Goal: Task Accomplishment & Management: Use online tool/utility

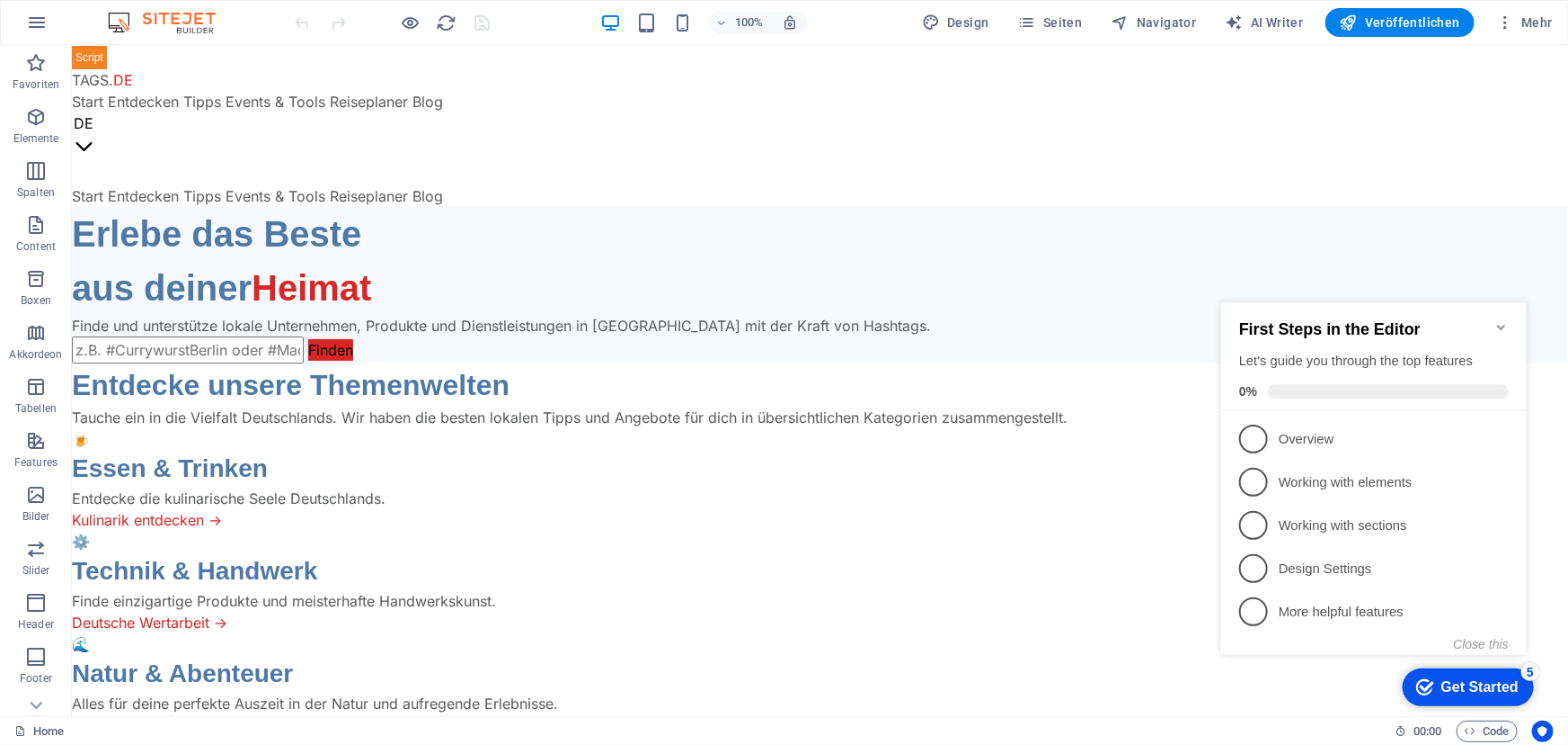
click at [1499, 324] on icon "Minimize checklist" at bounding box center [1500, 326] width 8 height 5
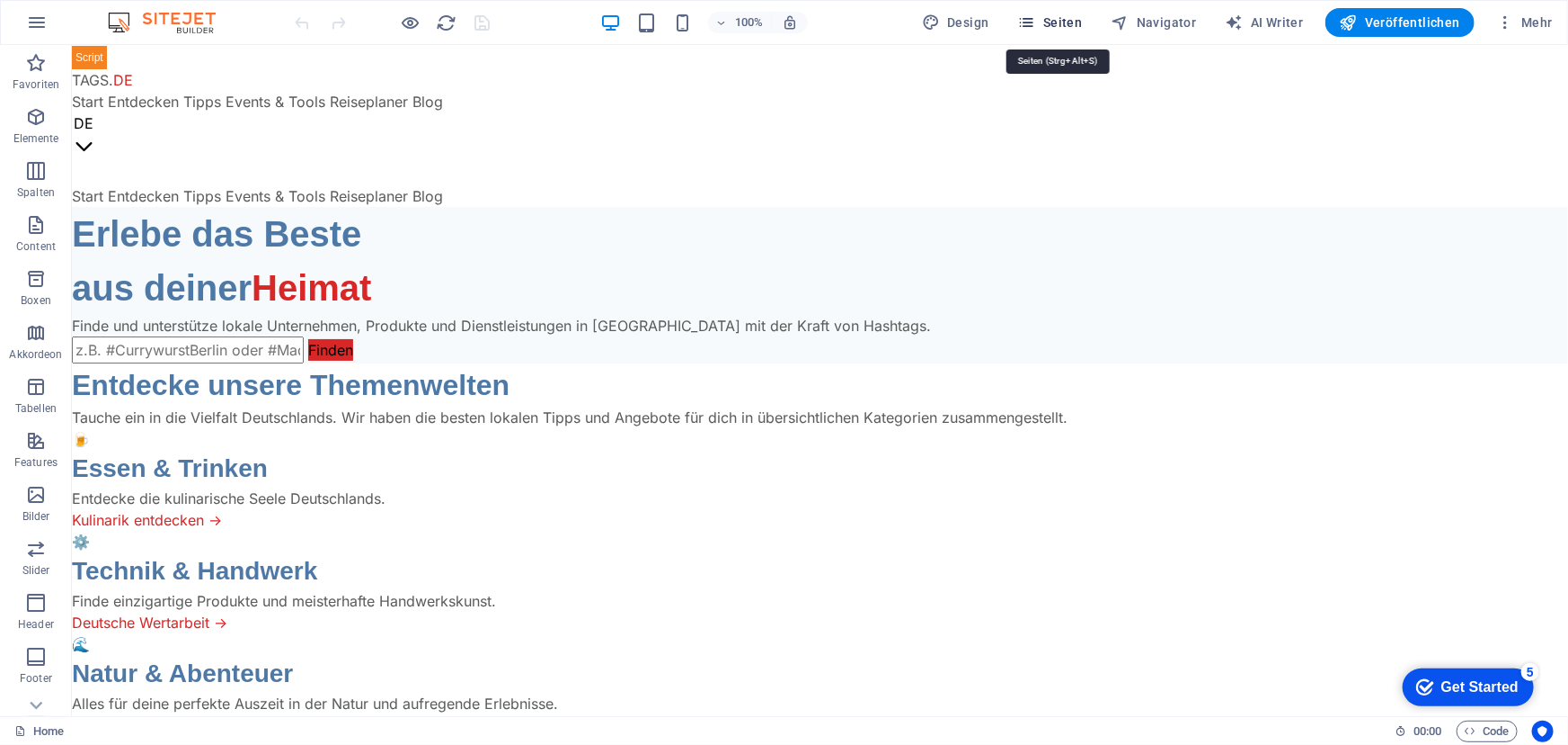
click at [1073, 14] on span "Seiten" at bounding box center [1050, 23] width 65 height 18
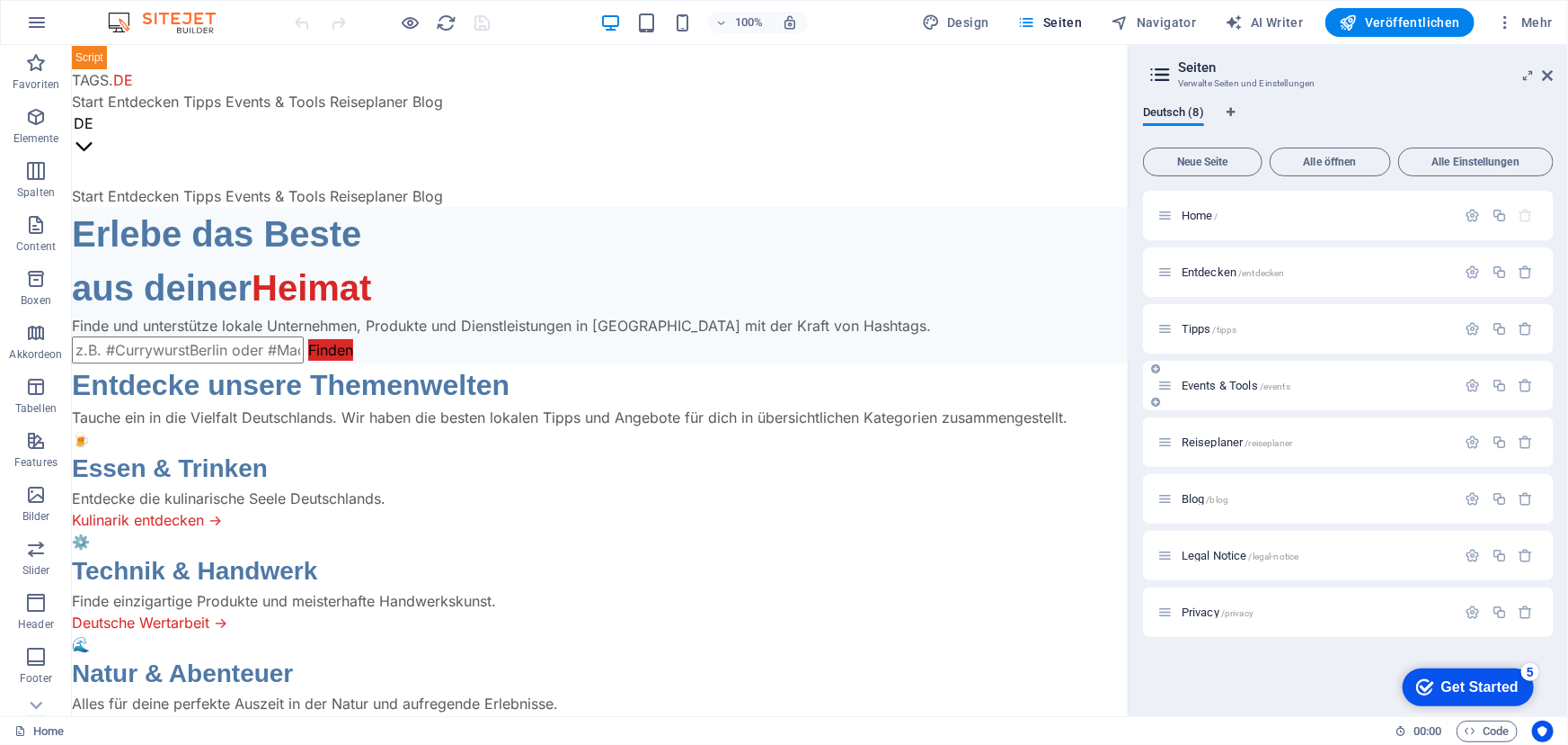
click at [1215, 383] on span "Events & Tools /events" at bounding box center [1235, 385] width 109 height 14
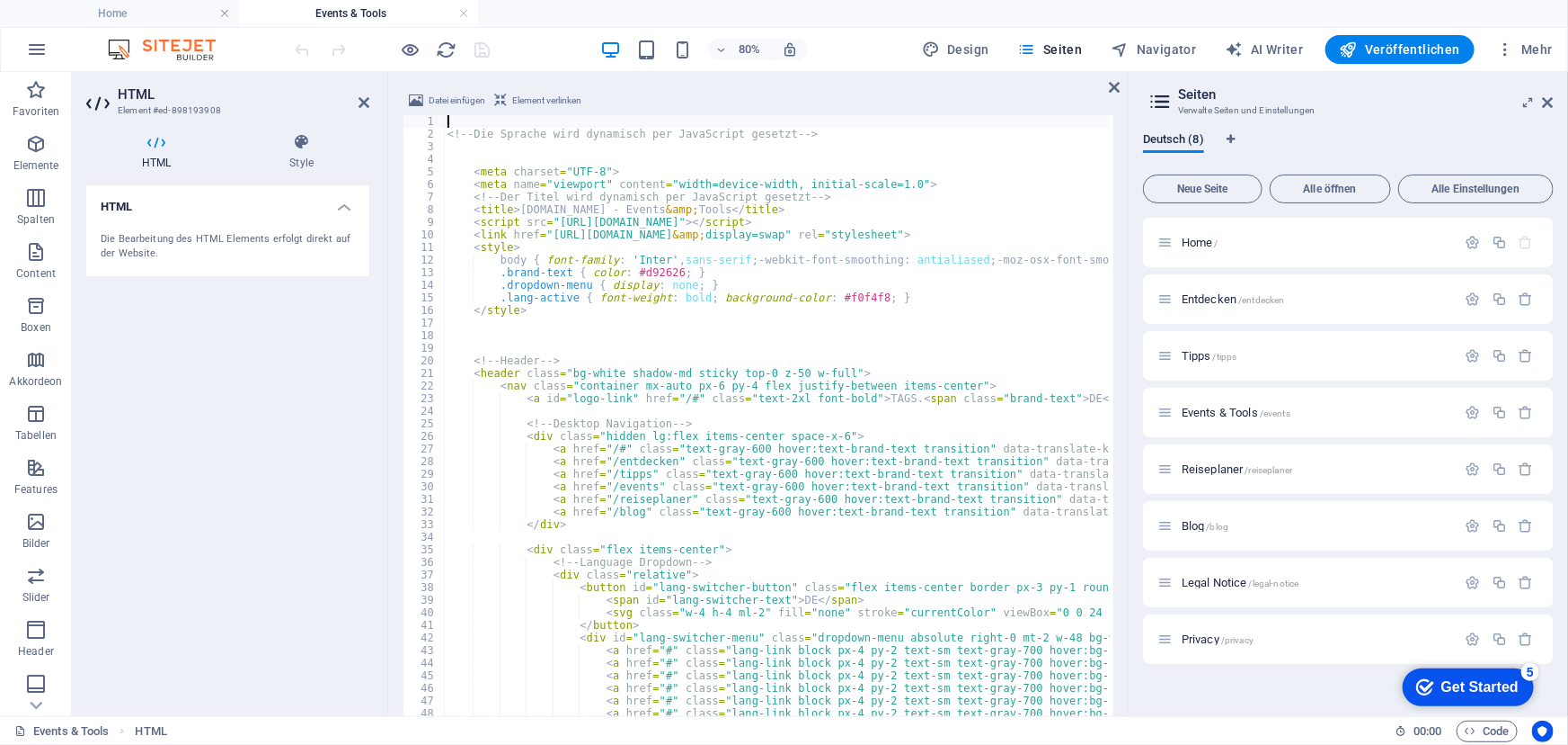
scroll to position [2383, 0]
click at [1550, 96] on icon at bounding box center [1548, 103] width 11 height 14
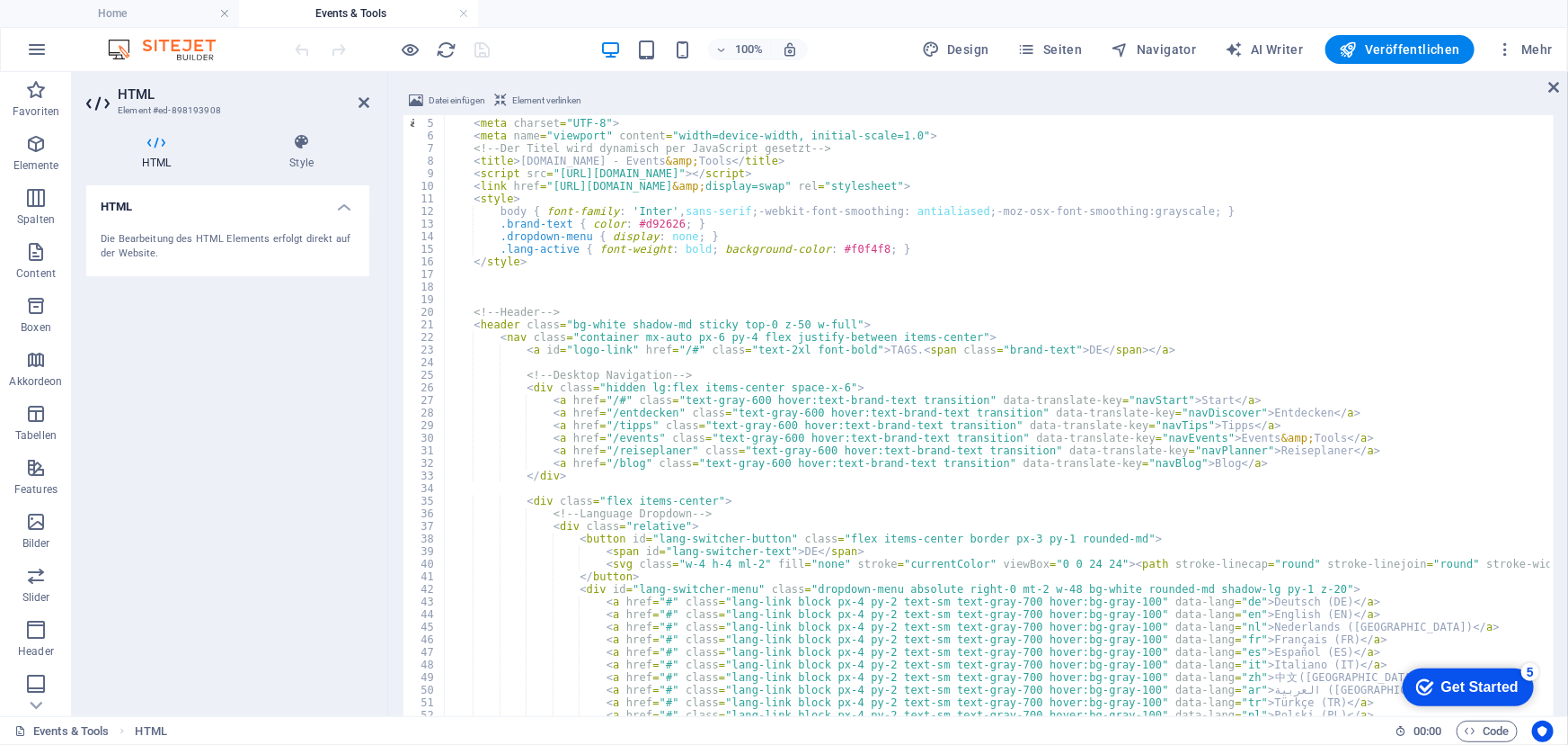
scroll to position [49, 0]
type textarea "<style>"
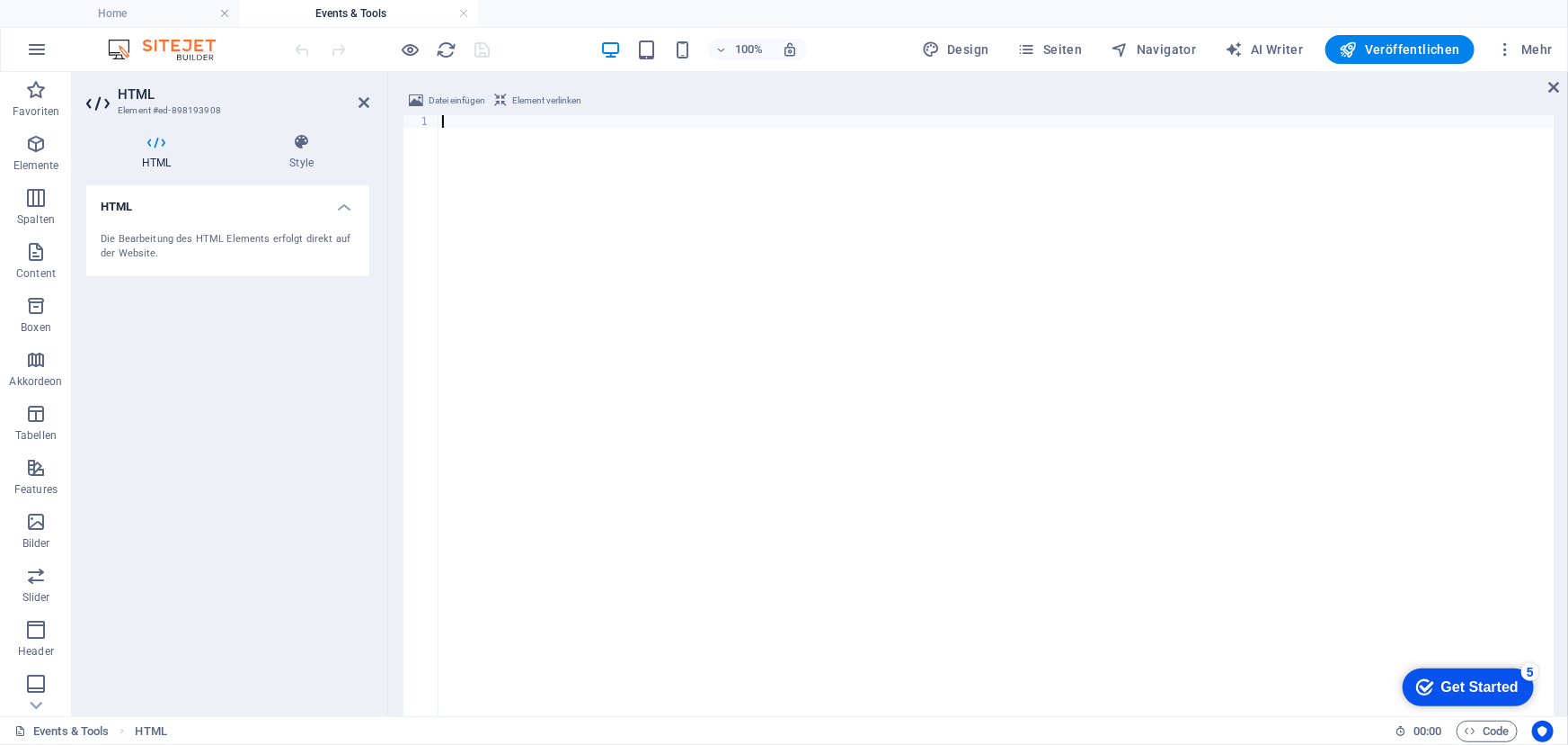
scroll to position [10699, 0]
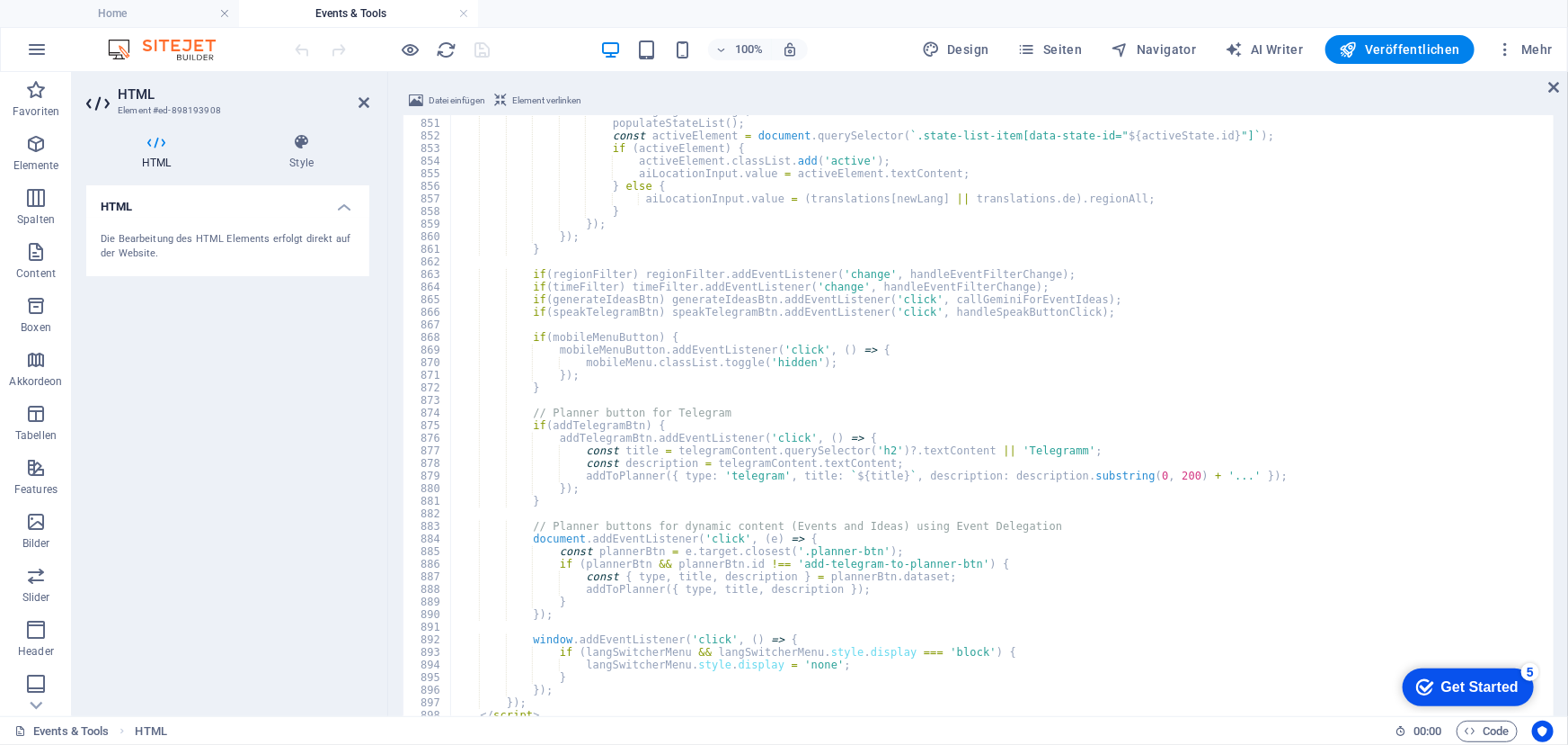
click at [523, 56] on div "100% Design Seiten Navigator AI Writer Veröffentlichen Mehr" at bounding box center [926, 49] width 1268 height 29
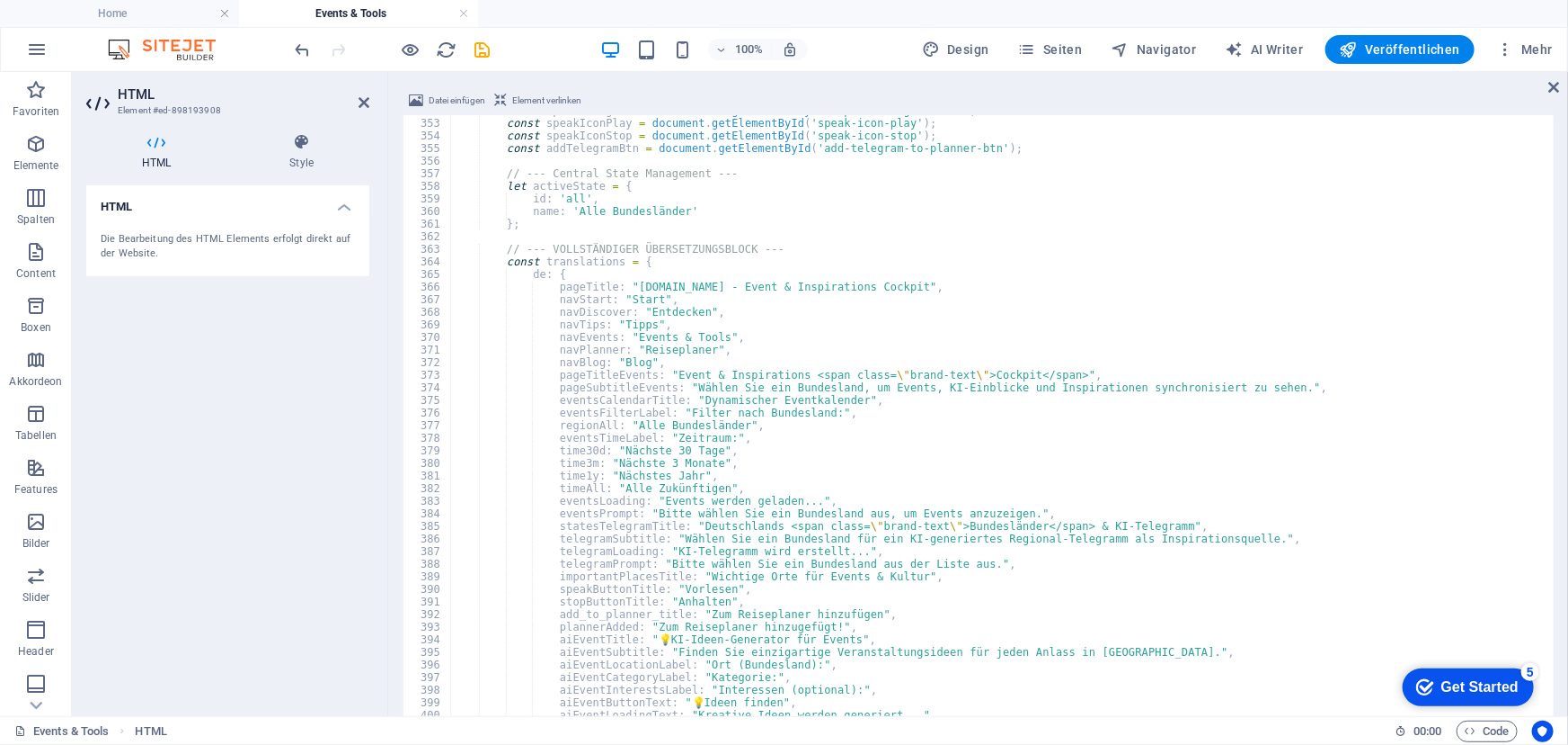
scroll to position [4282, 0]
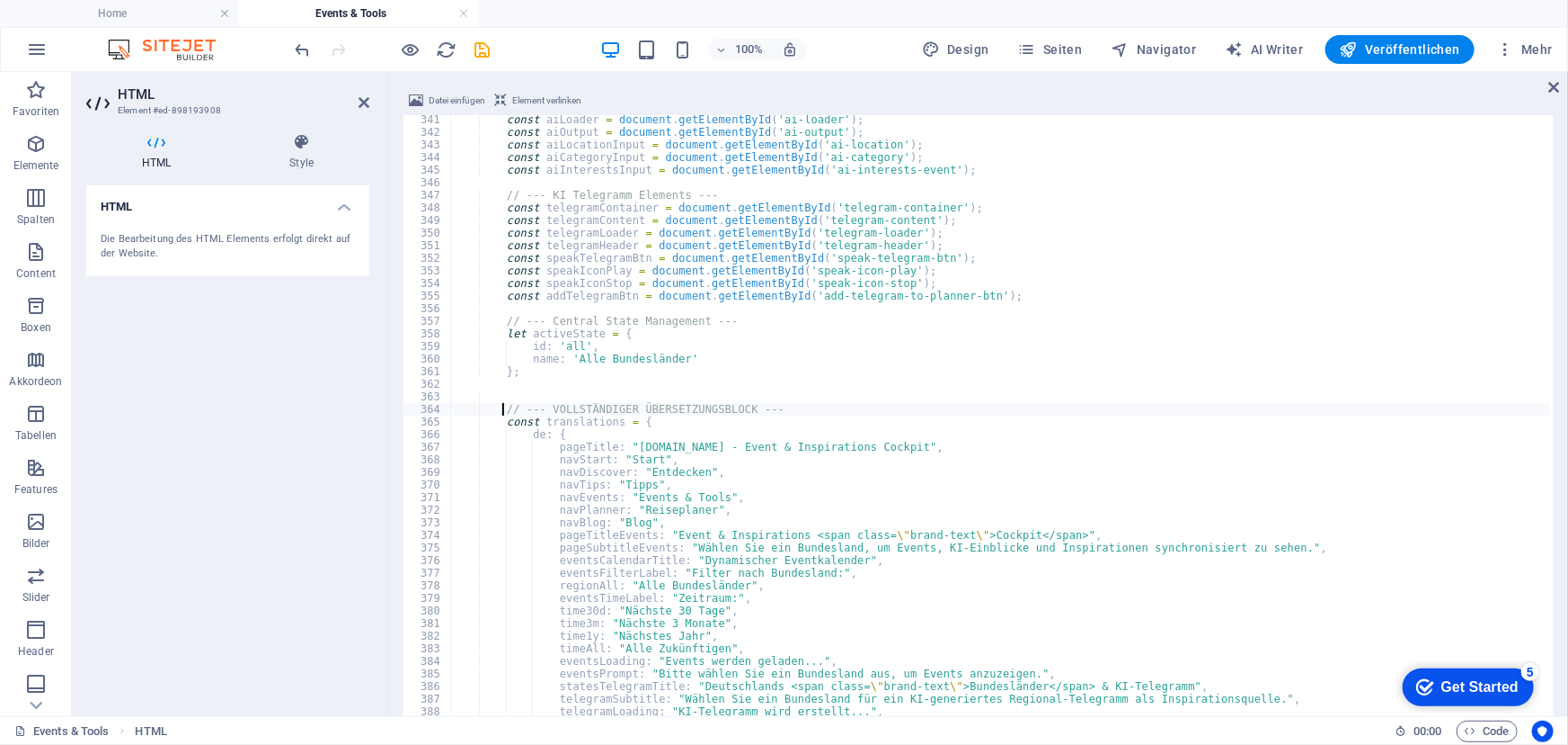
scroll to position [0, 3]
type textarea "// --- VOLLSTÄNDIGER ÜBERSETZUNGSBLOCK ---"
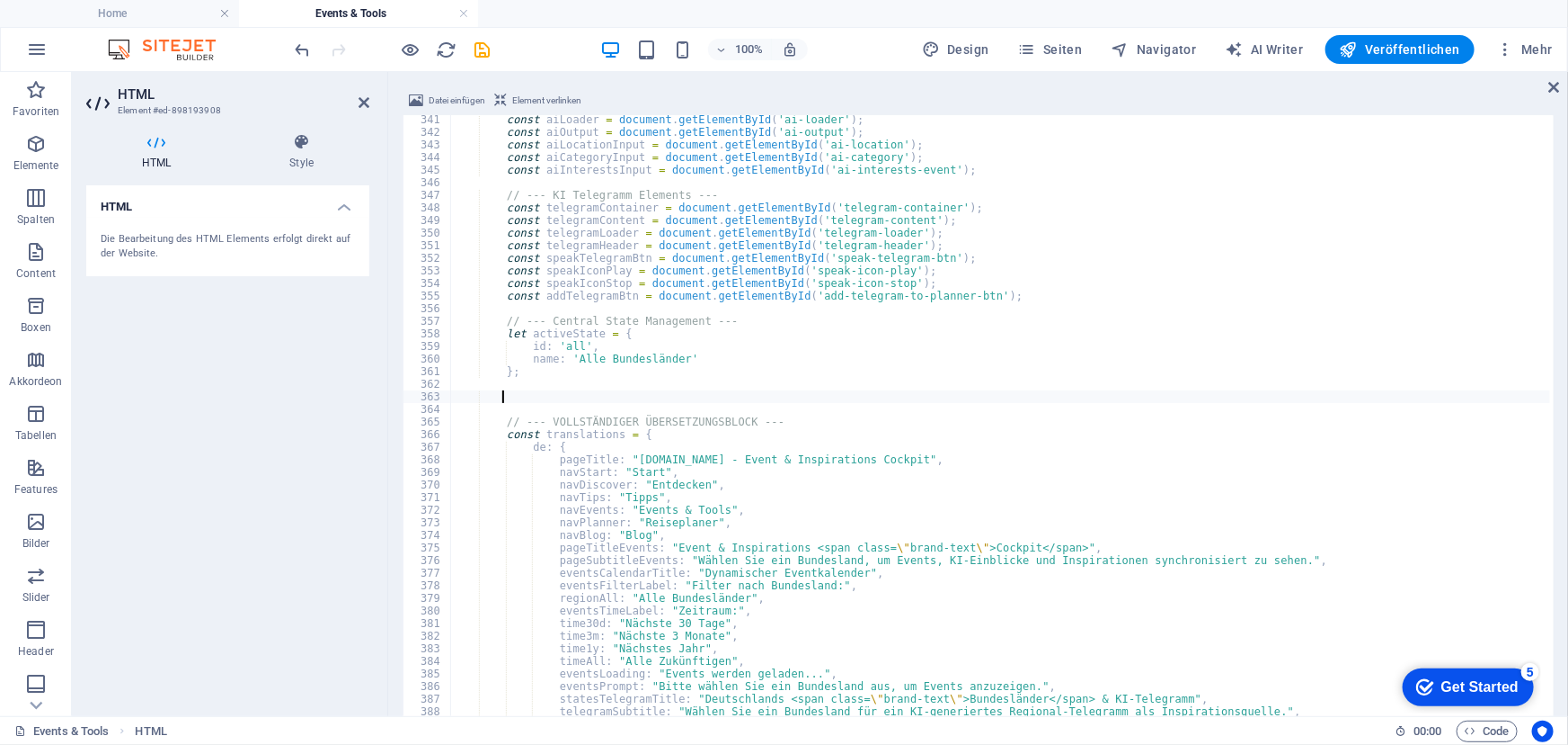
paste textarea
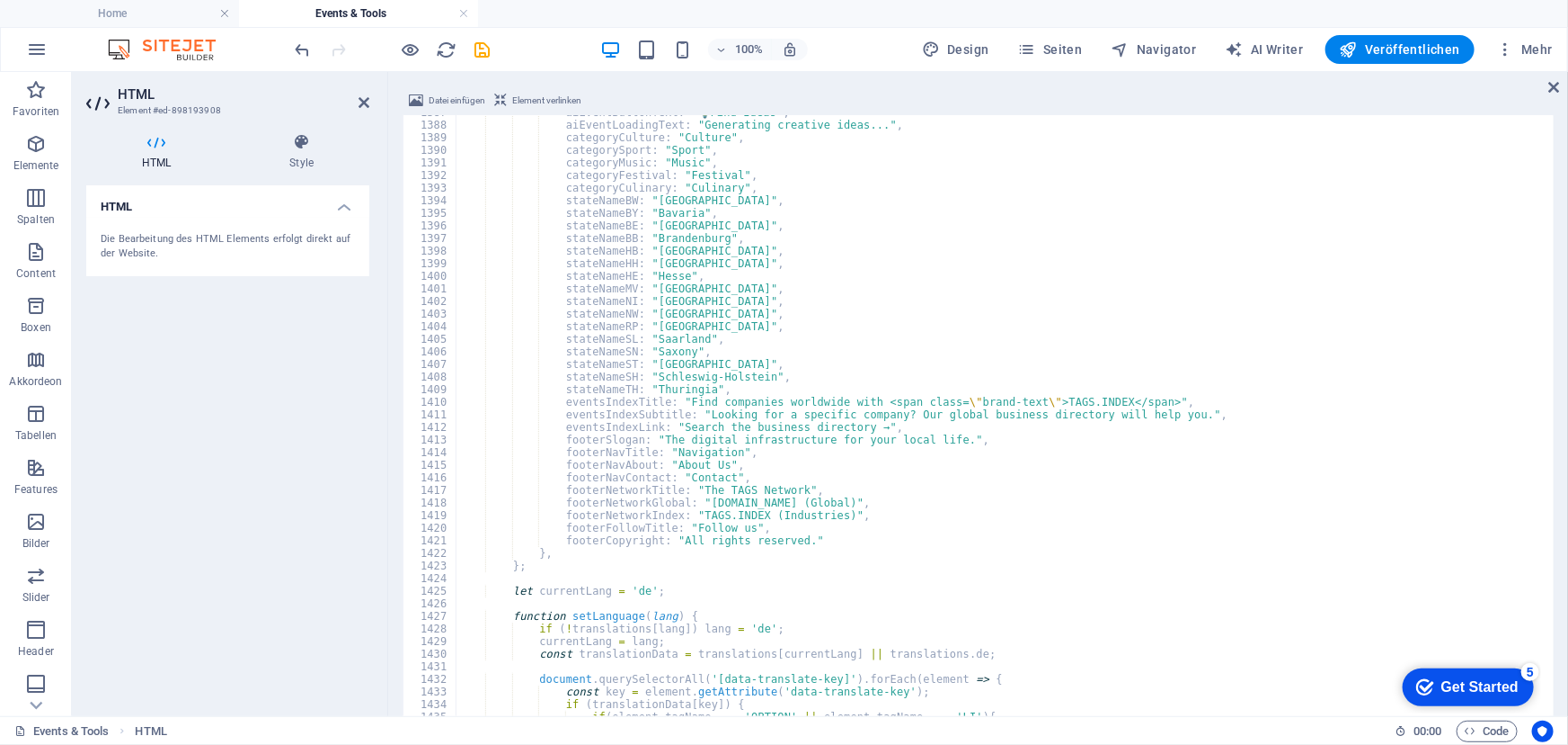
scroll to position [17458, 0]
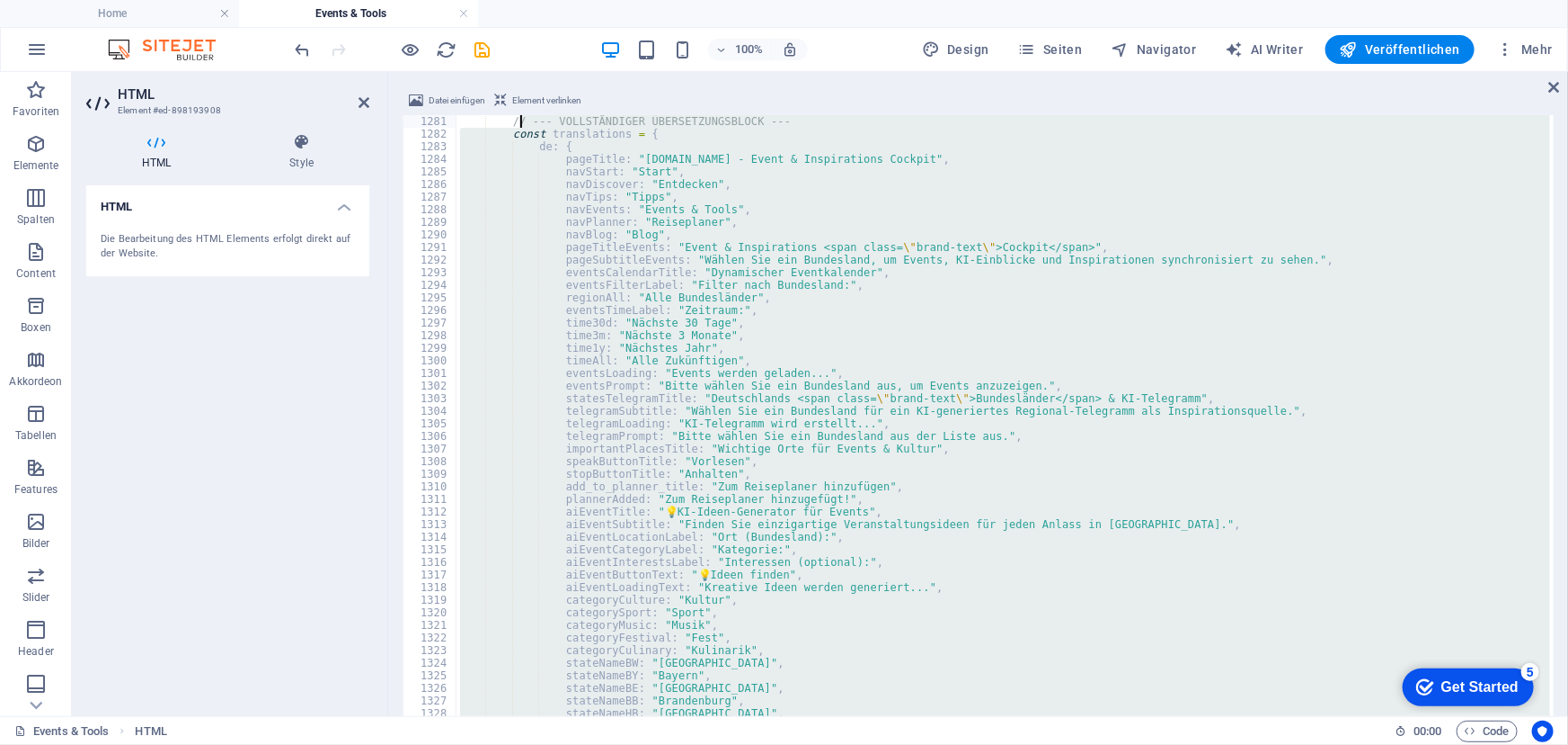
type textarea "// --- VOLLSTÄNDIGER ÜBERSETZUNGSBLOCK ---"
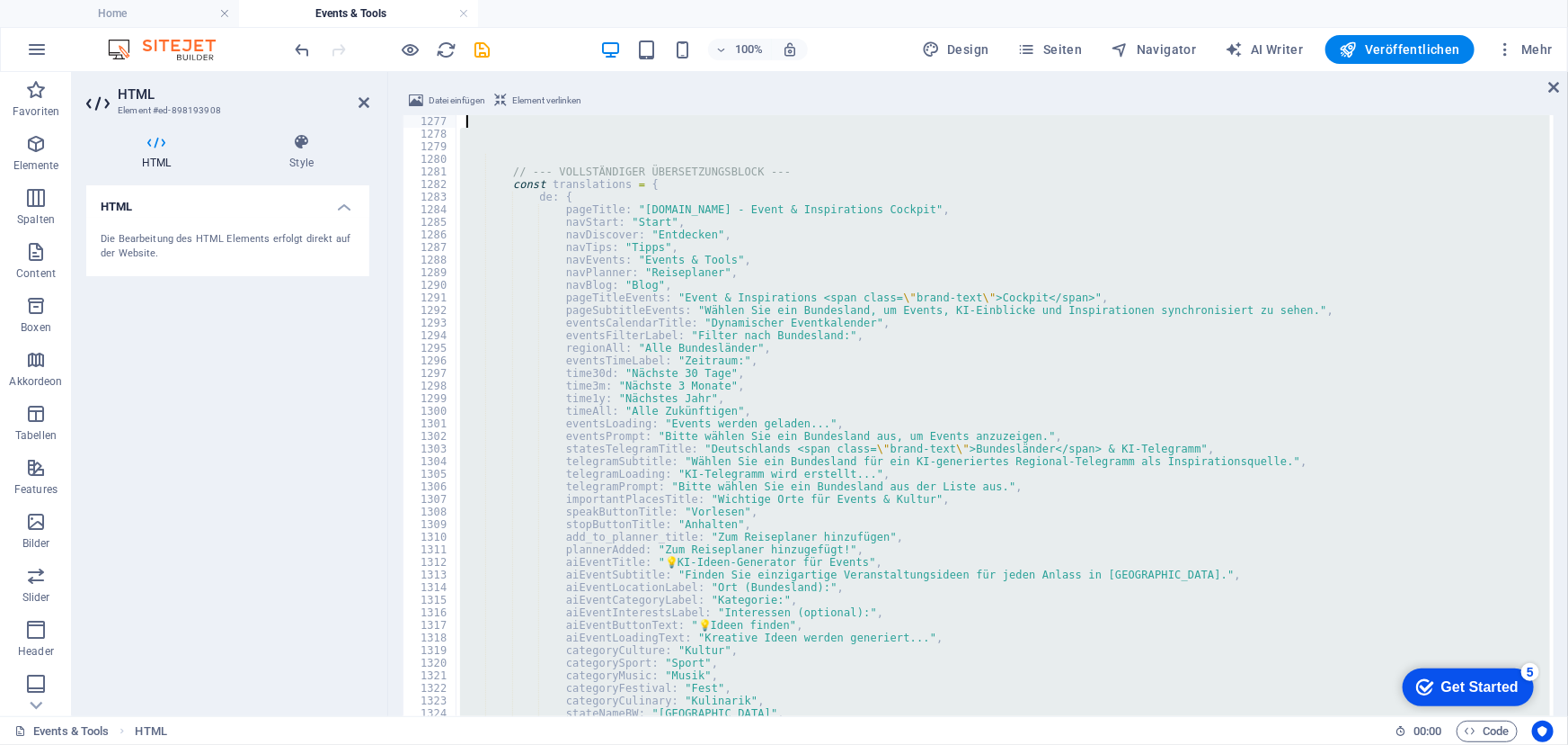
type textarea "};"
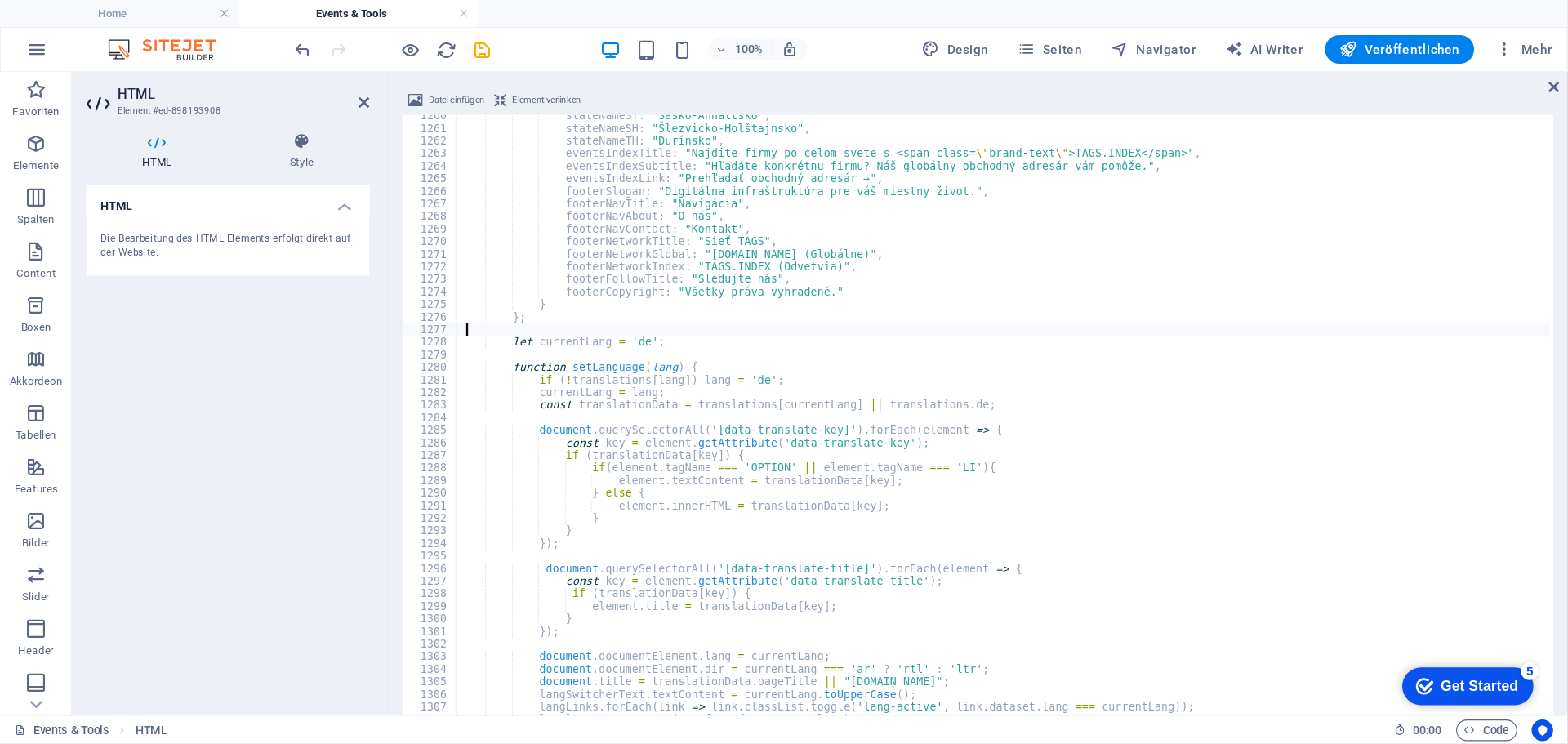
scroll to position [14408, 0]
click at [436, 45] on icon "save" at bounding box center [439, 45] width 19 height 19
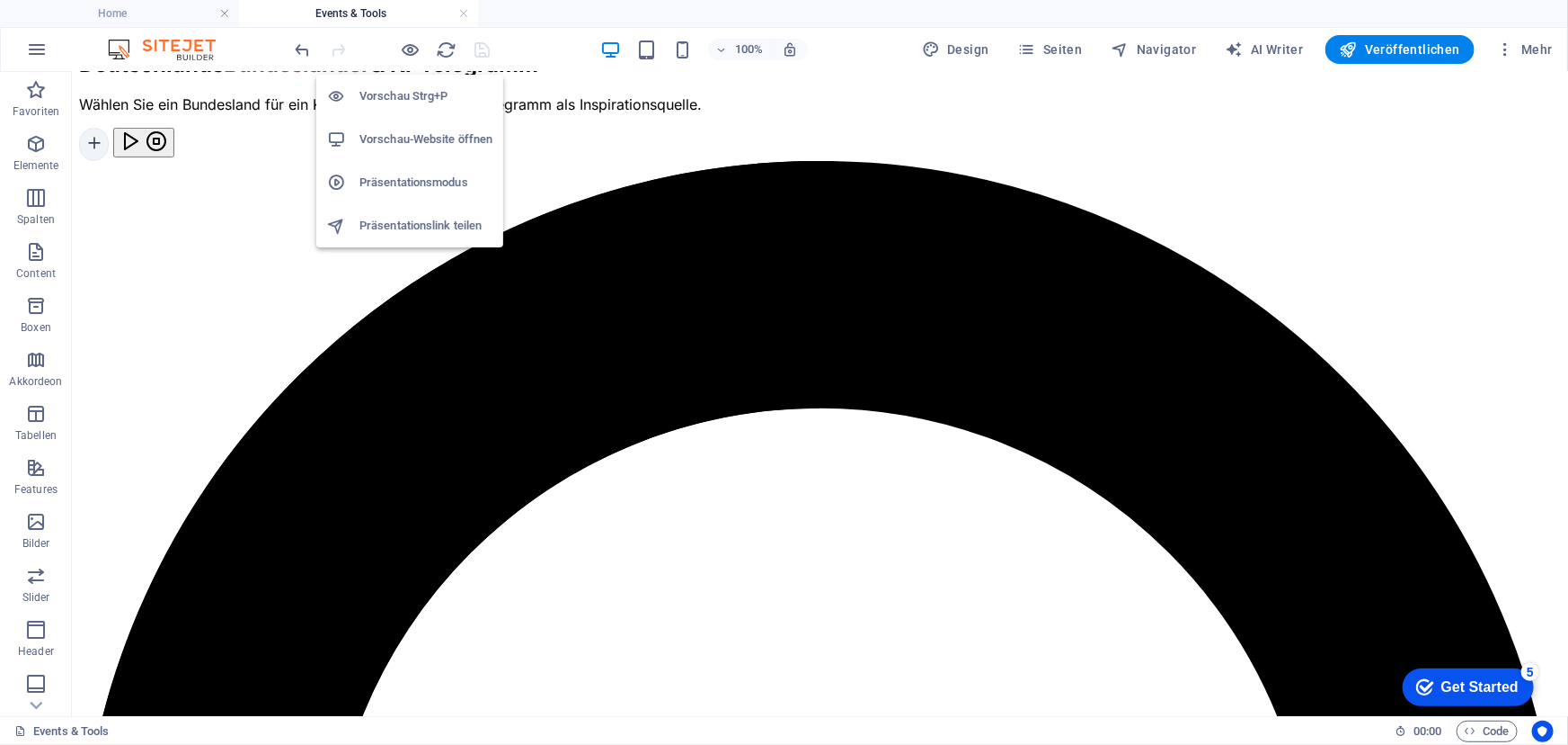
click at [407, 139] on h6 "Vorschau-Website öffnen" at bounding box center [426, 139] width 133 height 22
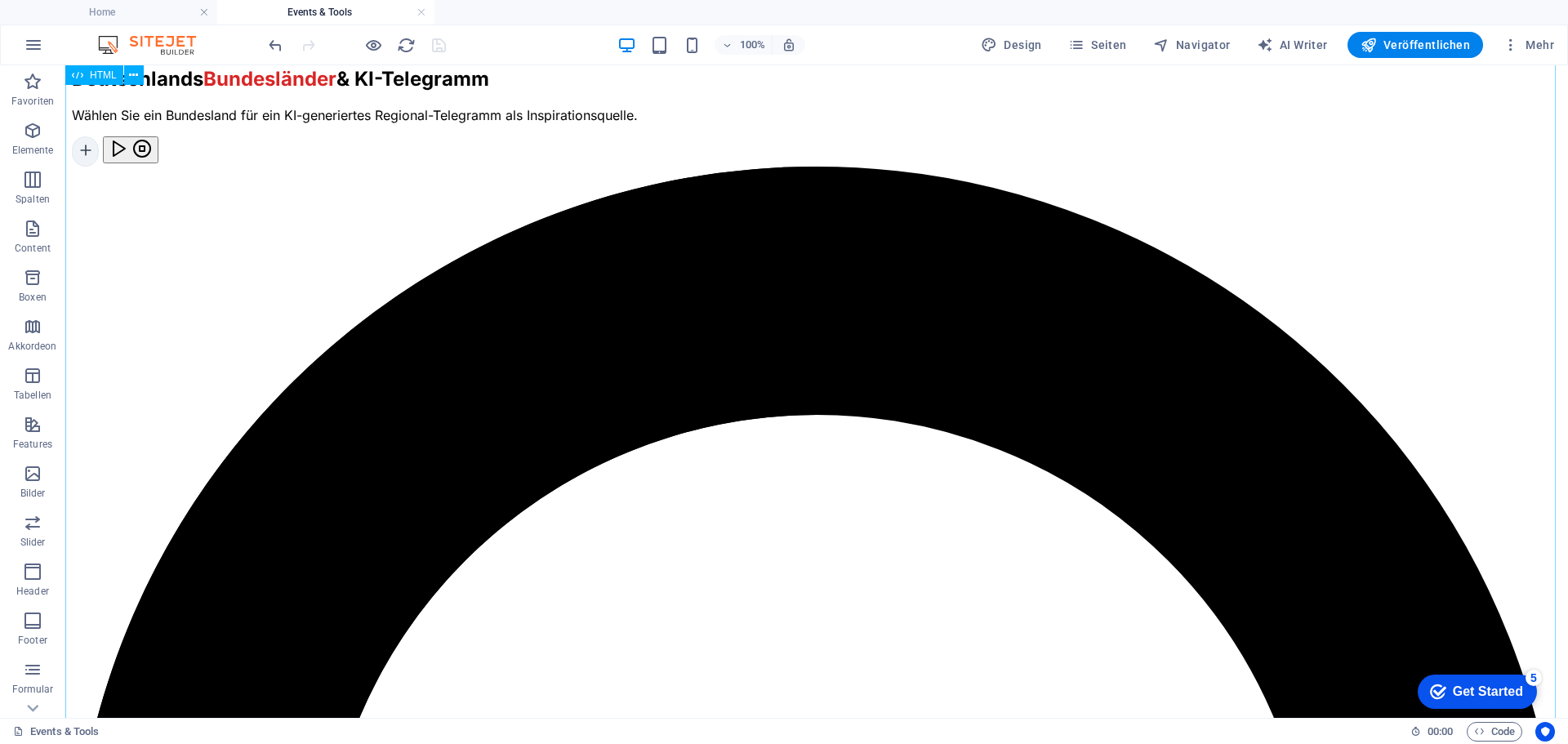
scroll to position [0, 0]
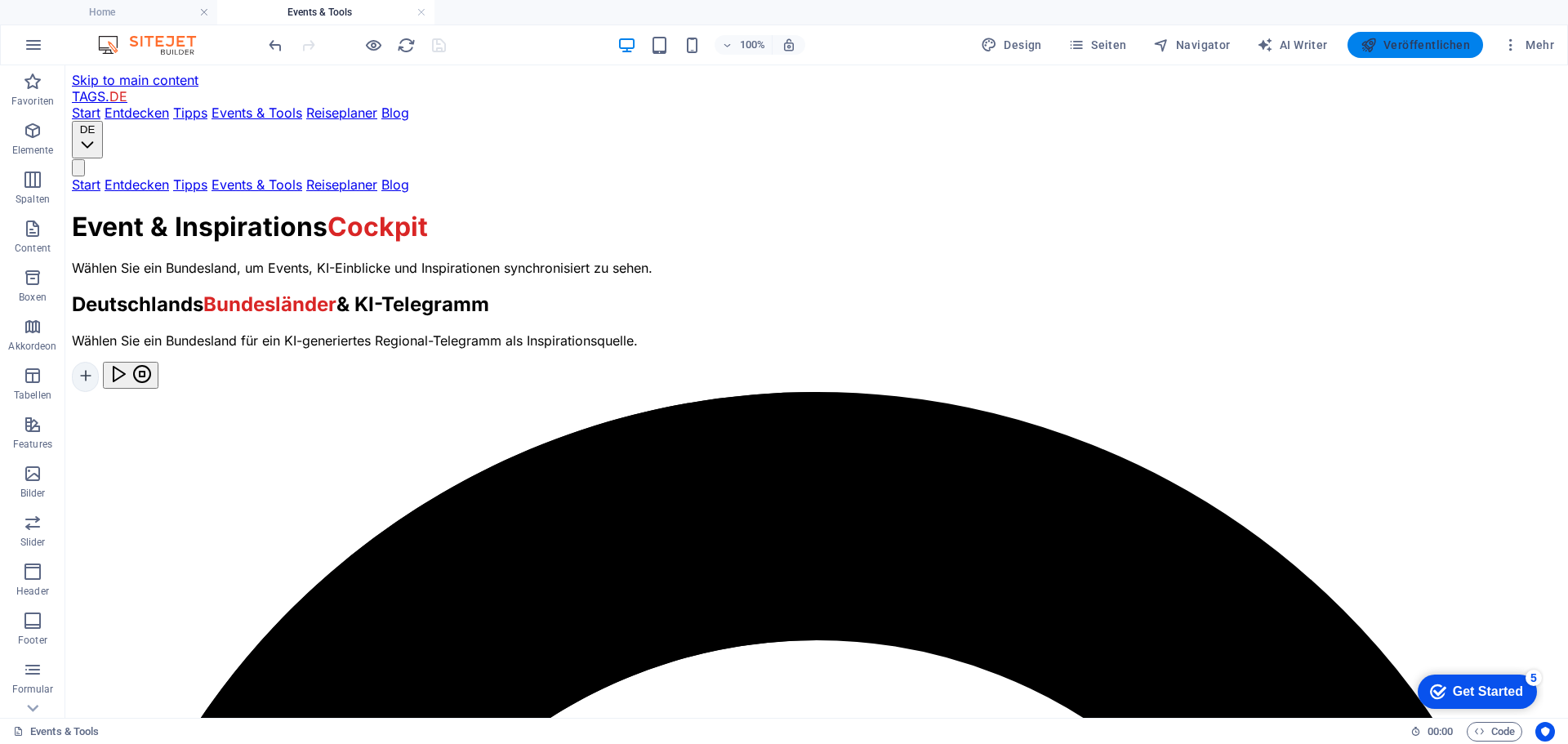
click at [1411, 41] on span "Veröffentlichen" at bounding box center [1415, 45] width 109 height 16
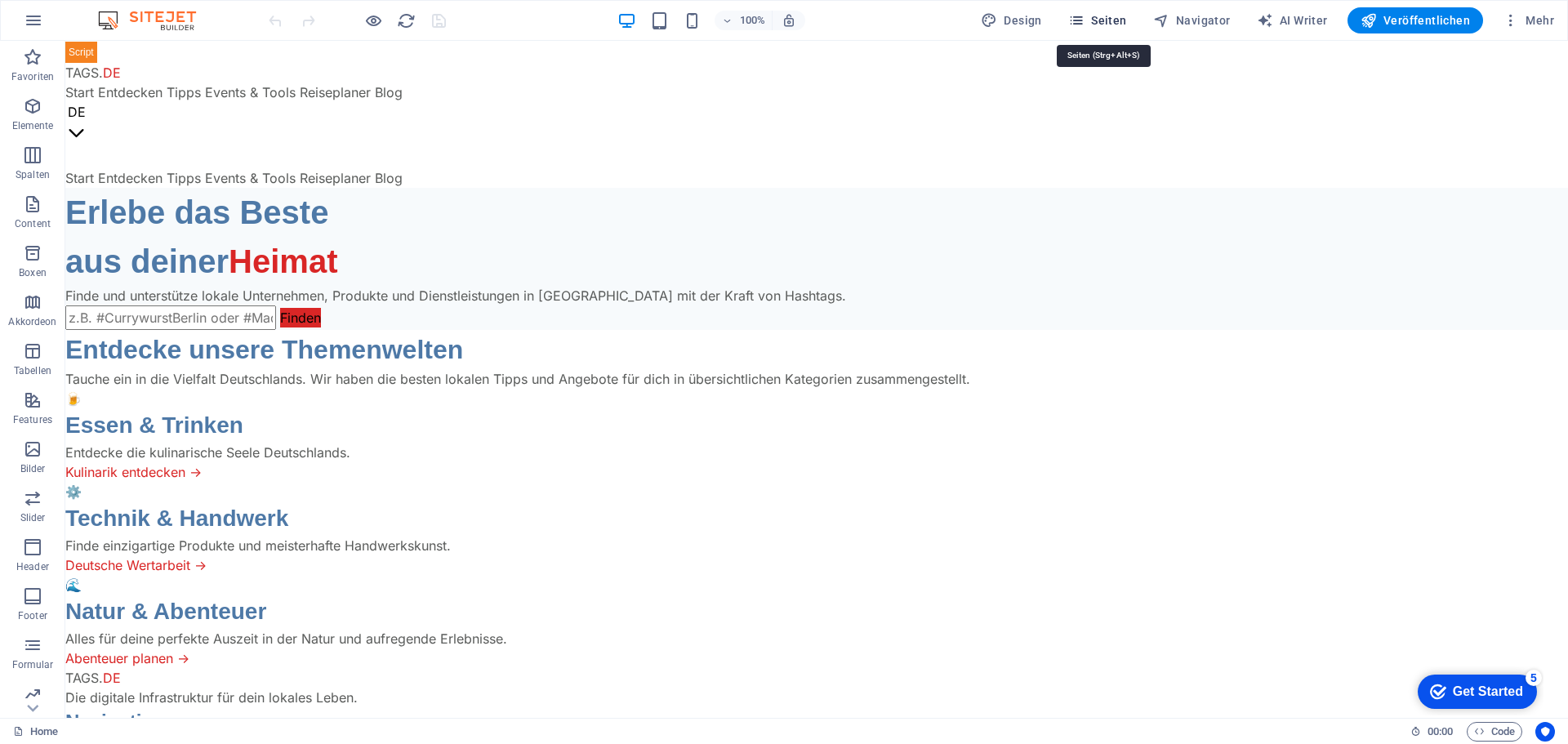
click at [1105, 24] on span "Seiten" at bounding box center [1098, 21] width 59 height 16
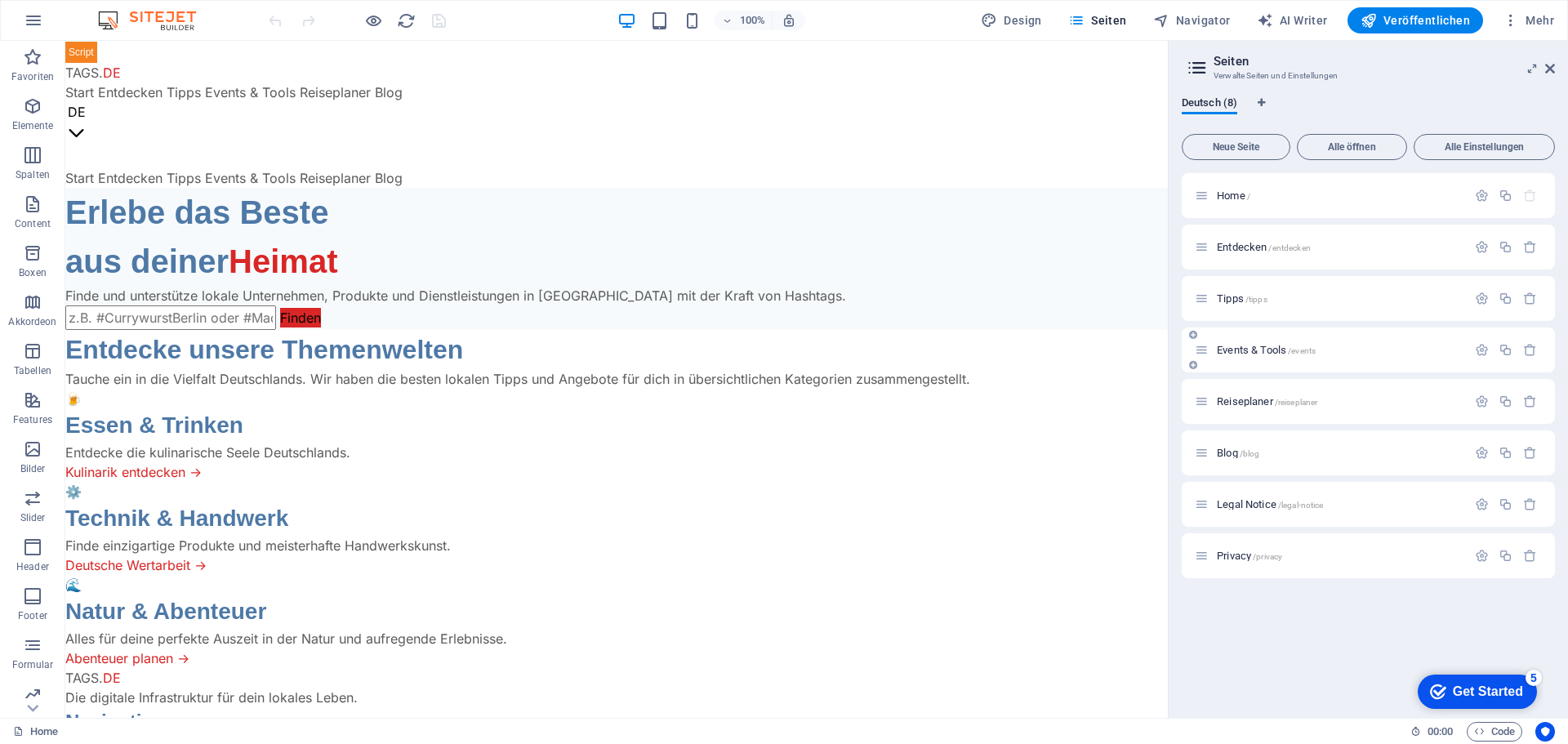
click at [1227, 349] on span "Events & Tools /events" at bounding box center [1266, 350] width 99 height 13
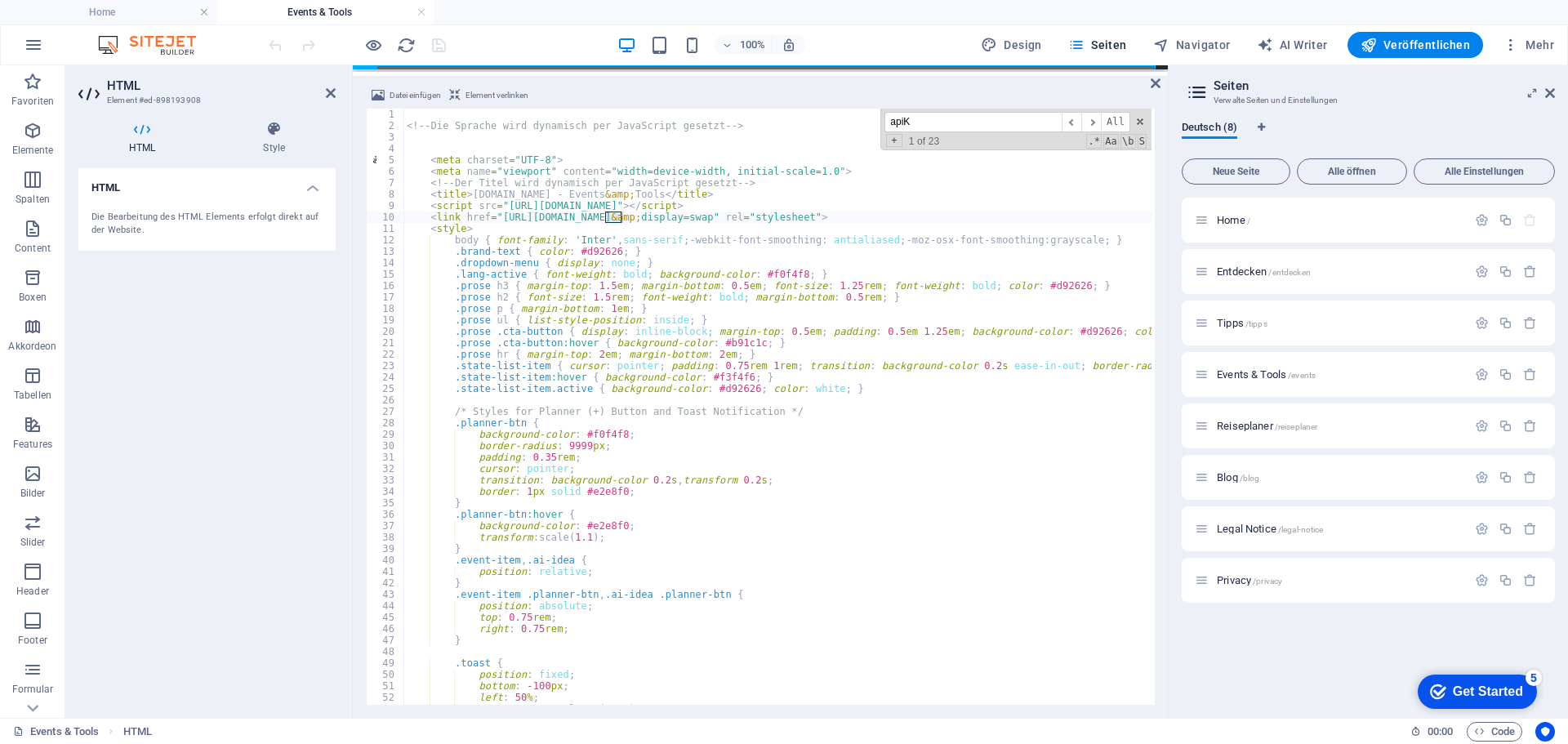
scroll to position [15422, 0]
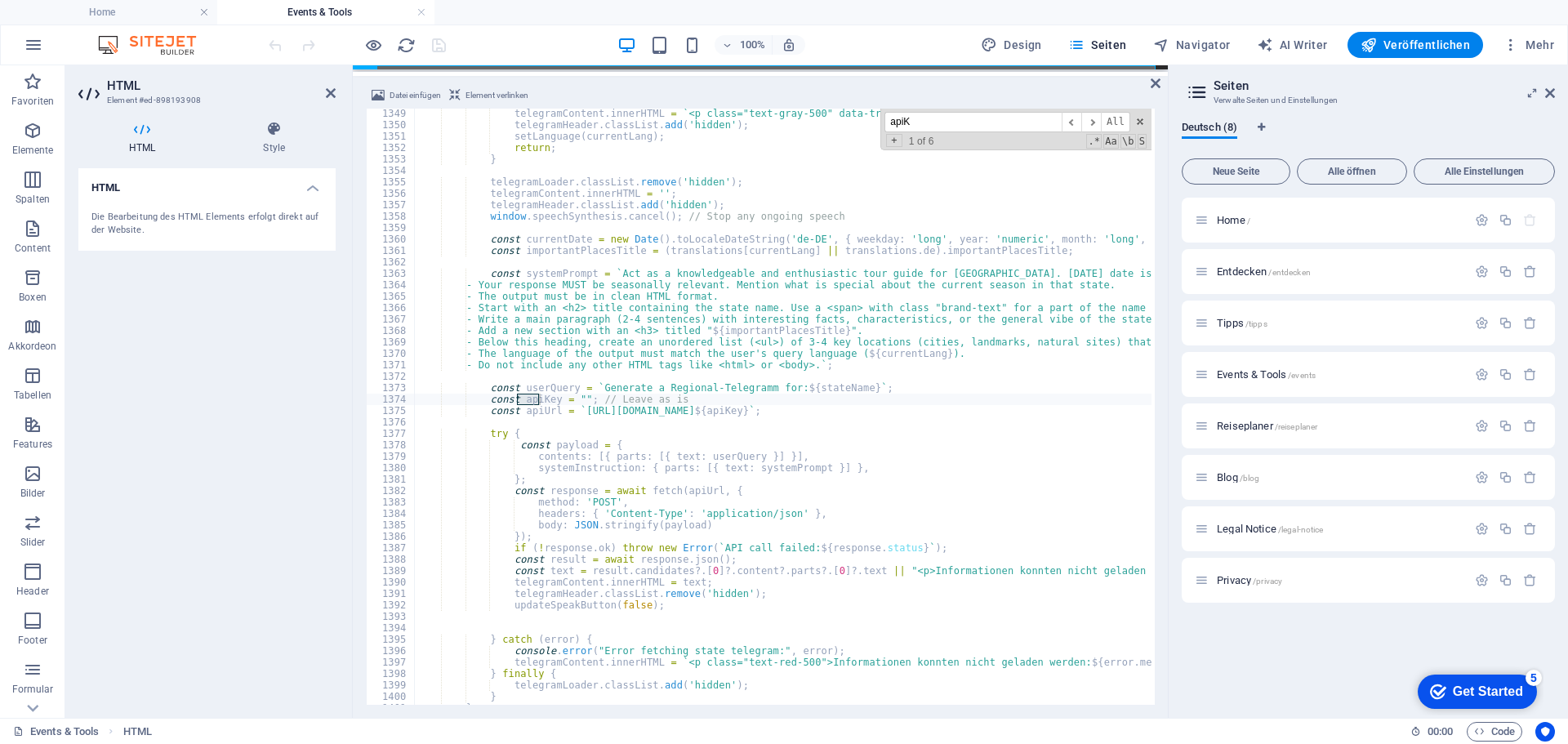
type input "apiK"
paste textarea "AIzaSyAhFOiRIPRRXjcsE_Gr27uPuhGHczE5_bA"
click at [1097, 122] on span "​" at bounding box center [1091, 122] width 20 height 21
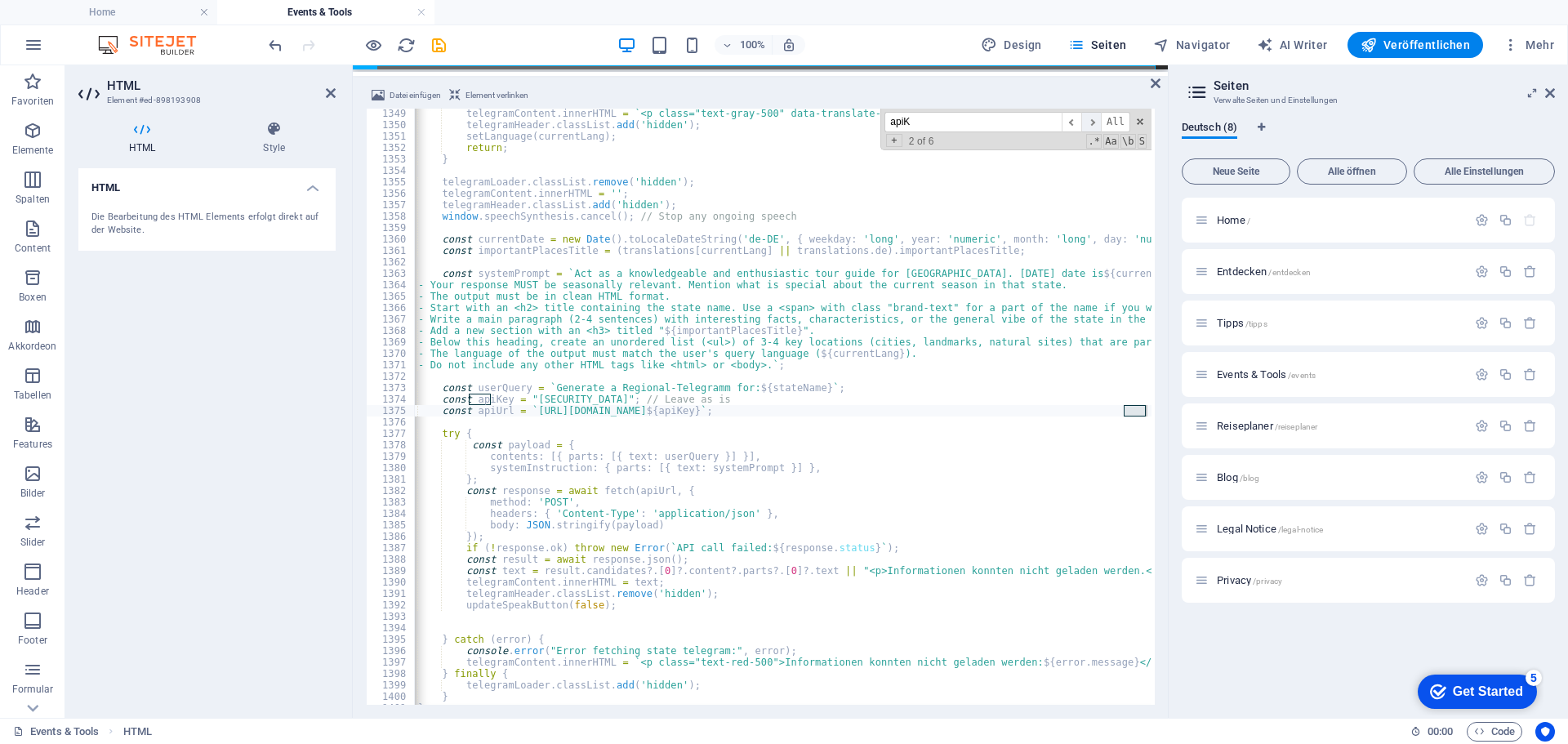
scroll to position [0, 48]
click at [1097, 122] on span "​" at bounding box center [1091, 122] width 20 height 21
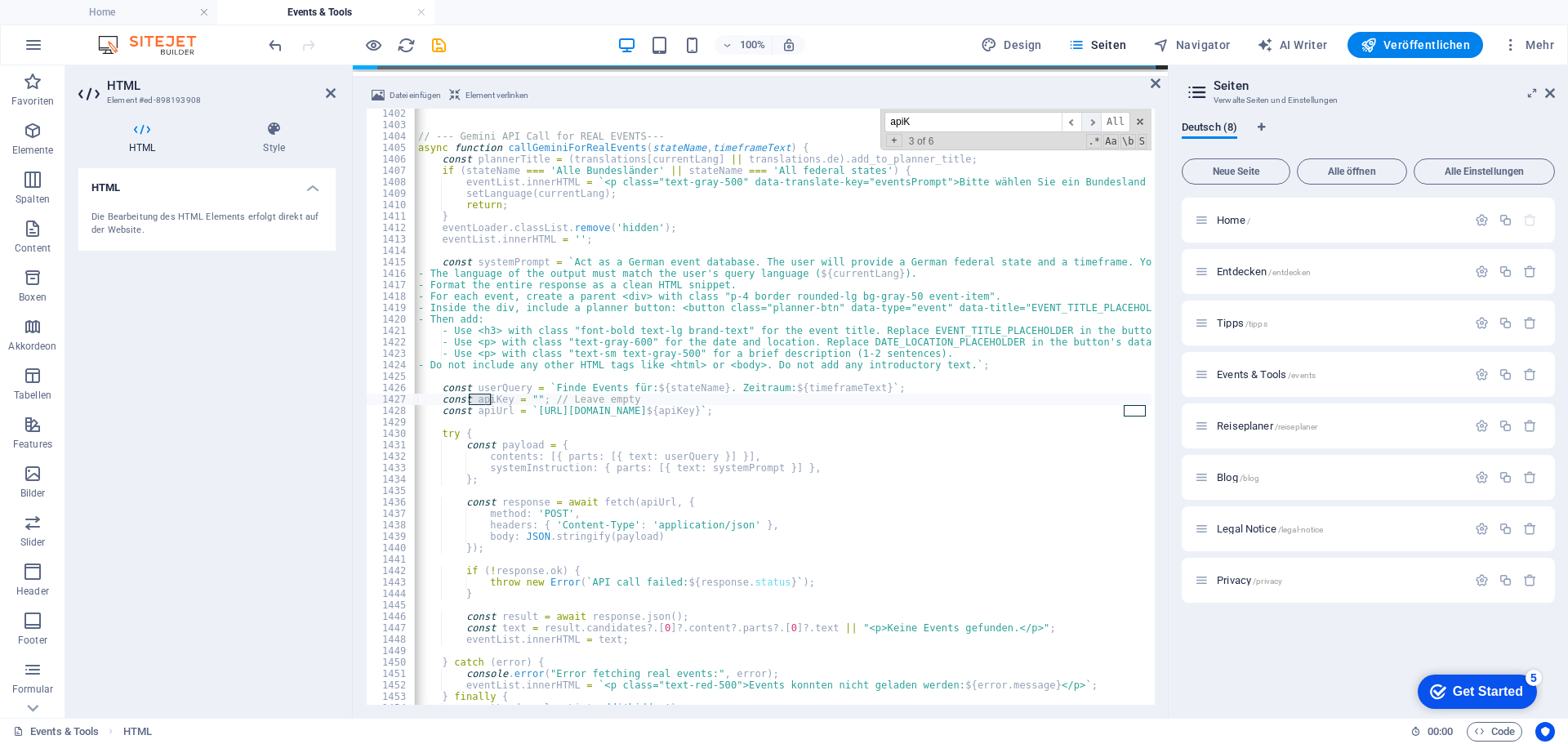
scroll to position [16029, 0]
paste textarea "AIzaSyAhFOiRIPRRXjcsE_Gr27uPuhGHczE5_bA"
click at [1092, 120] on span "​" at bounding box center [1091, 122] width 20 height 21
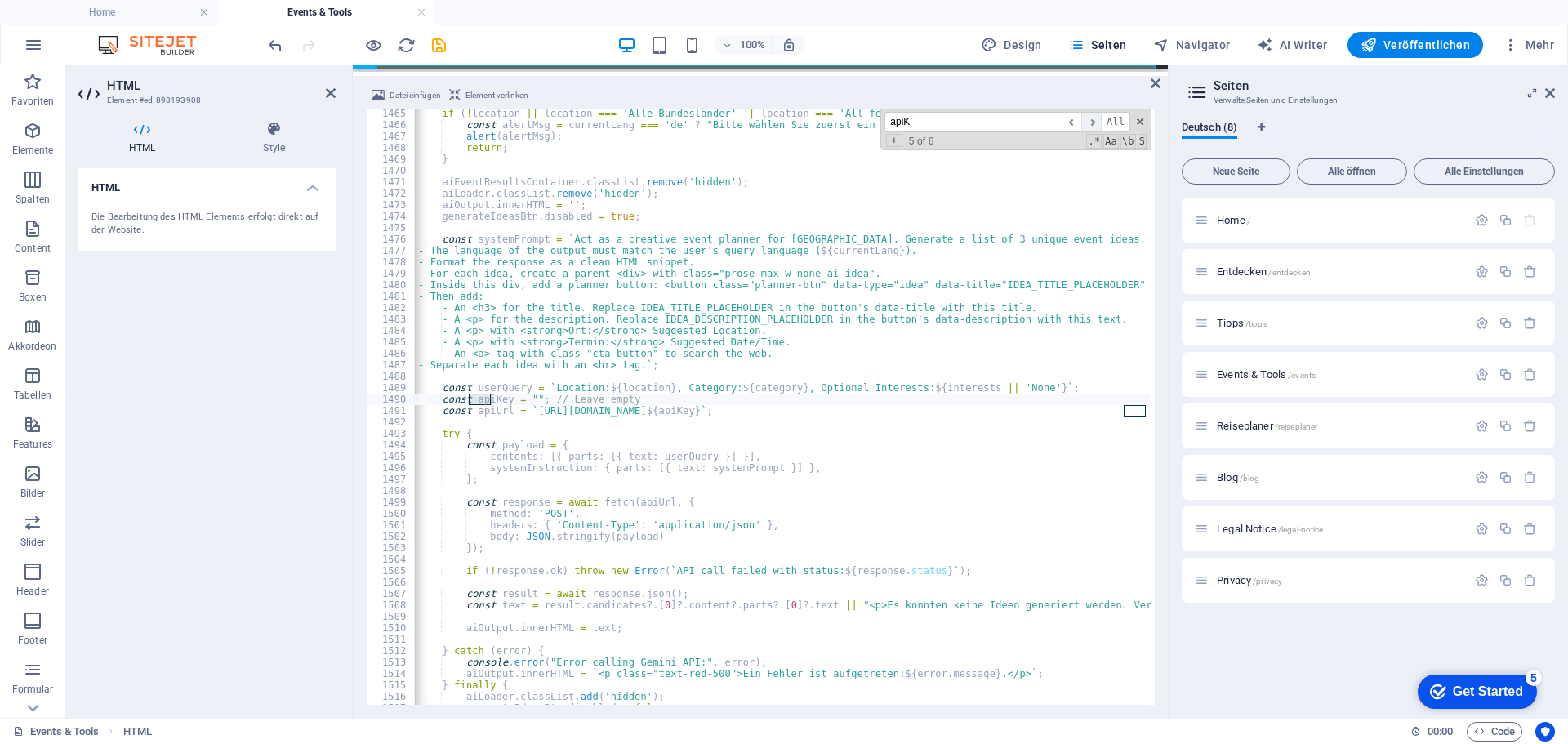
scroll to position [16749, 0]
paste textarea "AIzaSyAhFOiRIPRRXjcsE_Gr27uPuhGHczE5_bA"
click at [1094, 118] on span "​" at bounding box center [1091, 122] width 20 height 21
click at [1092, 118] on span "​" at bounding box center [1091, 122] width 20 height 21
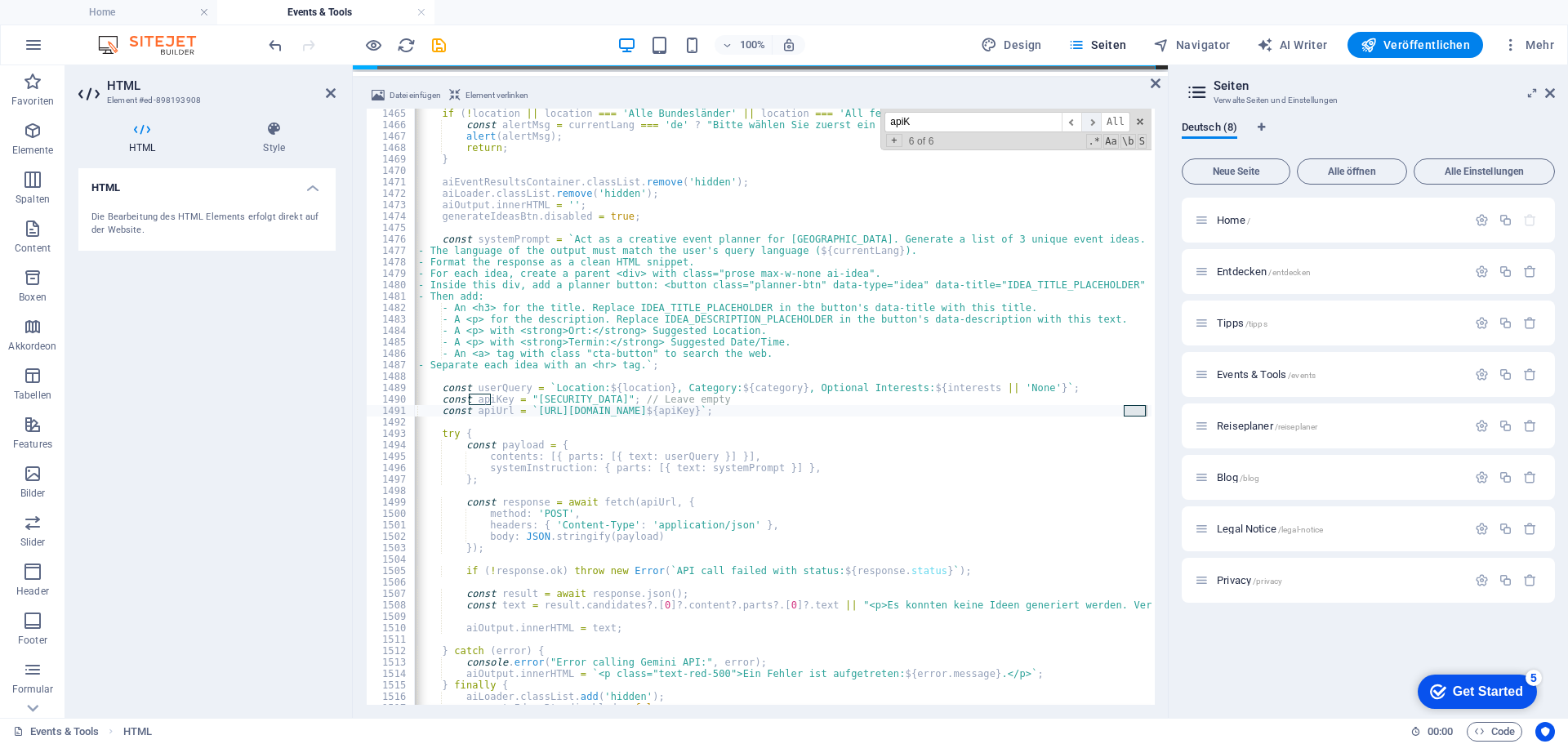
scroll to position [15411, 0]
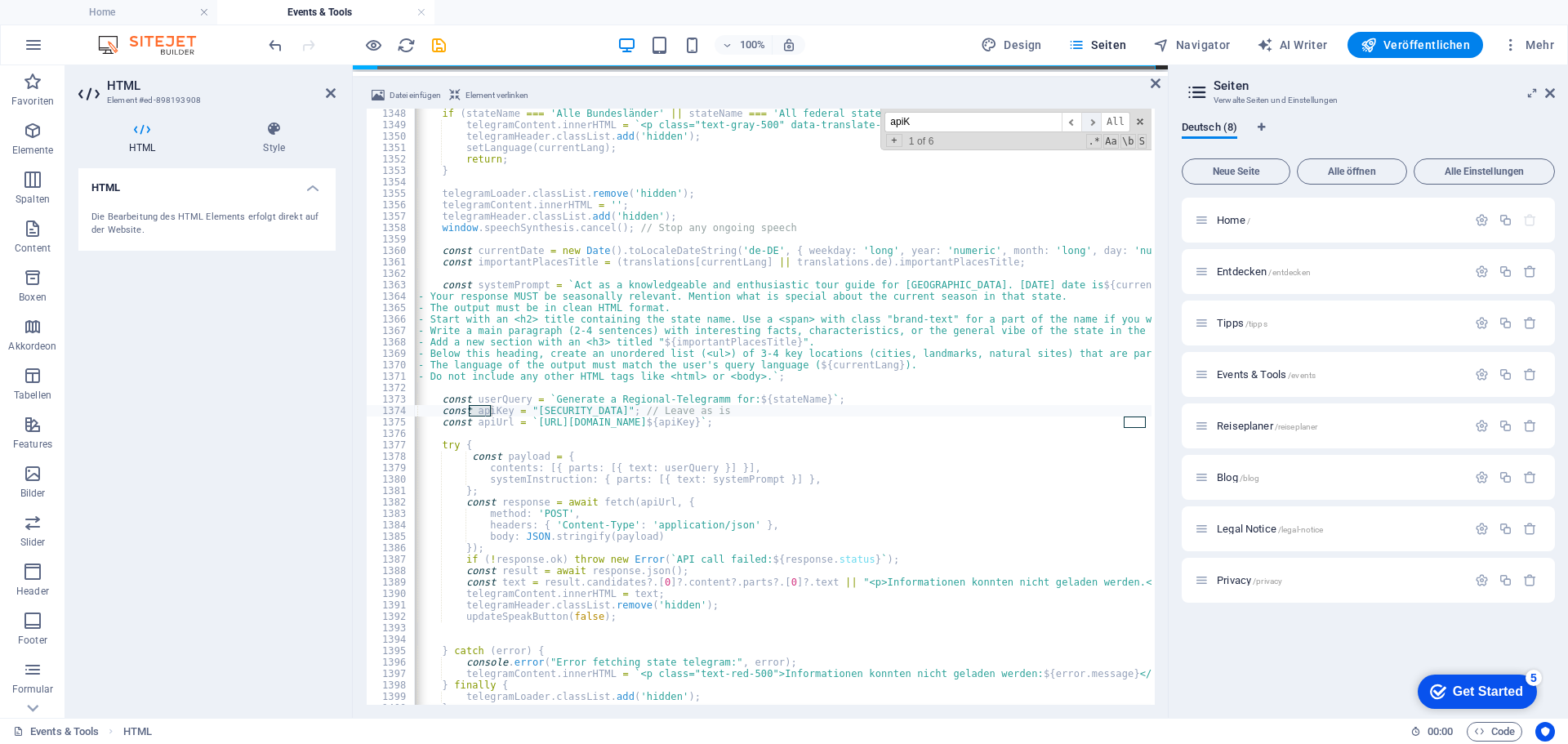
click at [1092, 118] on span "​" at bounding box center [1091, 122] width 20 height 21
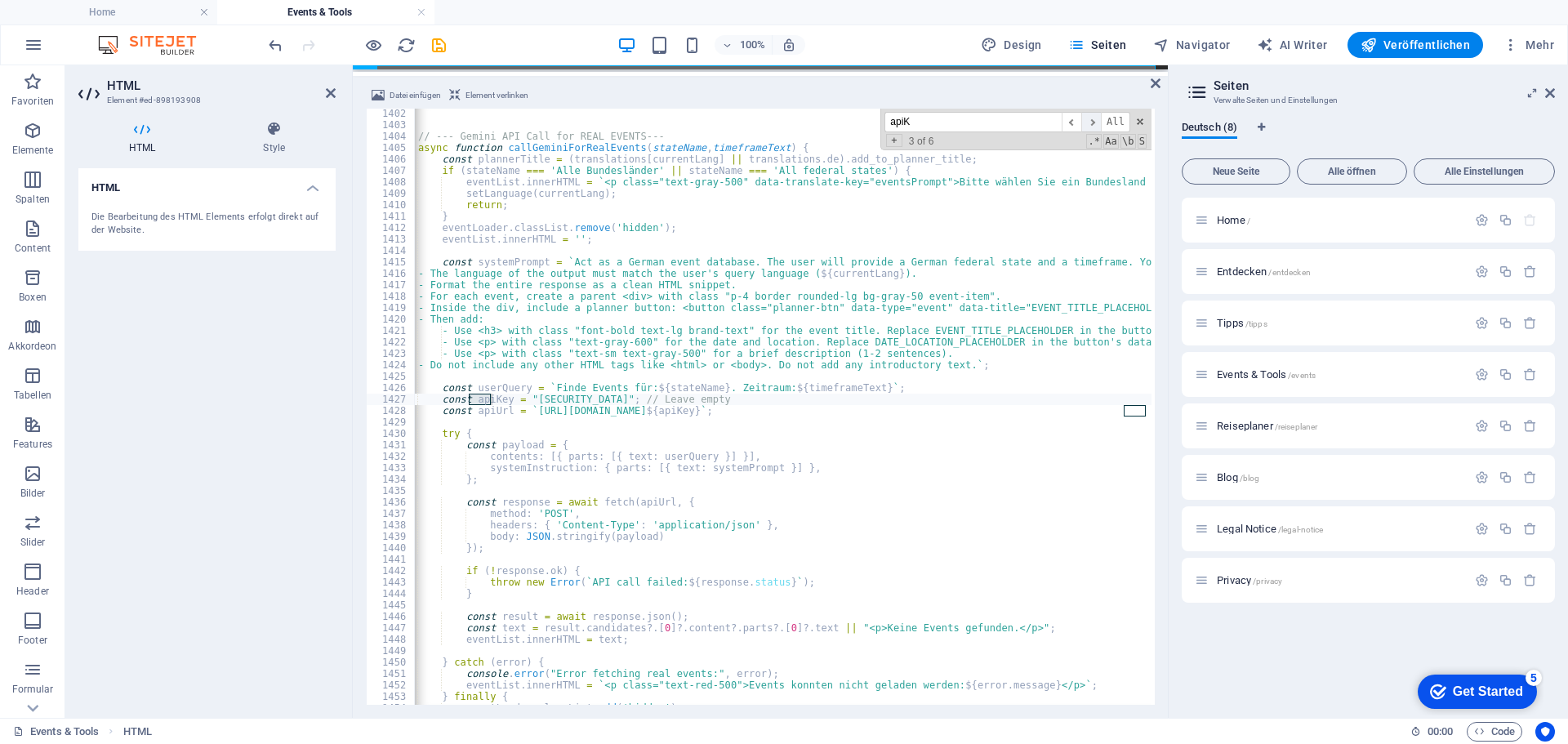
scroll to position [16029, 0]
click at [1092, 118] on span "​" at bounding box center [1091, 122] width 20 height 21
click at [1141, 122] on span at bounding box center [1140, 121] width 12 height 12
type textarea "const apiUrl = `https://generativelanguage.googleapis.com/v1beta/models/gemini-…"
click at [470, 45] on div "100% Design Seiten Navigator AI Writer Veröffentlichen Mehr" at bounding box center [913, 44] width 1296 height 26
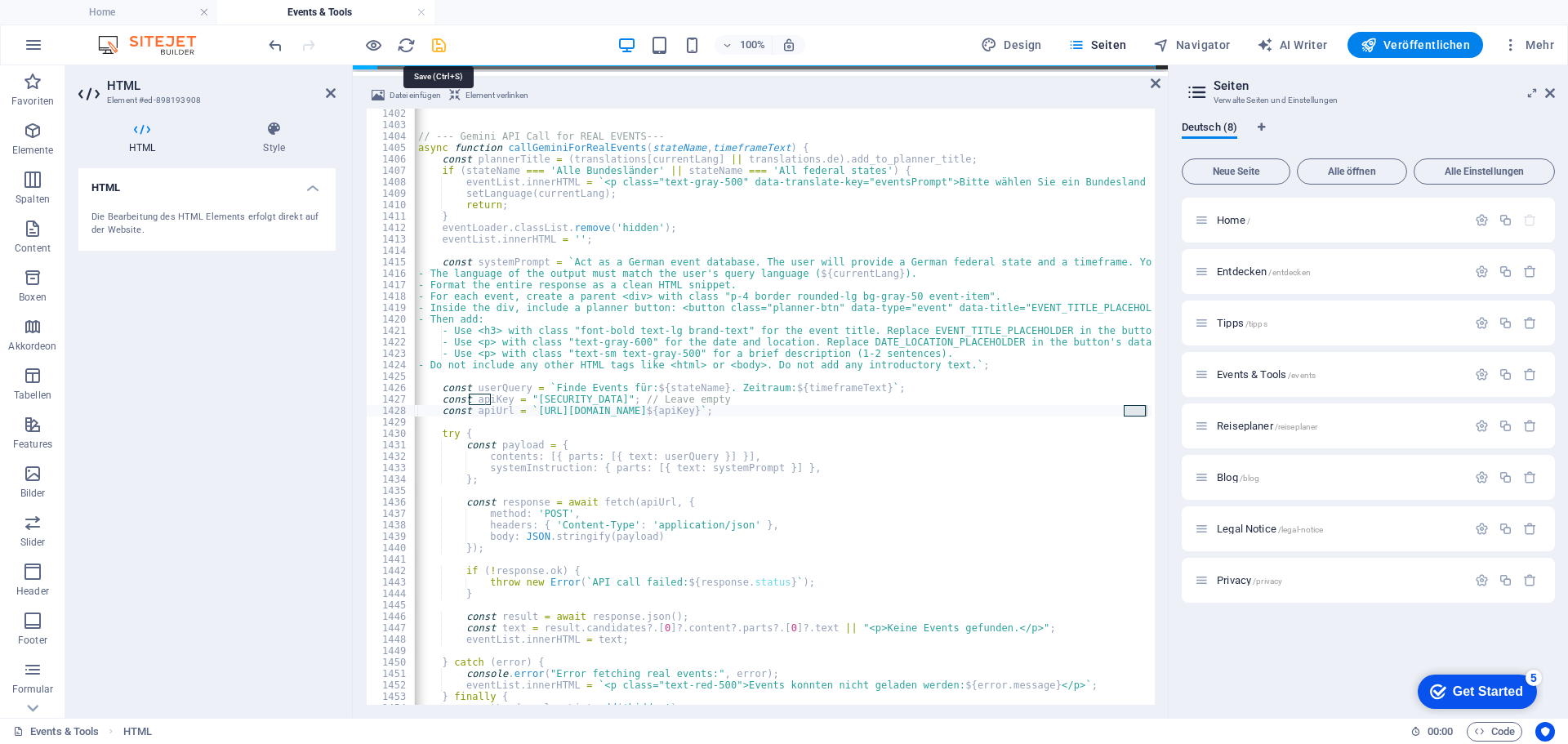
click at [438, 43] on icon "save" at bounding box center [439, 45] width 19 height 19
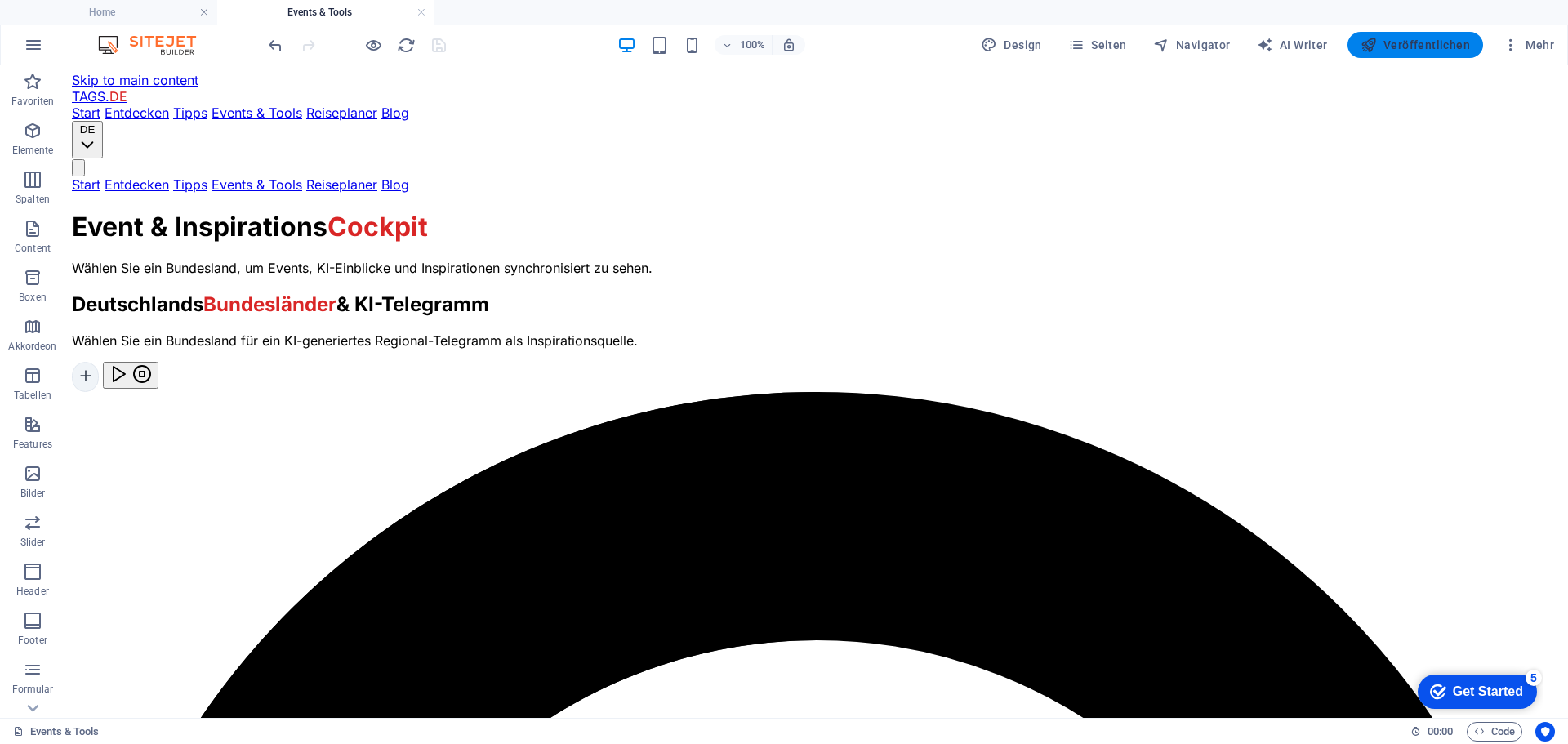
click at [1416, 43] on span "Veröffentlichen" at bounding box center [1415, 45] width 109 height 16
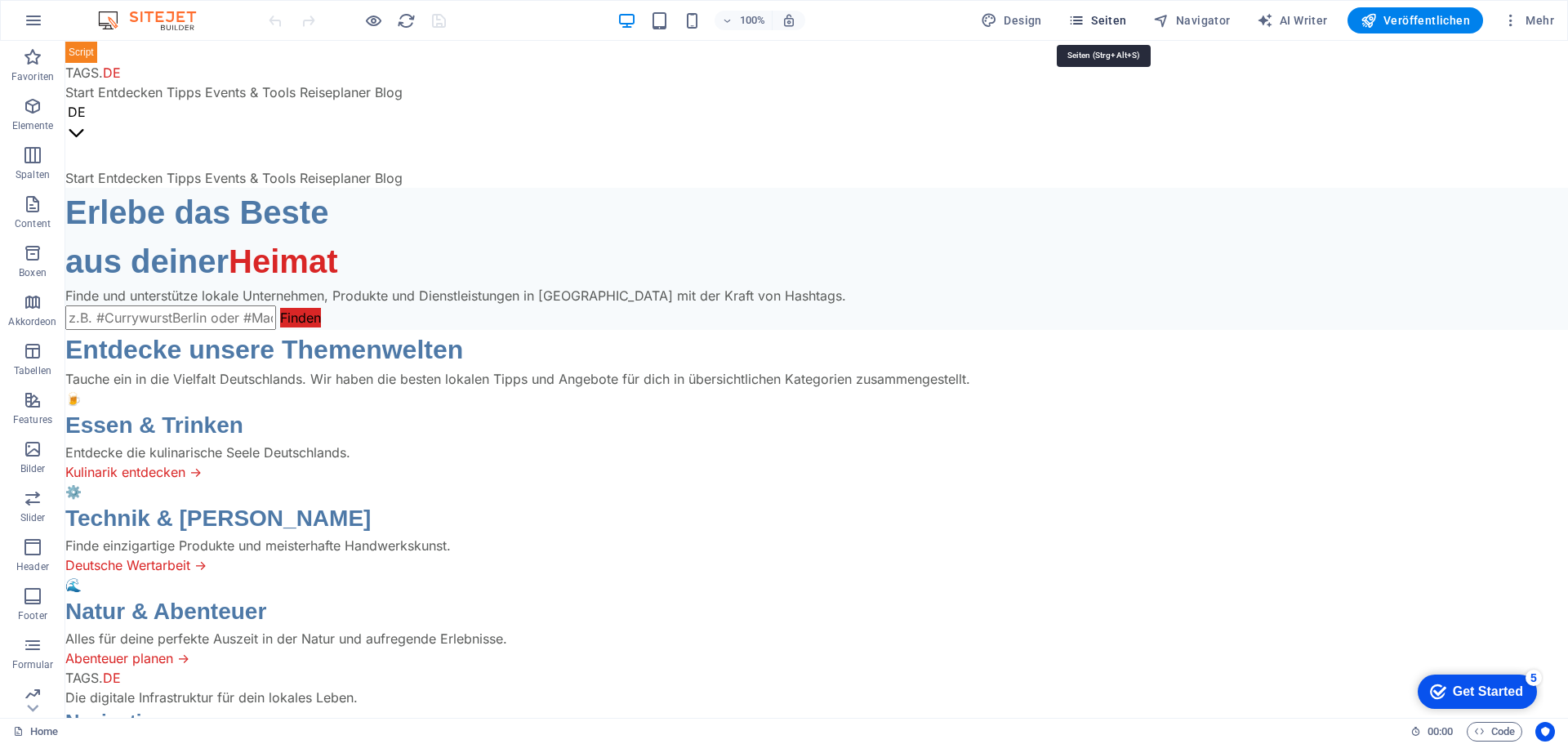
click at [1120, 12] on button "Seiten" at bounding box center [1098, 20] width 71 height 26
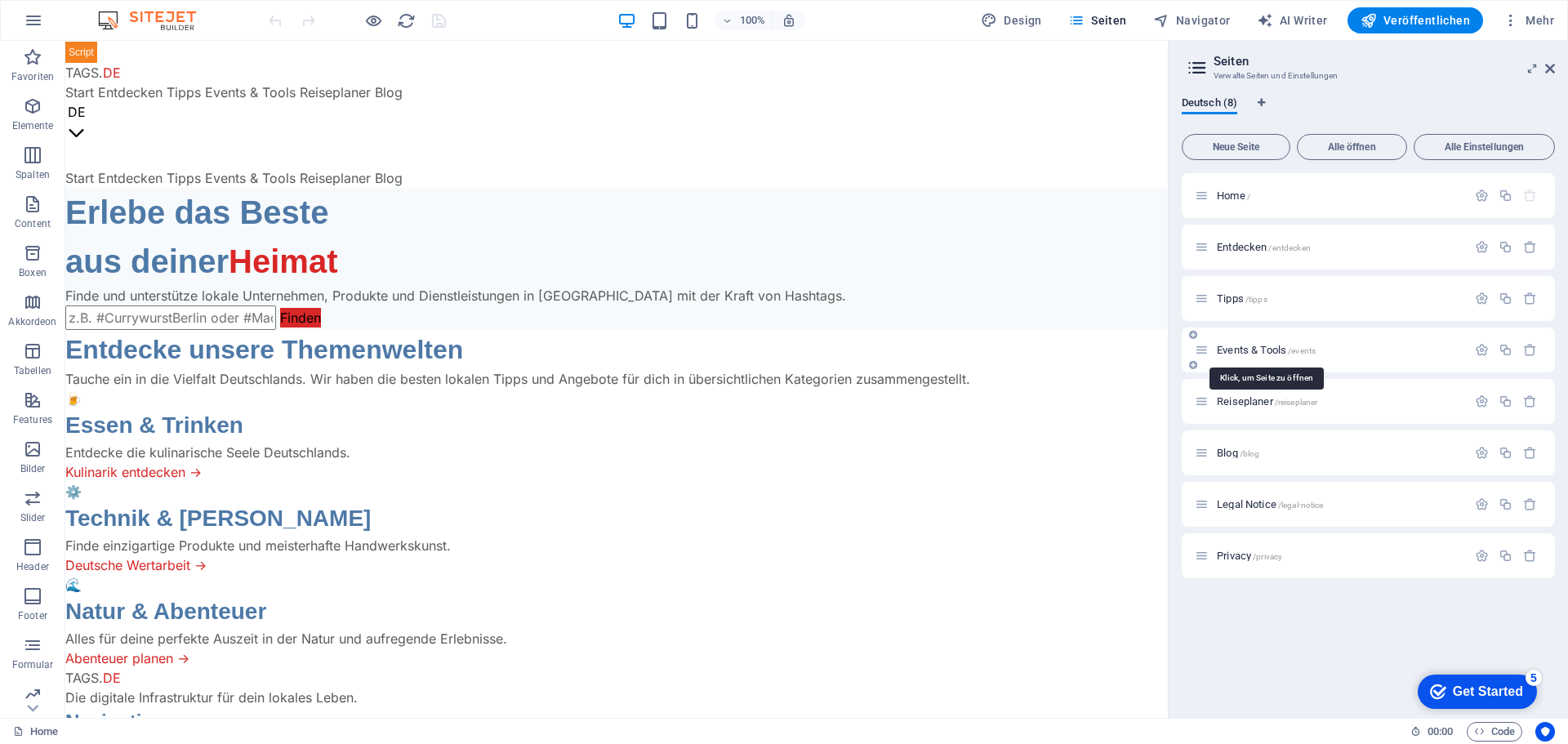
click at [1278, 350] on span "Events & Tools /events" at bounding box center [1266, 350] width 99 height 13
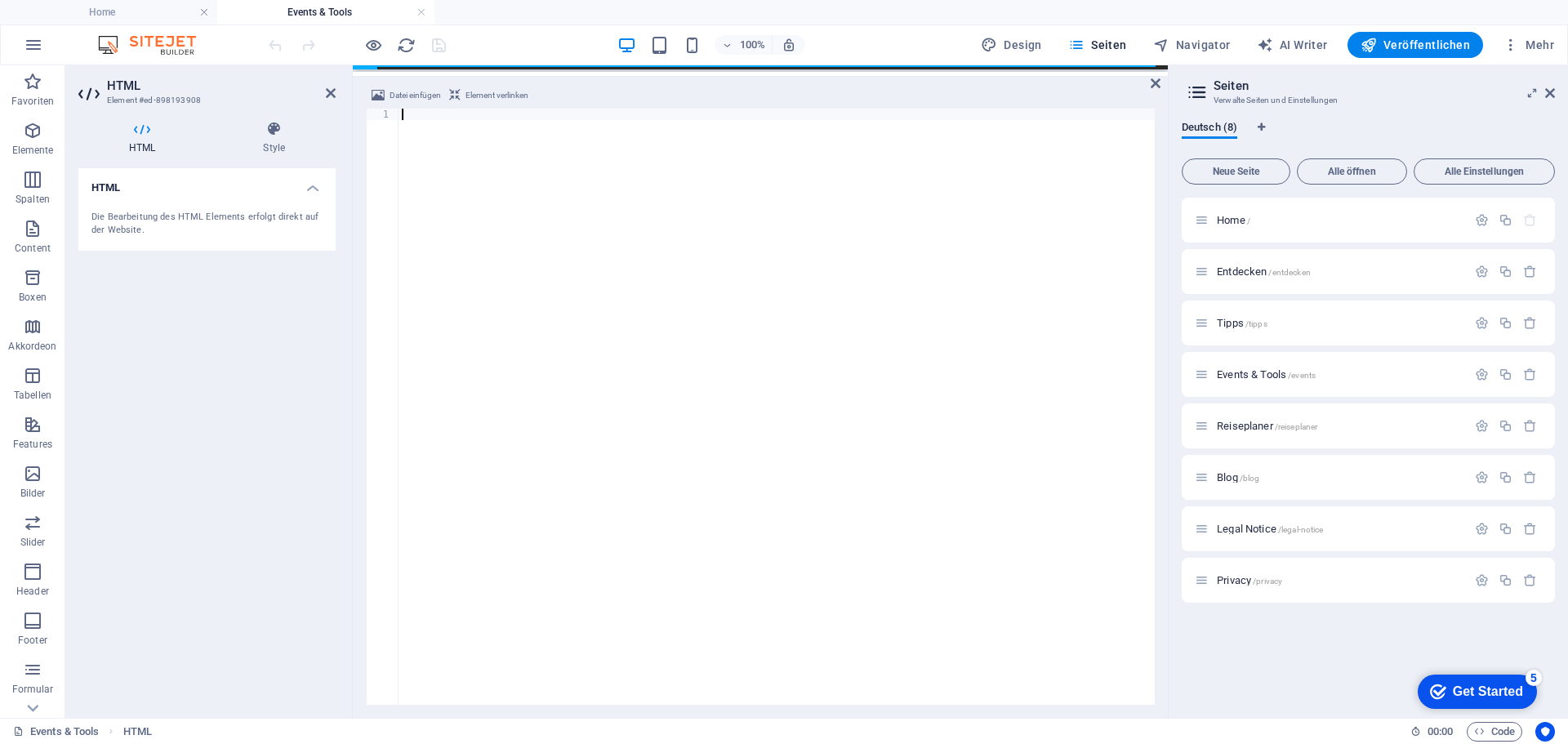
paste textarea "</html>"
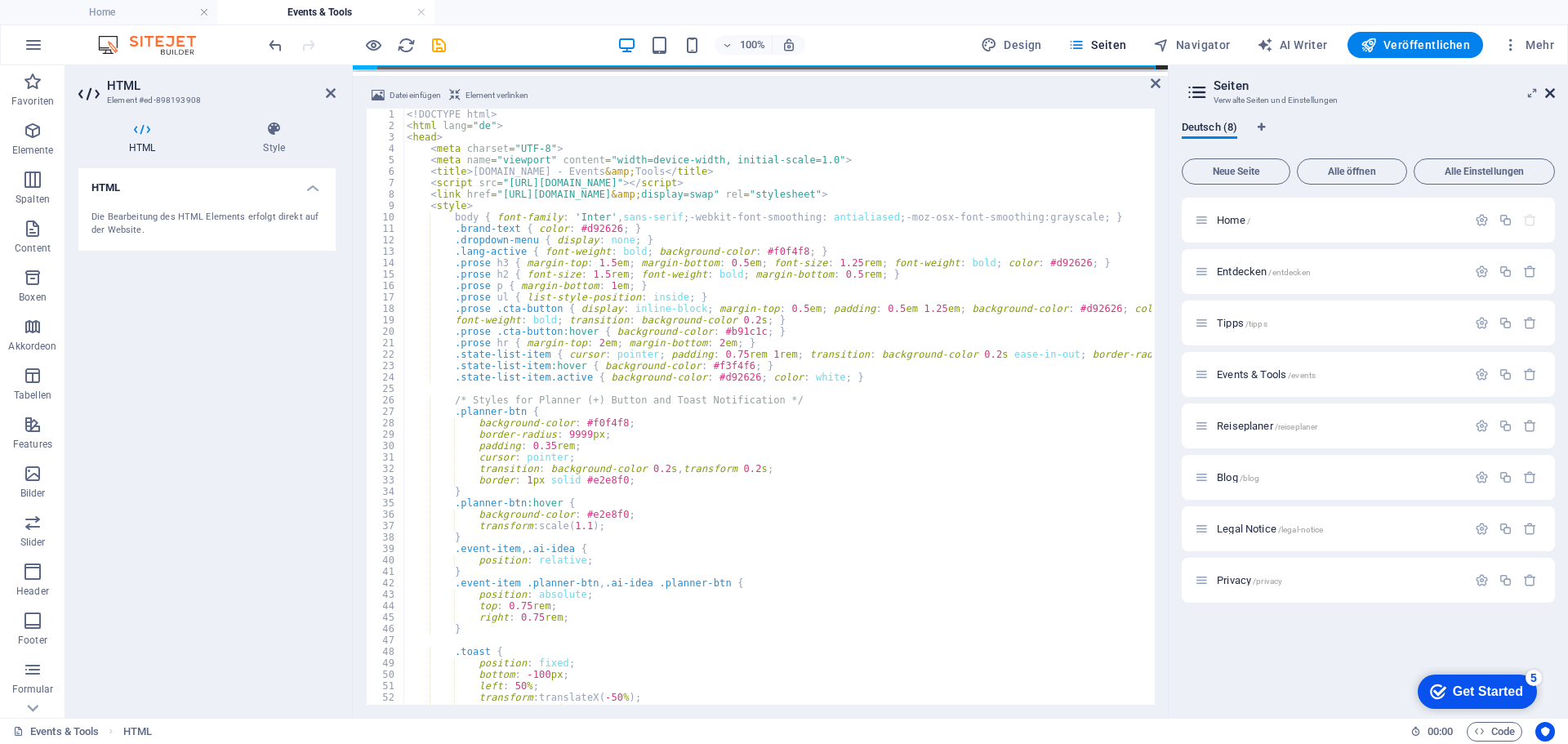
click at [1548, 91] on icon at bounding box center [1550, 93] width 10 height 13
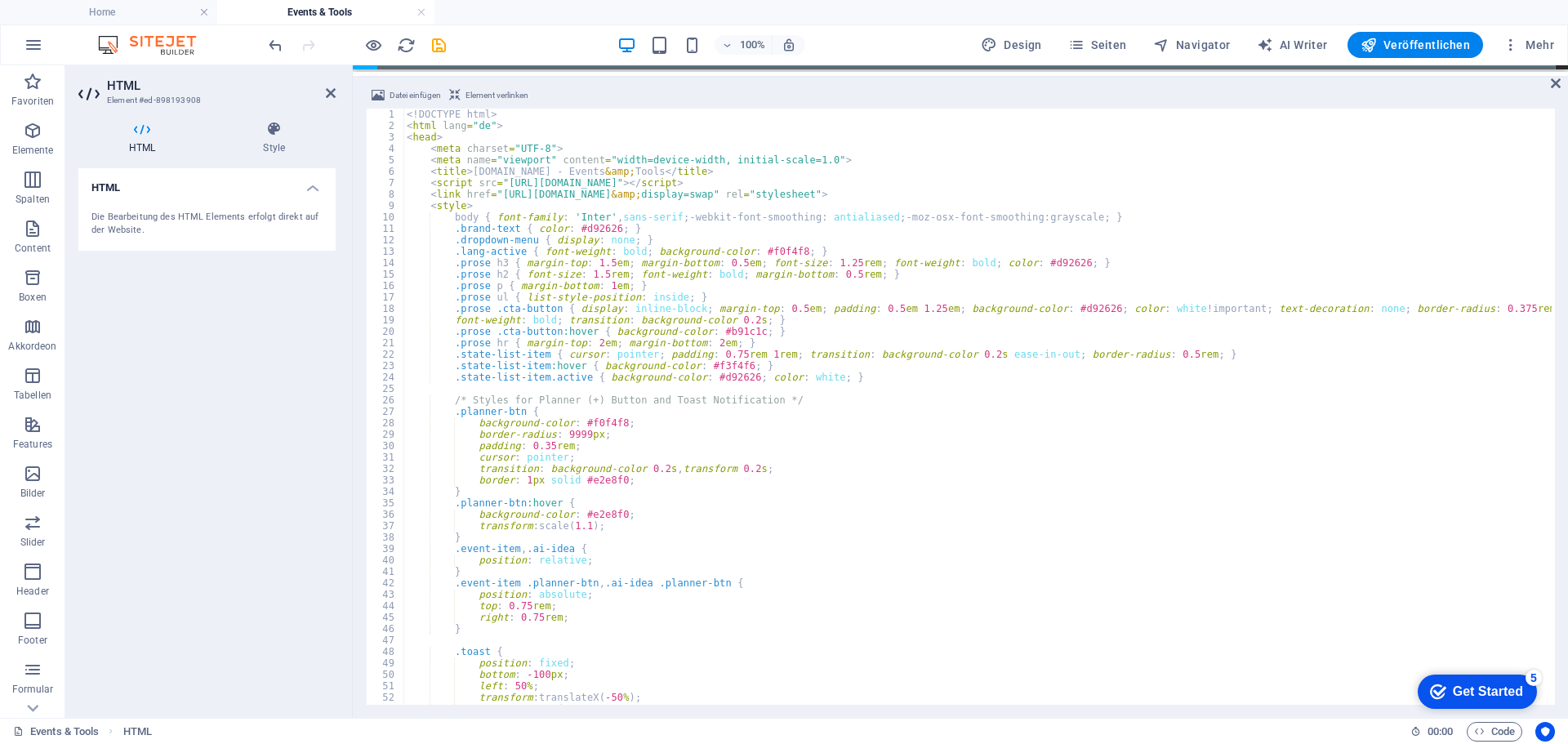
type textarea "<title>TAGS.DE - Events &amp; Tools</title>"
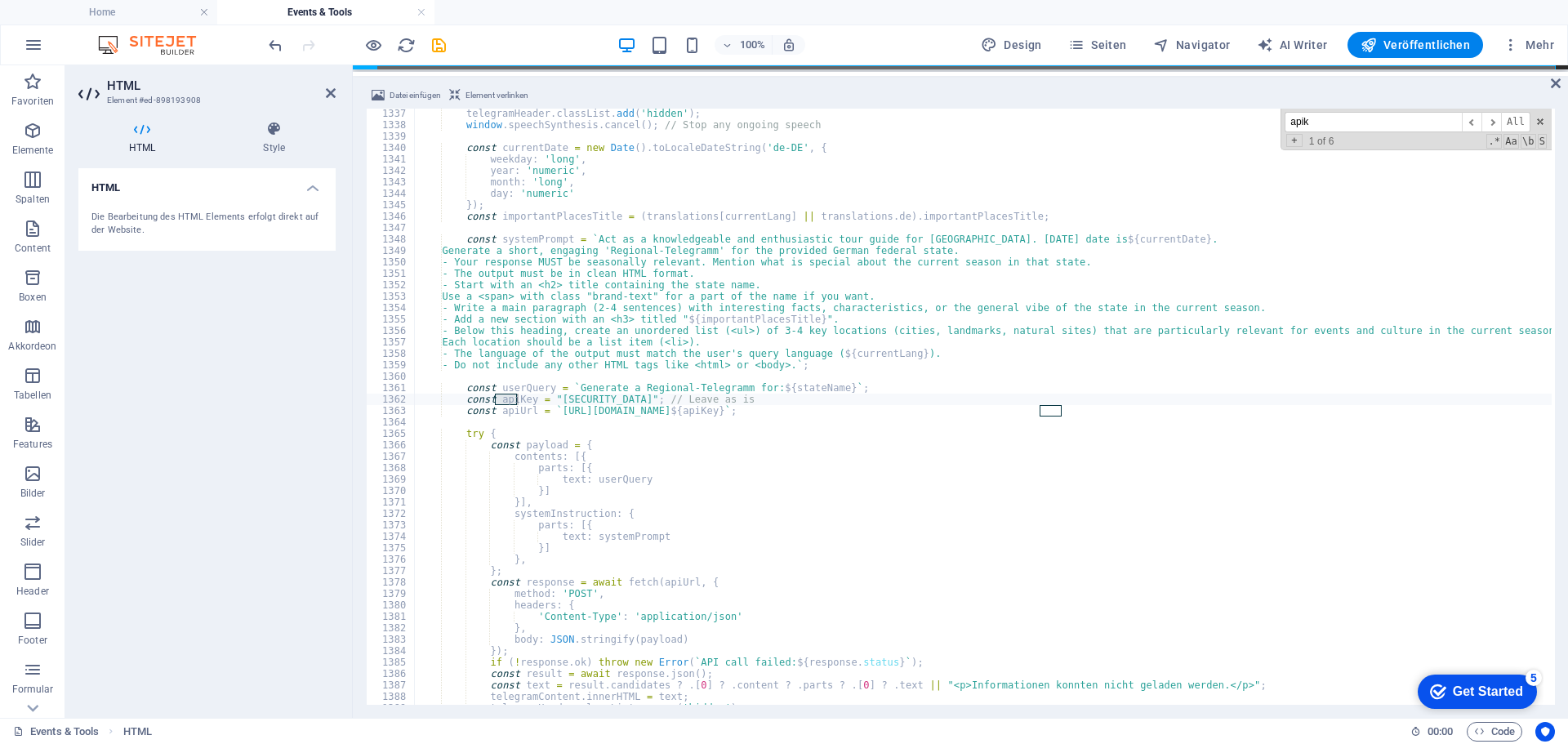
scroll to position [15285, 0]
type input "apik"
click at [1493, 123] on span "​" at bounding box center [1492, 122] width 20 height 21
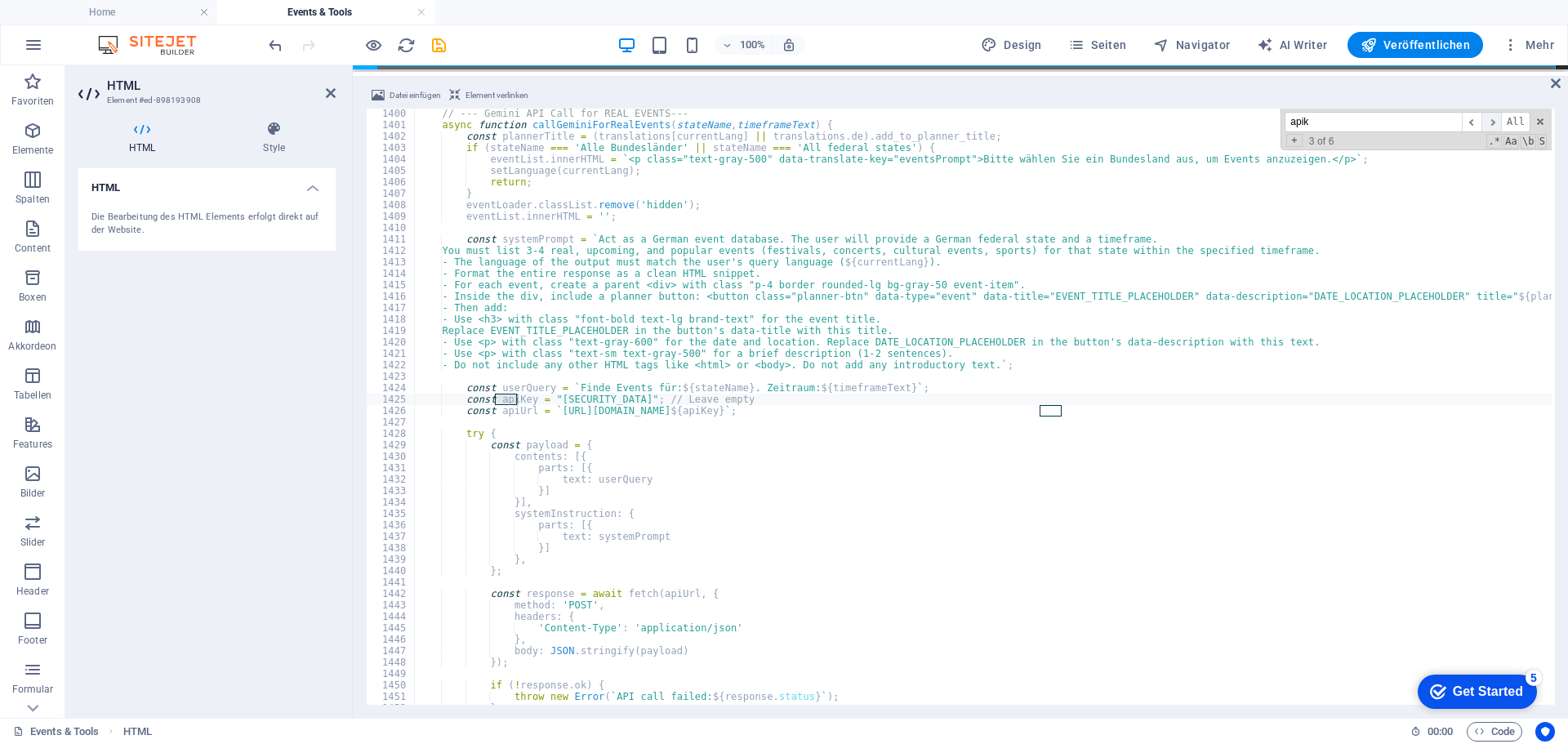
click at [1493, 123] on span "​" at bounding box center [1492, 122] width 20 height 21
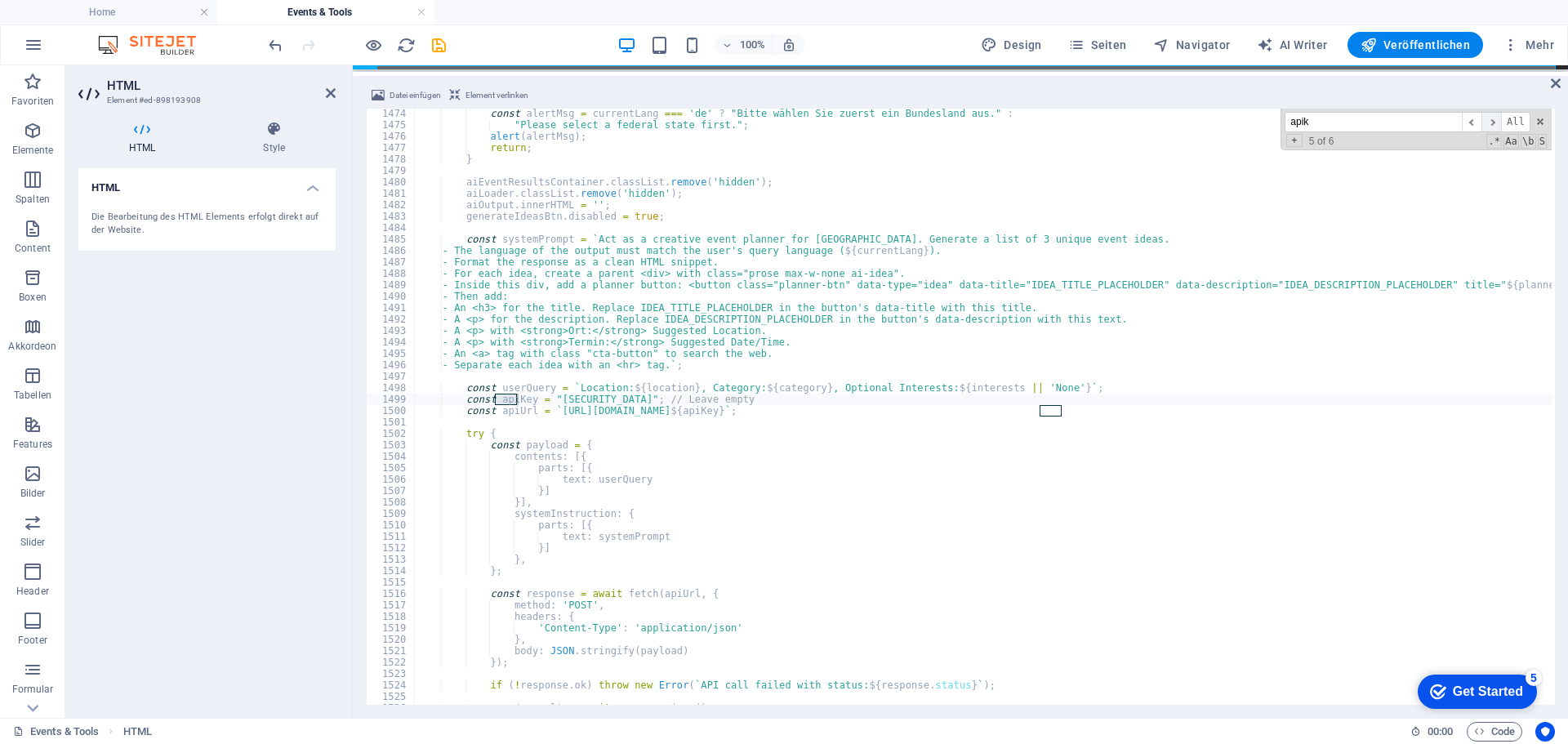
click at [1493, 123] on span "​" at bounding box center [1492, 122] width 20 height 21
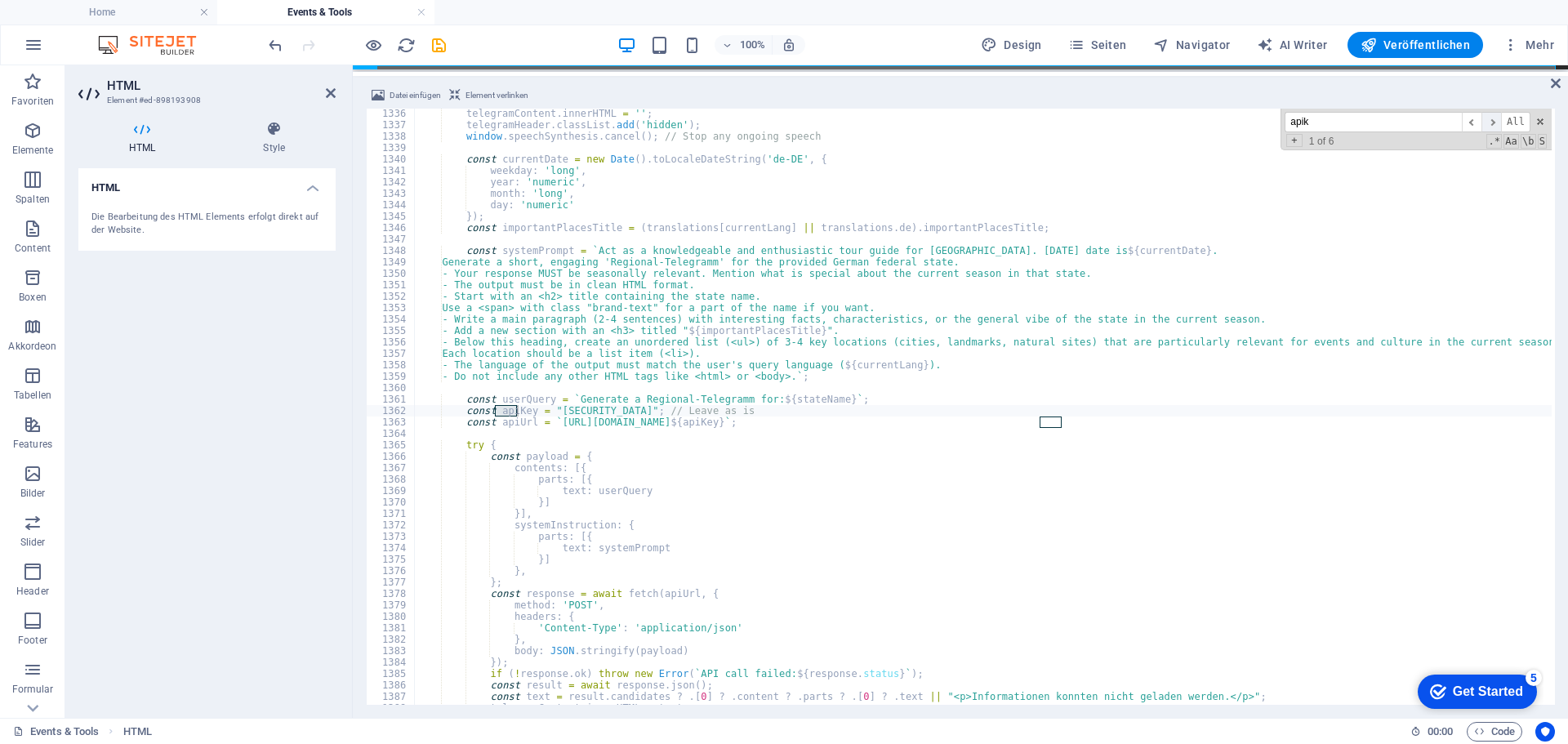
click at [1493, 123] on span "​" at bounding box center [1492, 122] width 20 height 21
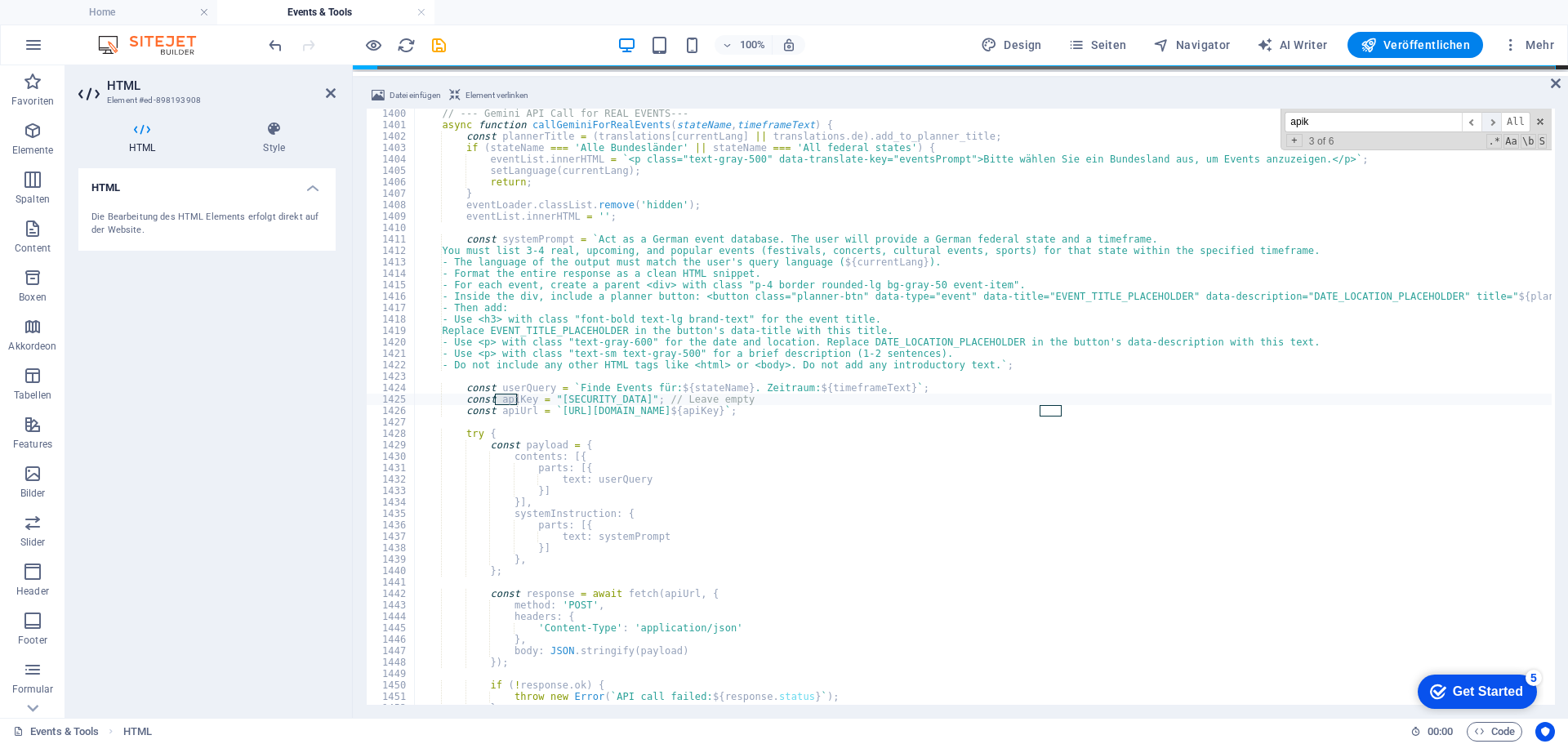
scroll to position [16006, 0]
click at [1493, 123] on span "​" at bounding box center [1492, 122] width 20 height 21
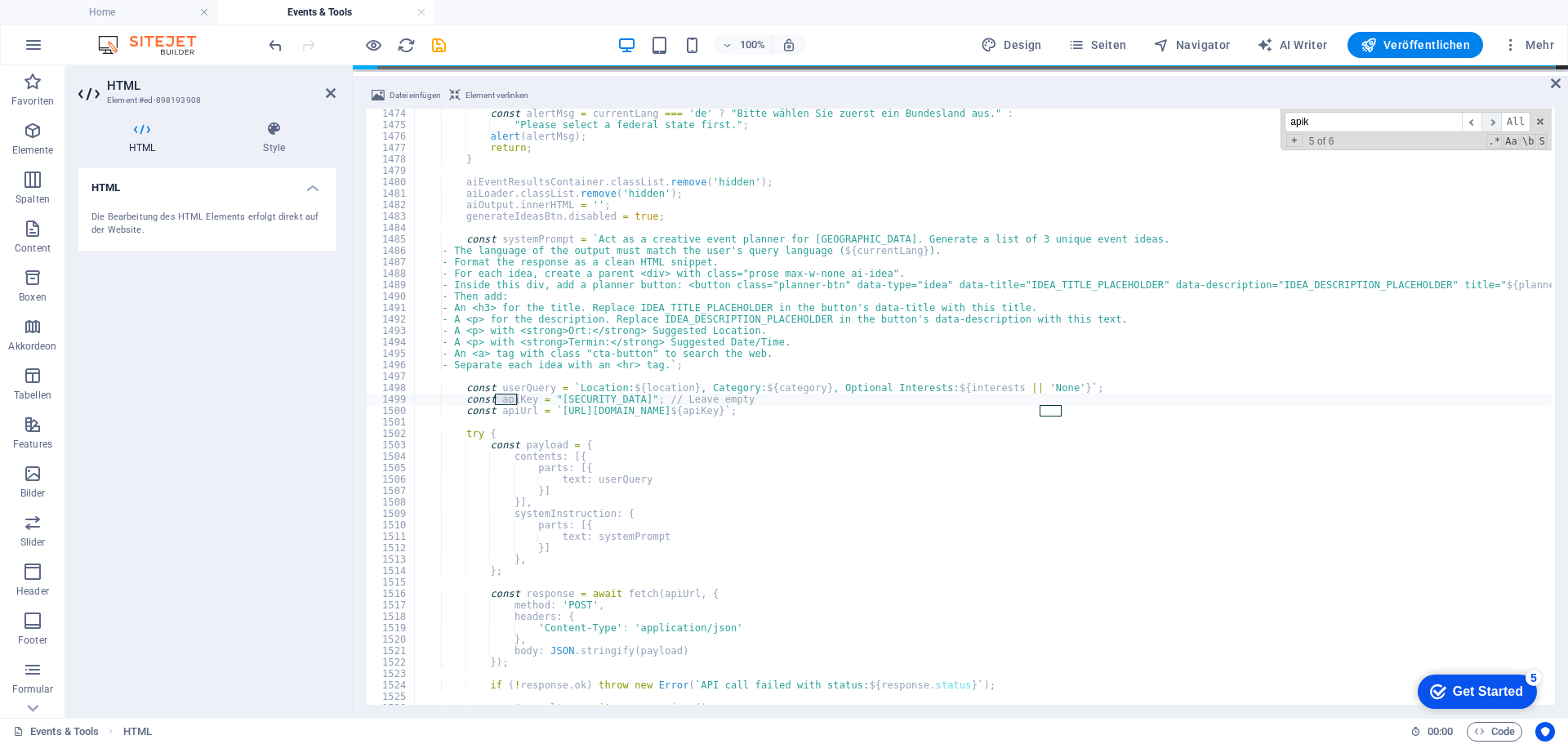
click at [1493, 123] on span "​" at bounding box center [1492, 122] width 20 height 21
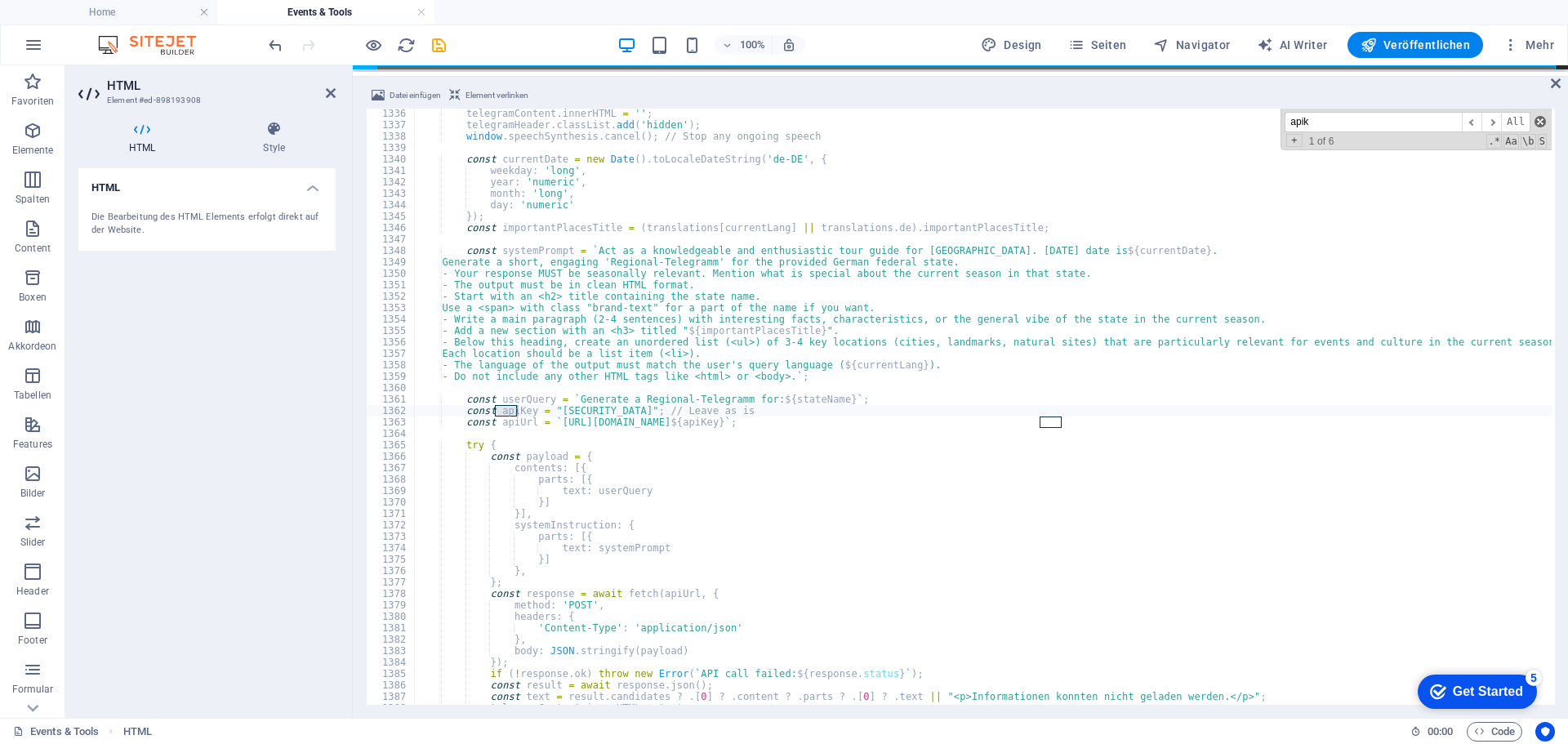
click at [1538, 123] on span at bounding box center [1540, 121] width 12 height 12
type textarea "const apiKey = "AIzaSyAhFOiRIPRRXjcsE_Gr27uPuhGHczE5_bA"; // Leave as is"
click at [438, 46] on icon "save" at bounding box center [439, 45] width 19 height 19
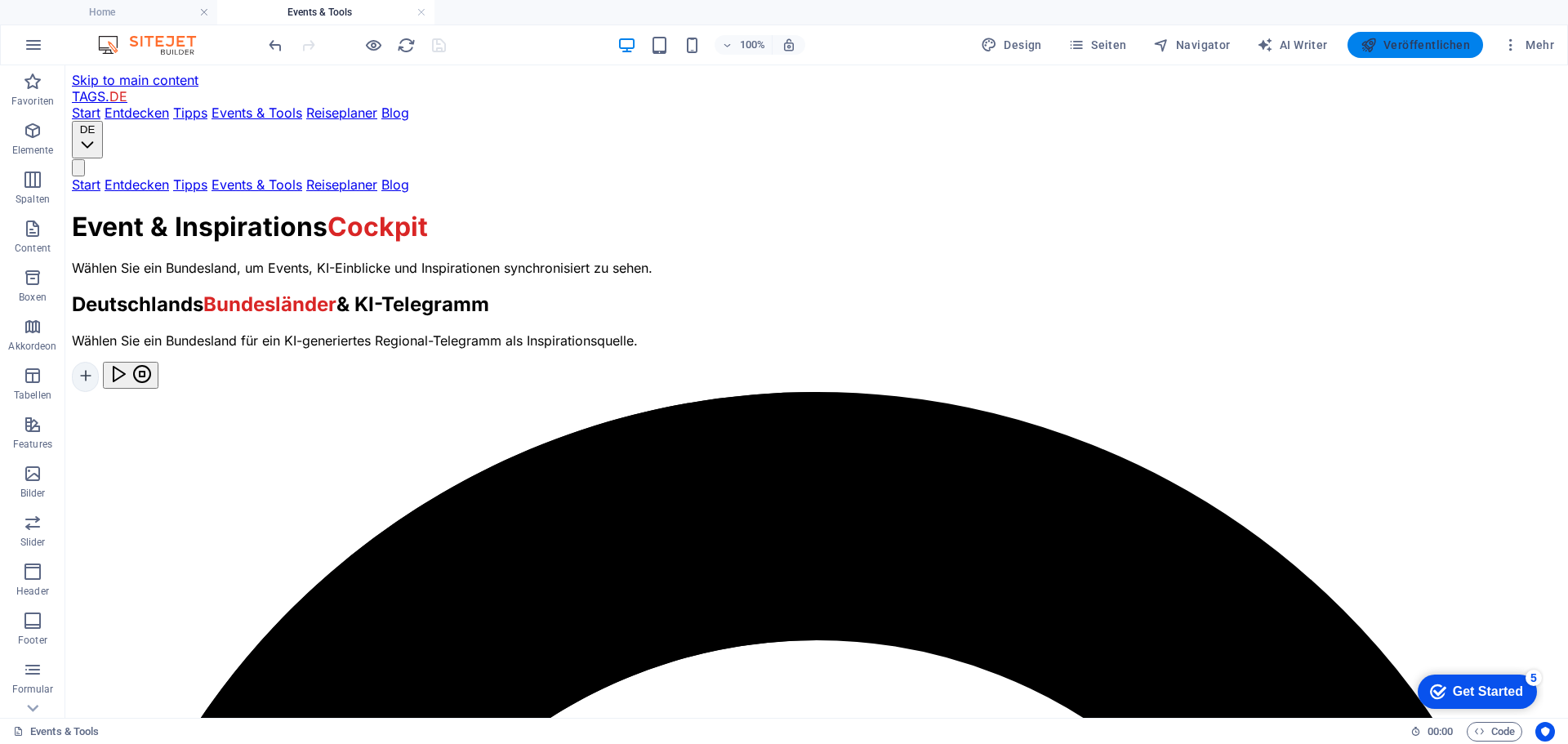
click at [1421, 47] on span "Veröffentlichen" at bounding box center [1415, 45] width 109 height 16
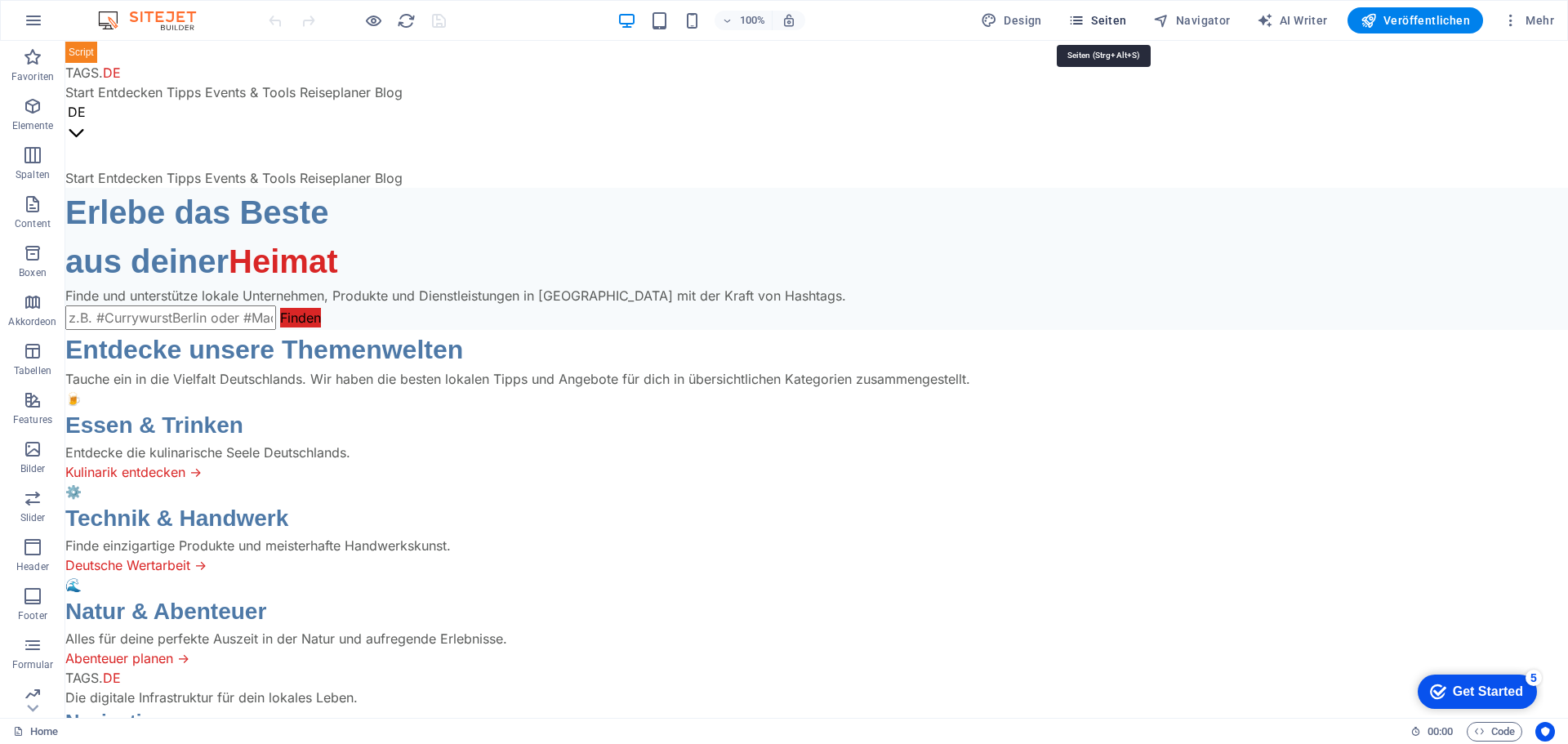
click at [1093, 14] on span "Seiten" at bounding box center [1098, 21] width 59 height 16
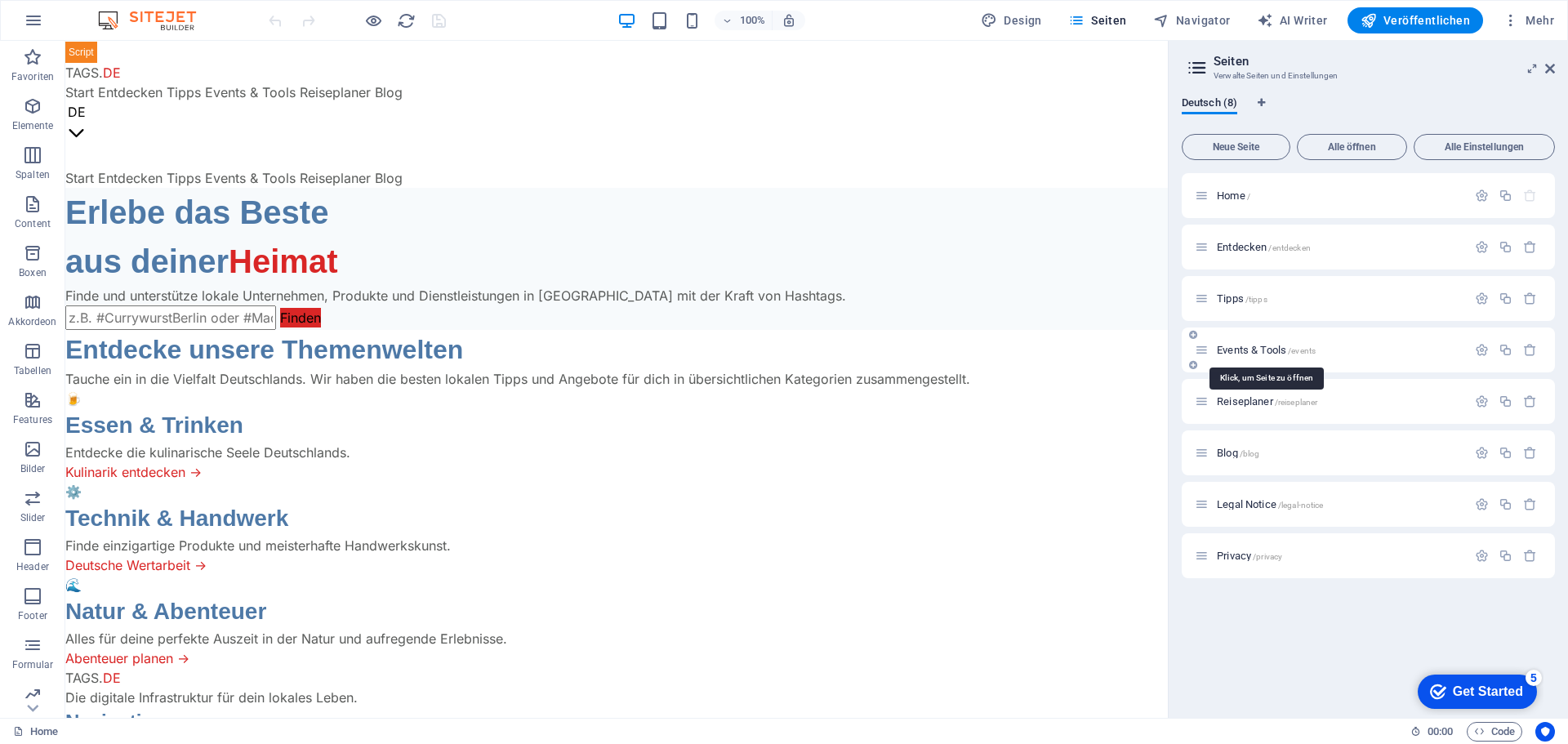
click at [1249, 346] on span "Events & Tools /events" at bounding box center [1266, 350] width 99 height 13
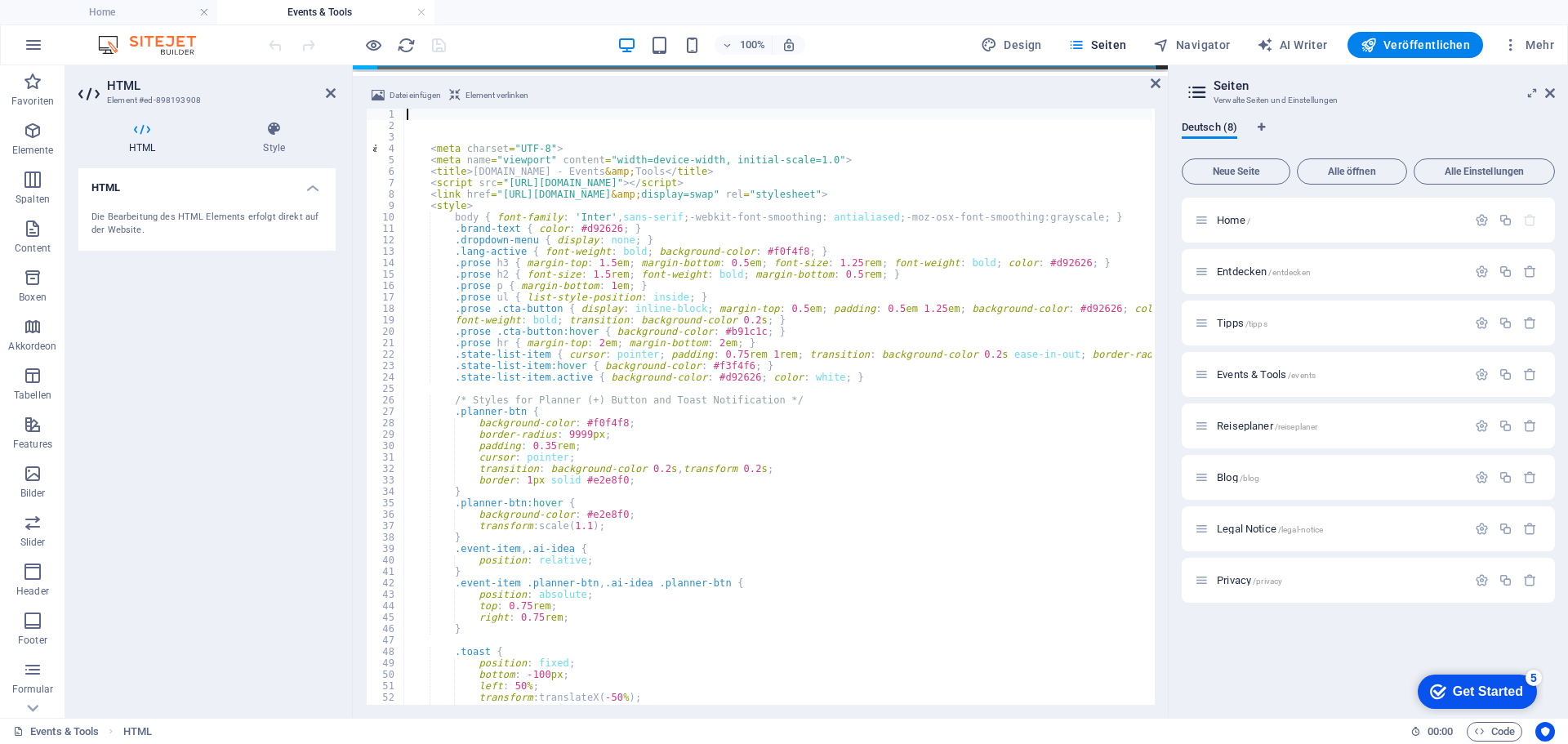
paste textarea "<!-- Die Sprache wird dynamisch per JavaScript gesetzt -->"
type textarea "<!-- Die Sprache wird dynamisch per JavaScript gesetzt -->"
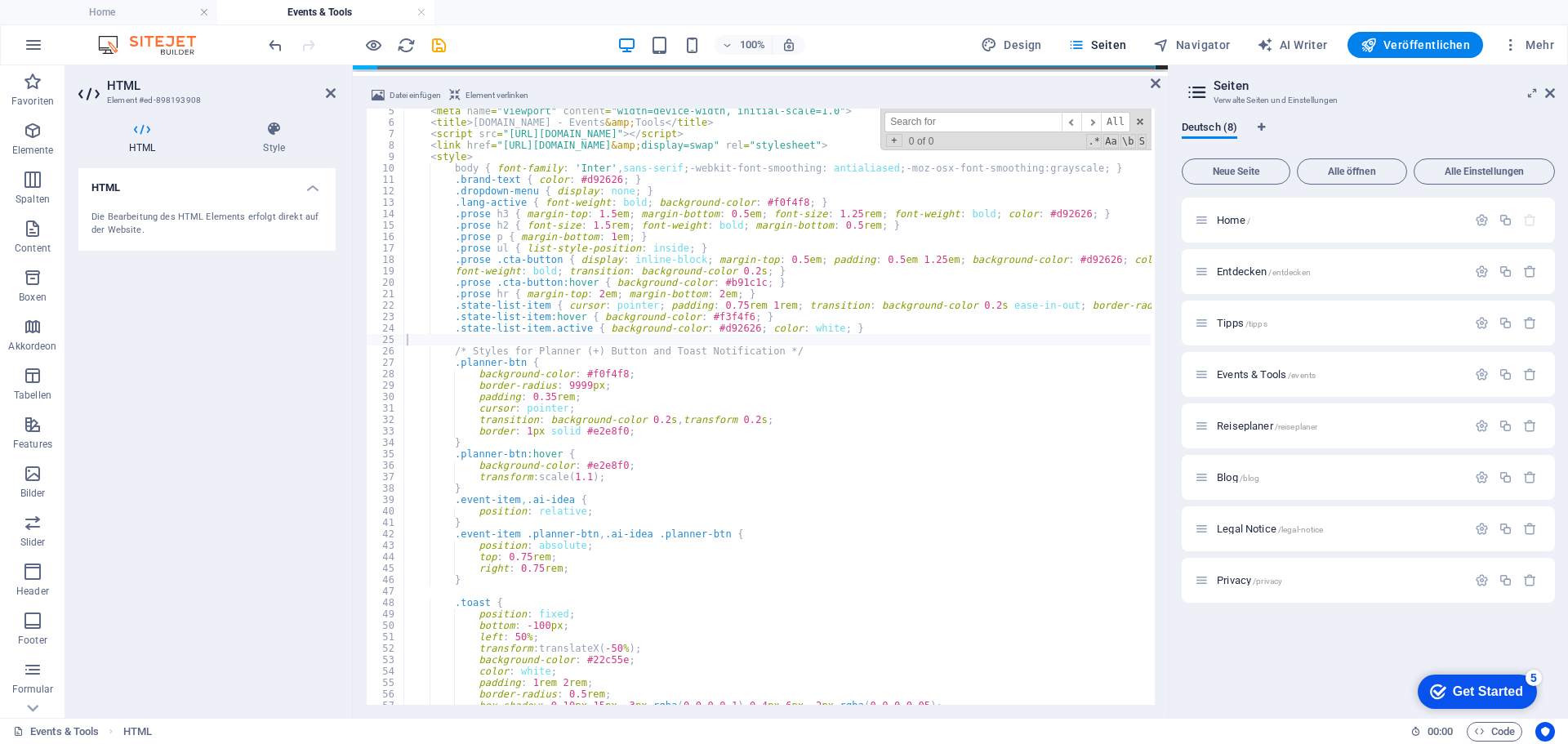
paste input "api/generate"
click at [1027, 126] on input "api/generate" at bounding box center [974, 122] width 177 height 21
type input "a"
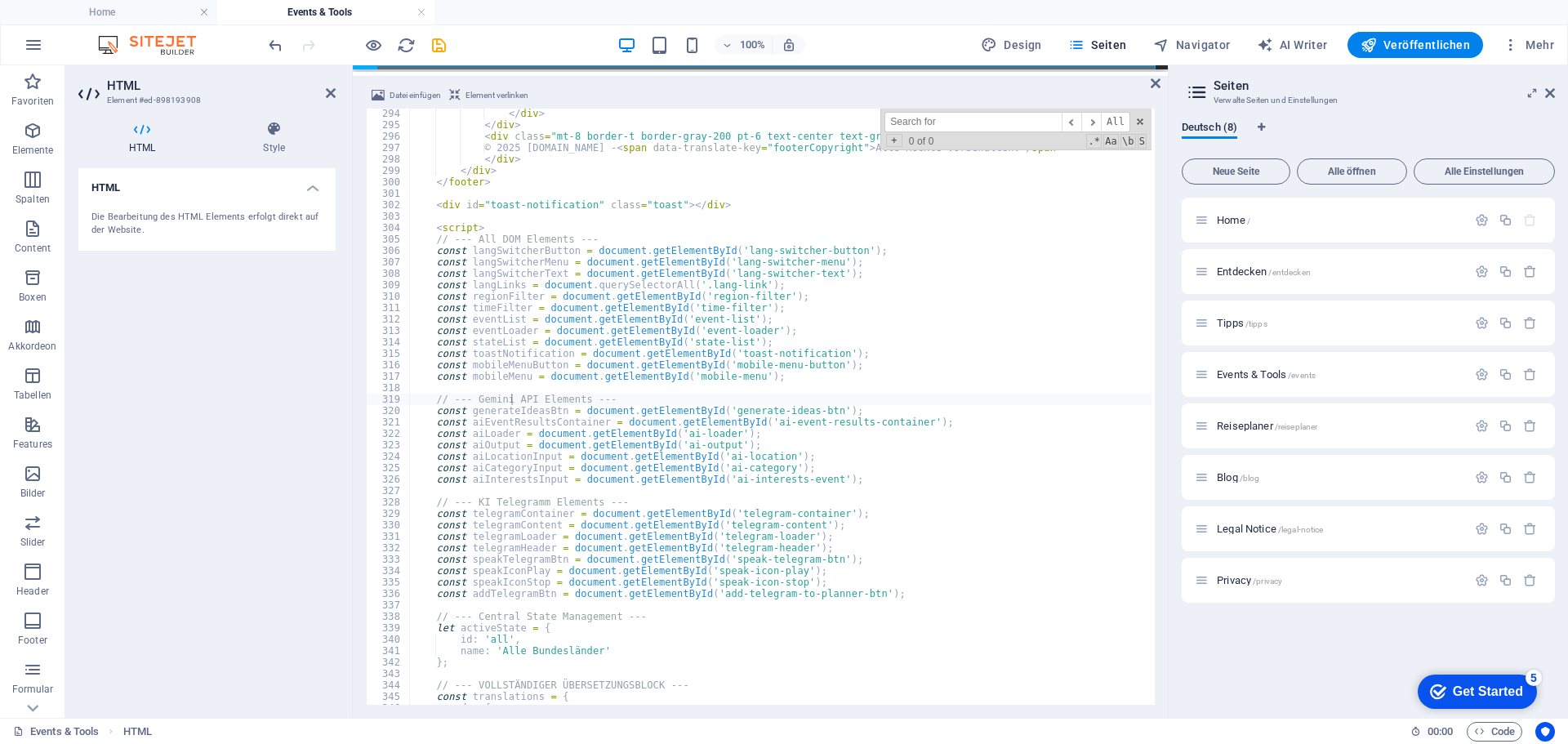
scroll to position [3353, 0]
click at [893, 125] on input "telegram" at bounding box center [974, 122] width 177 height 21
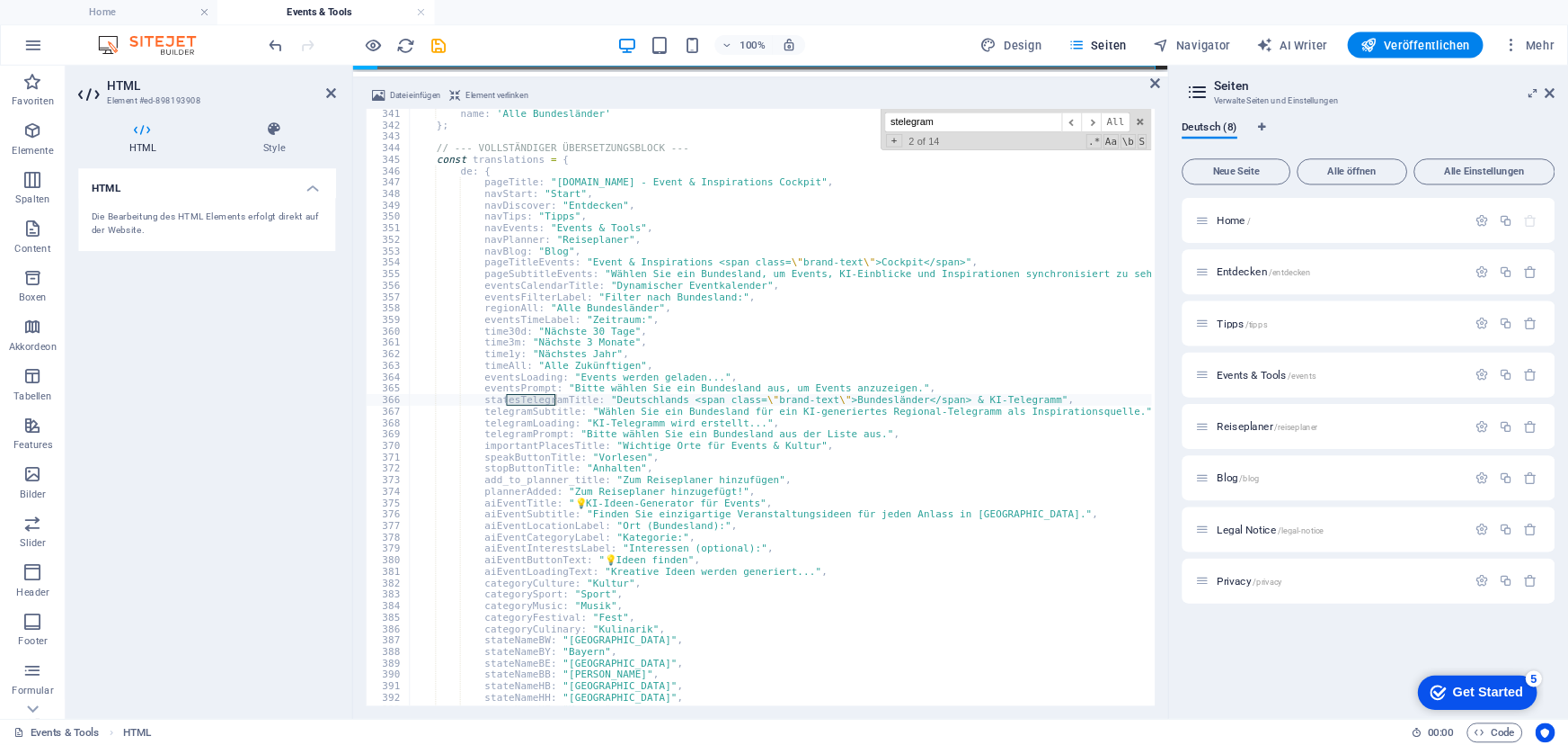
scroll to position [4281, 0]
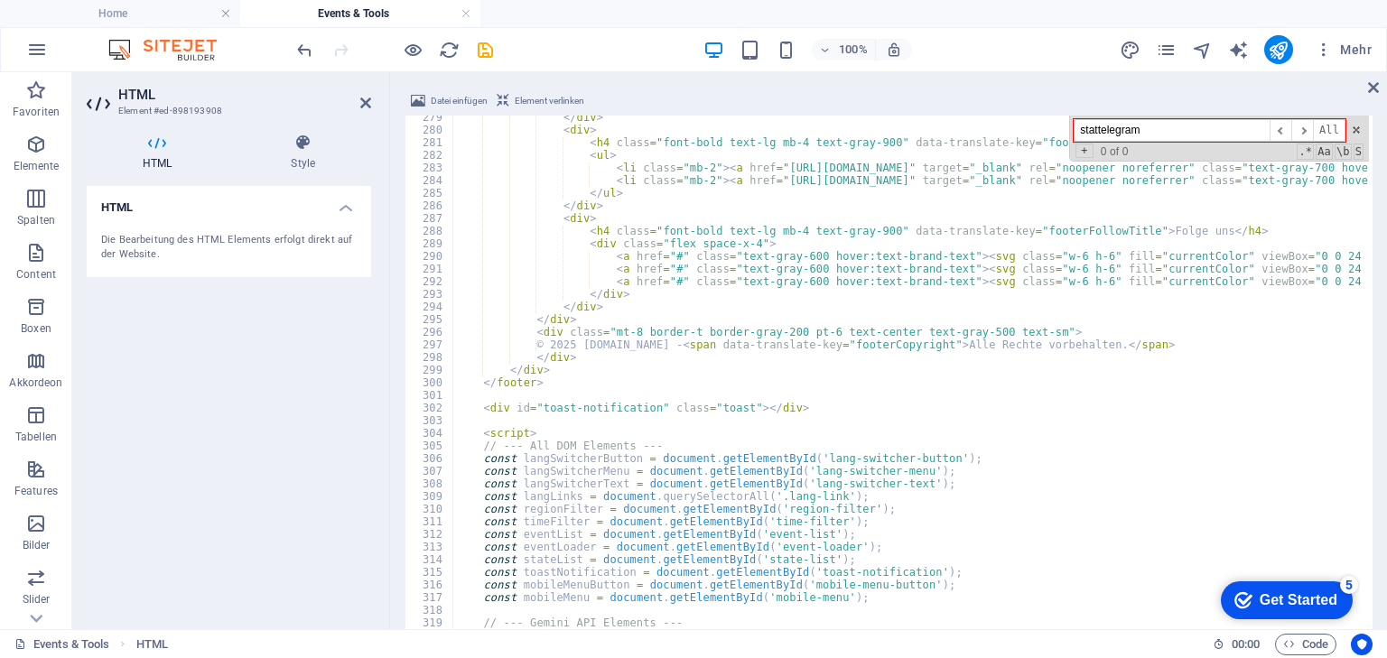
scroll to position [3431, 0]
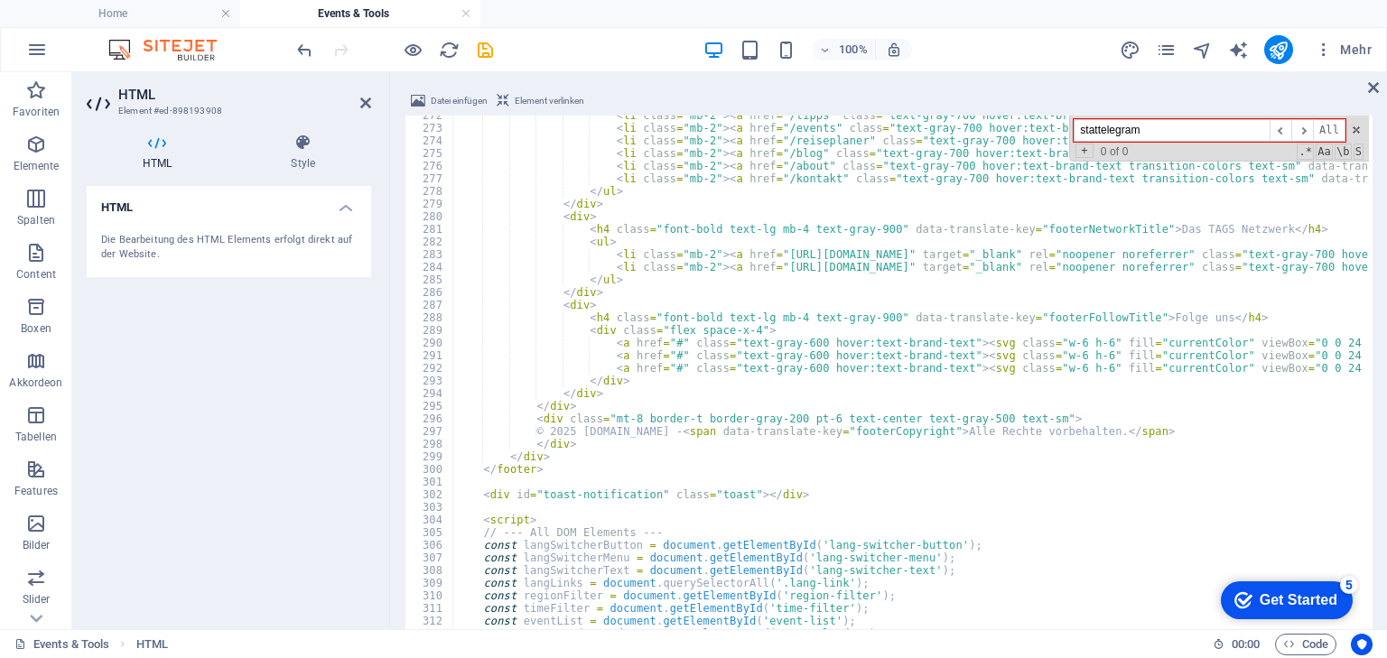
click at [1229, 129] on input "stattelegram" at bounding box center [1171, 130] width 196 height 23
click at [1151, 132] on input "stattelegram" at bounding box center [1171, 130] width 196 height 23
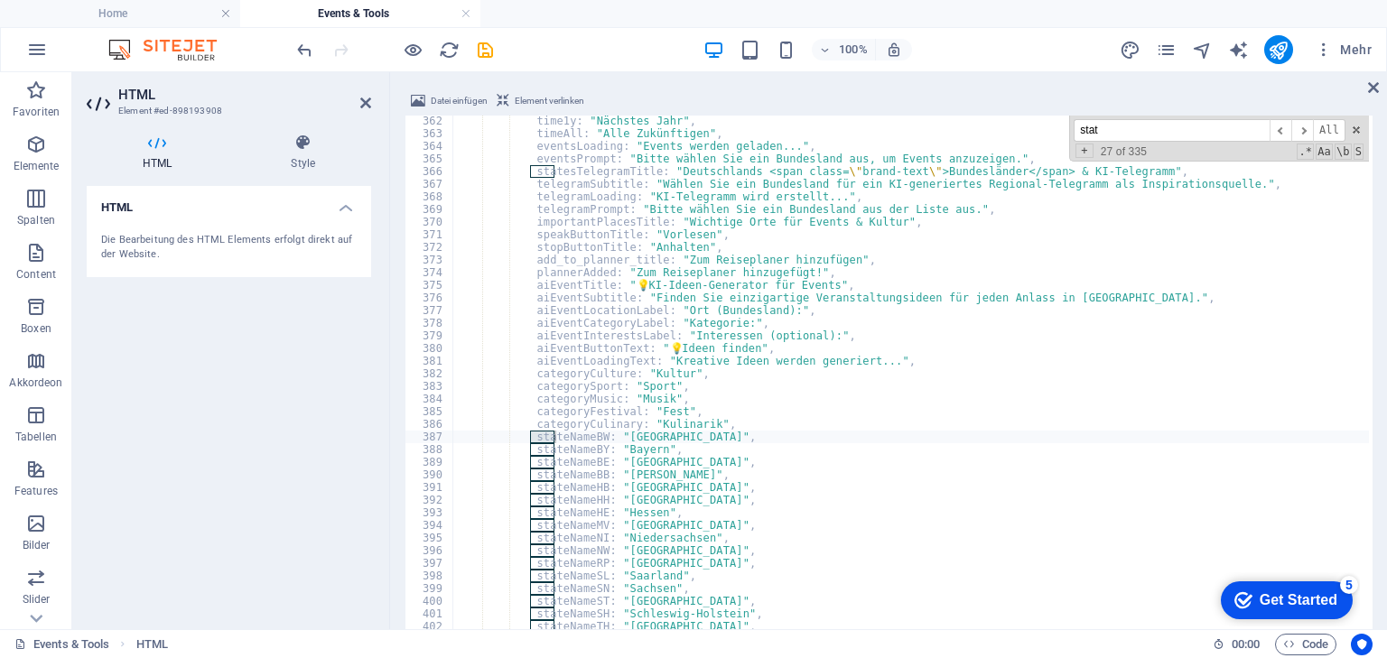
scroll to position [4564, 0]
type input "s"
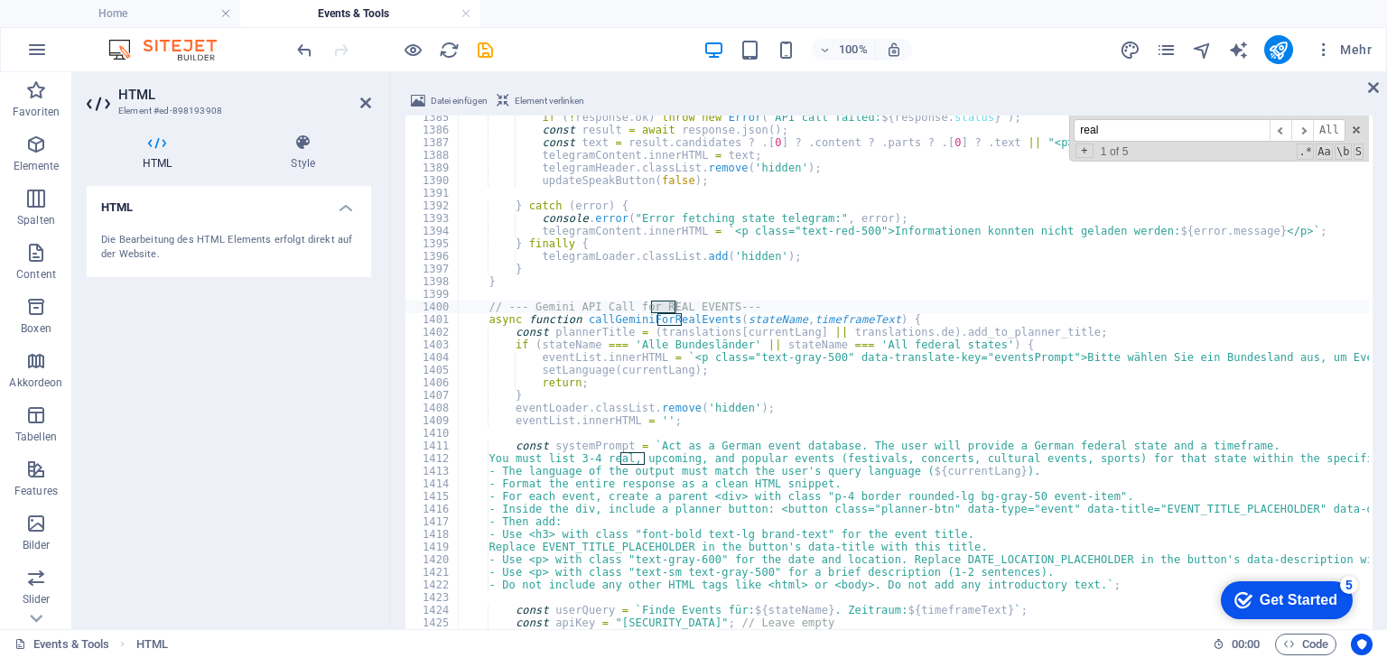
scroll to position [17497, 0]
click at [1305, 125] on span "​" at bounding box center [1302, 130] width 22 height 23
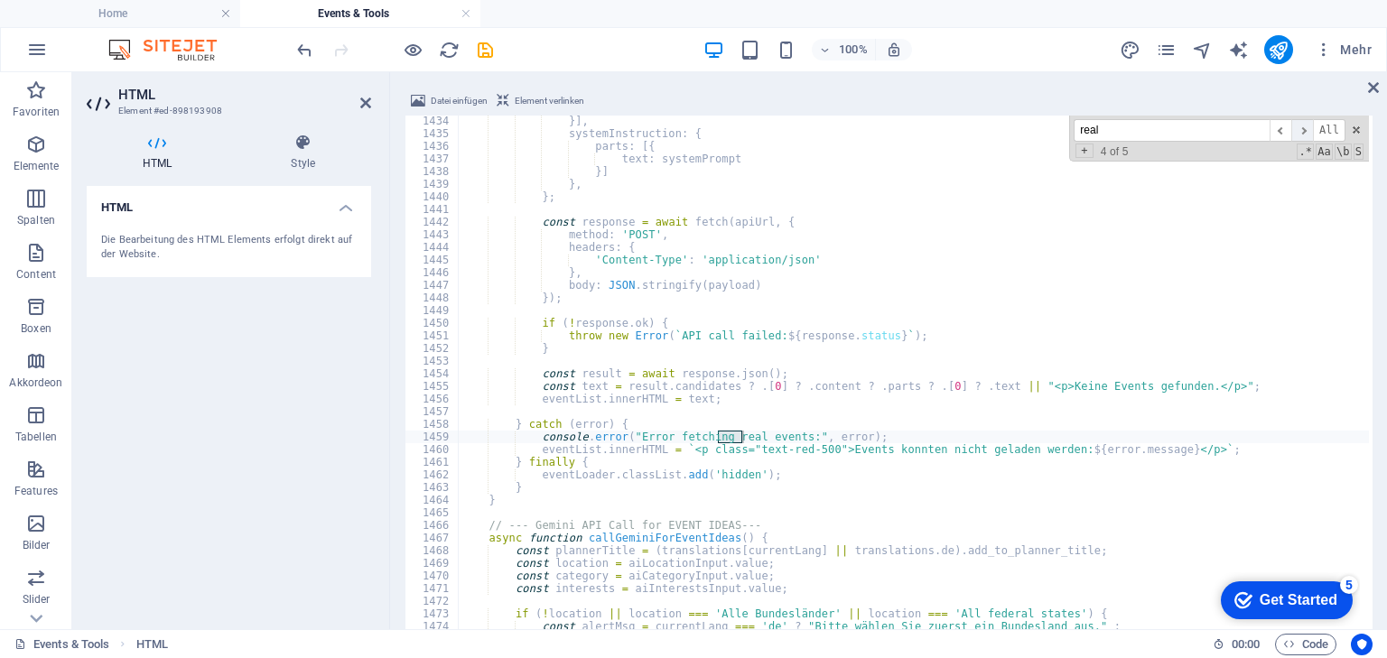
scroll to position [18114, 0]
click at [1308, 130] on span "​" at bounding box center [1302, 130] width 22 height 23
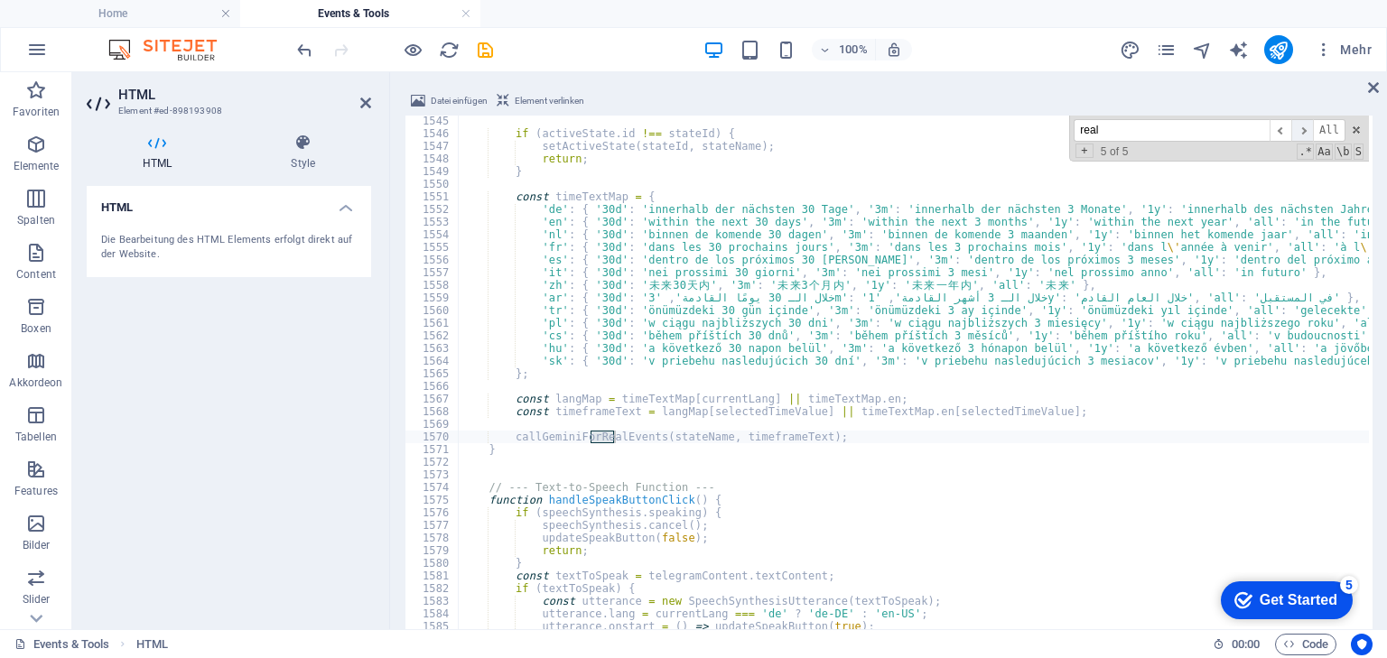
scroll to position [19516, 0]
click at [1308, 130] on span "​" at bounding box center [1302, 130] width 22 height 23
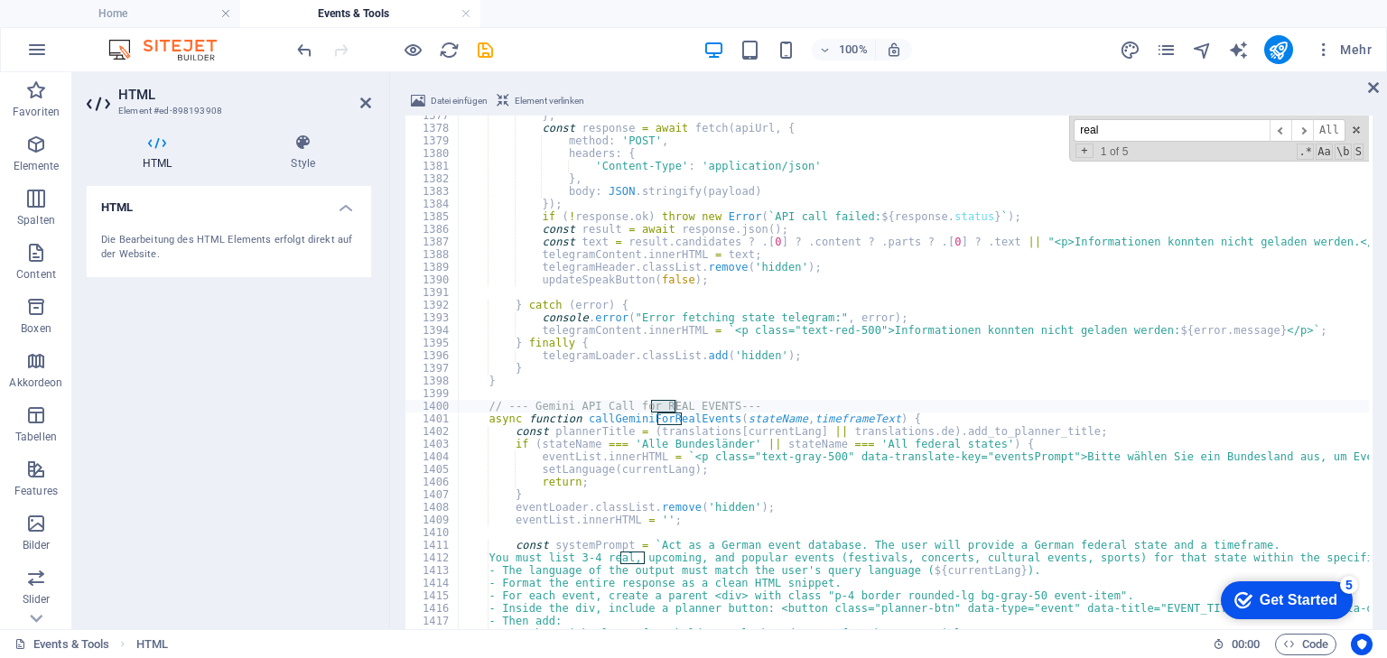
scroll to position [17442, 0]
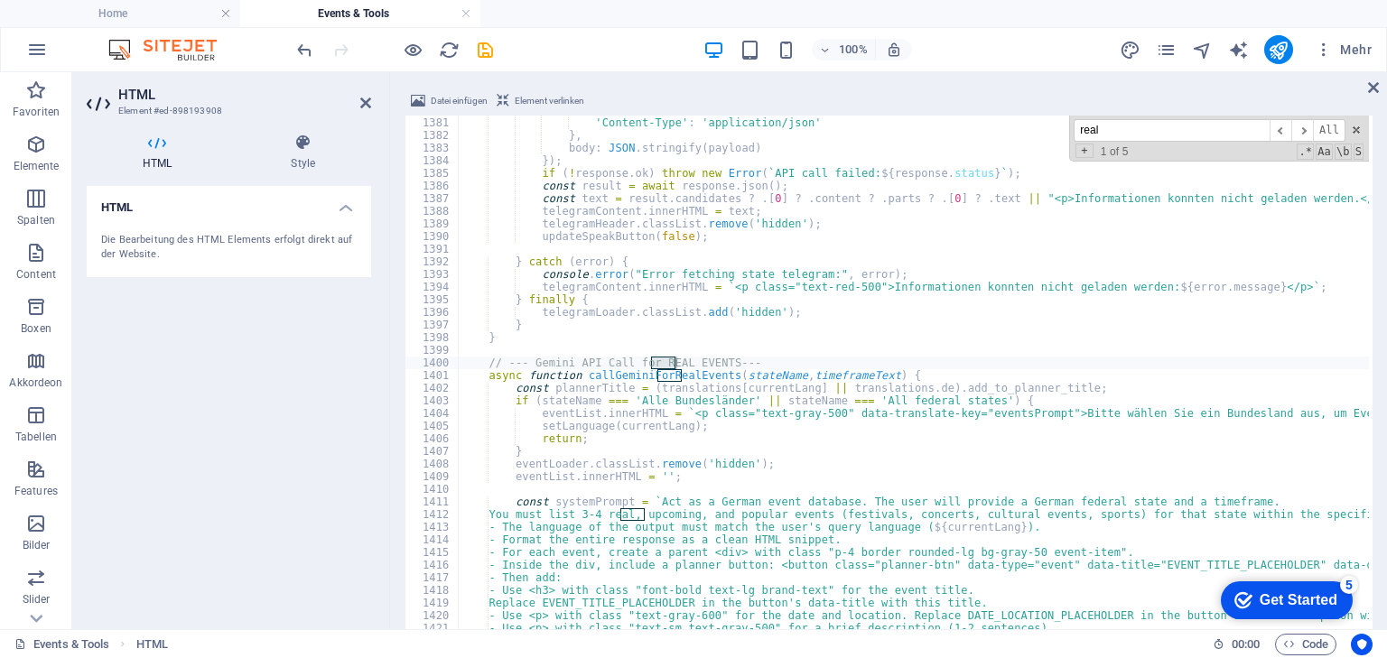
click at [1148, 132] on input "real" at bounding box center [1171, 130] width 196 height 23
type input "r"
paste input "const apiUrl"
type input "const apiUrl"
click at [1304, 135] on span "​" at bounding box center [1302, 130] width 22 height 23
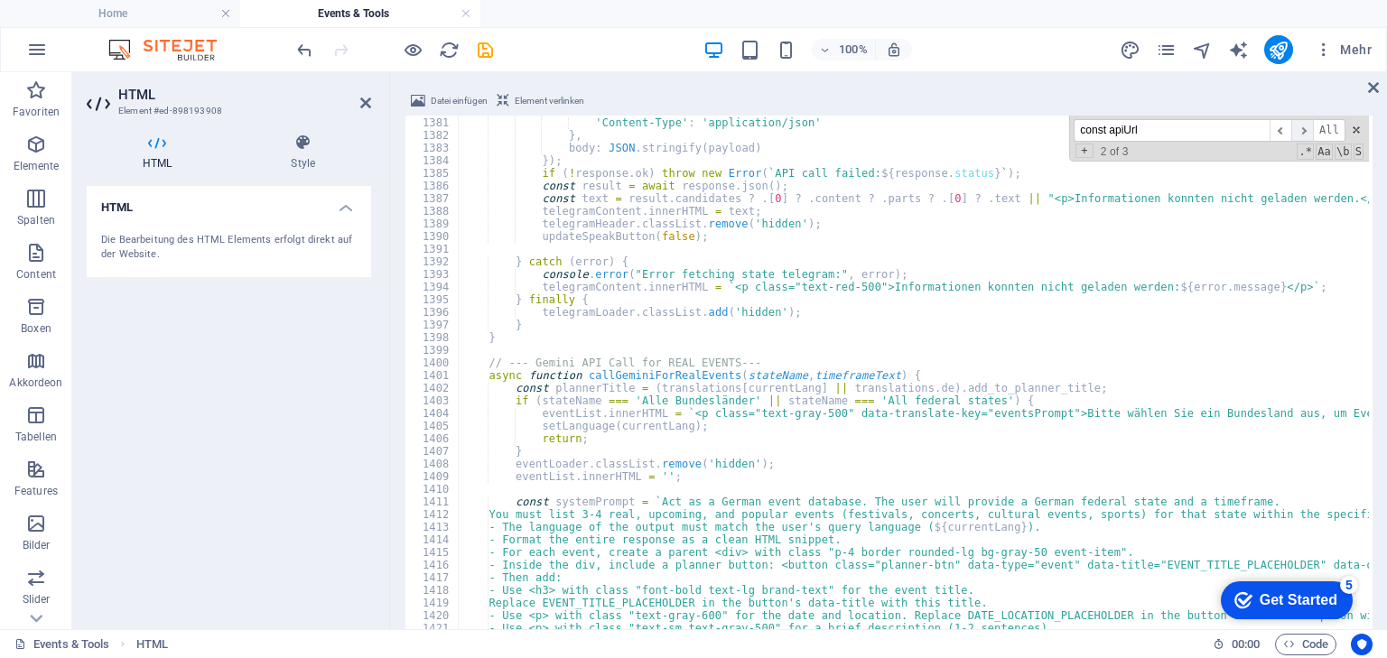
scroll to position [18631, 0]
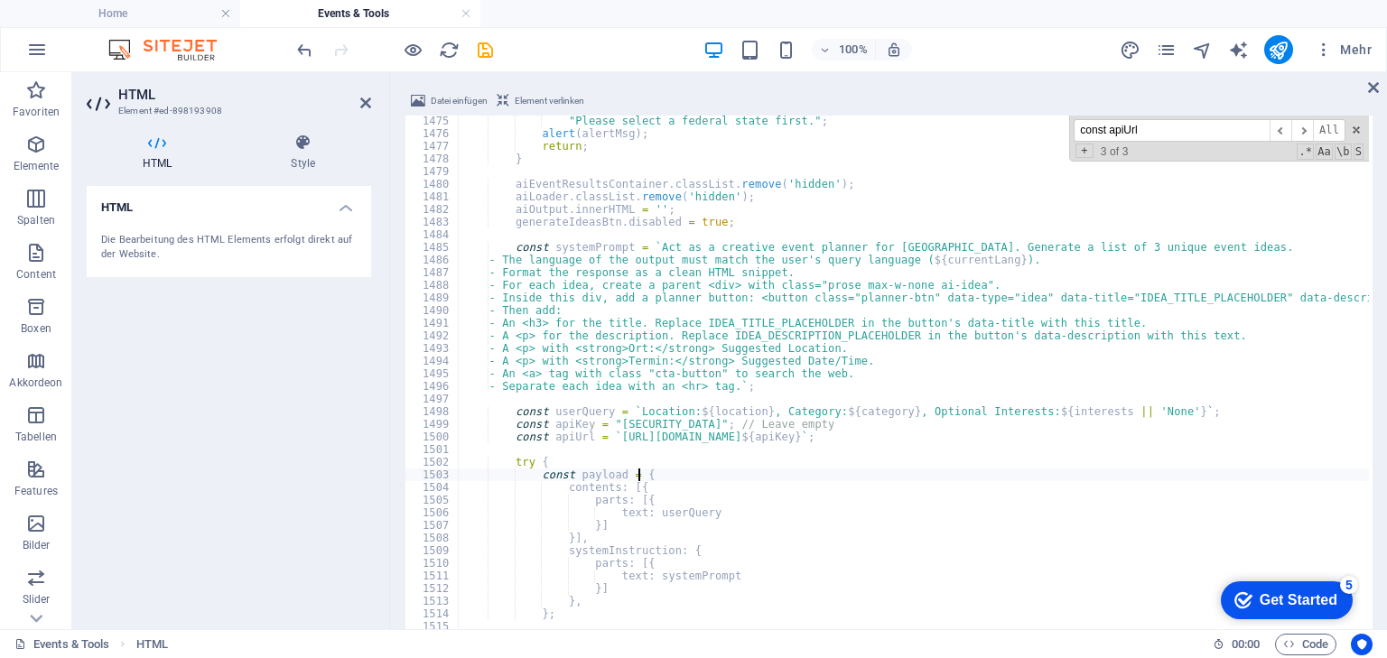
click at [1279, 130] on span "​" at bounding box center [1280, 130] width 22 height 23
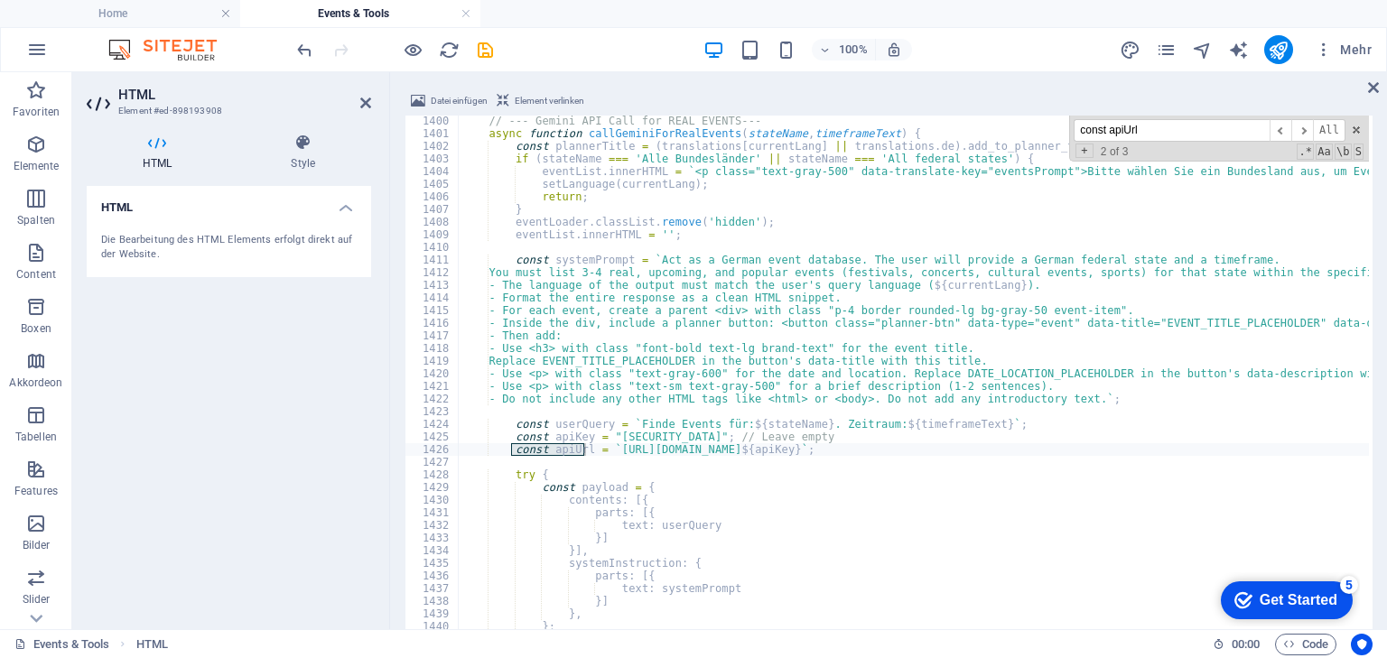
type textarea "const apiUrl = ``;"
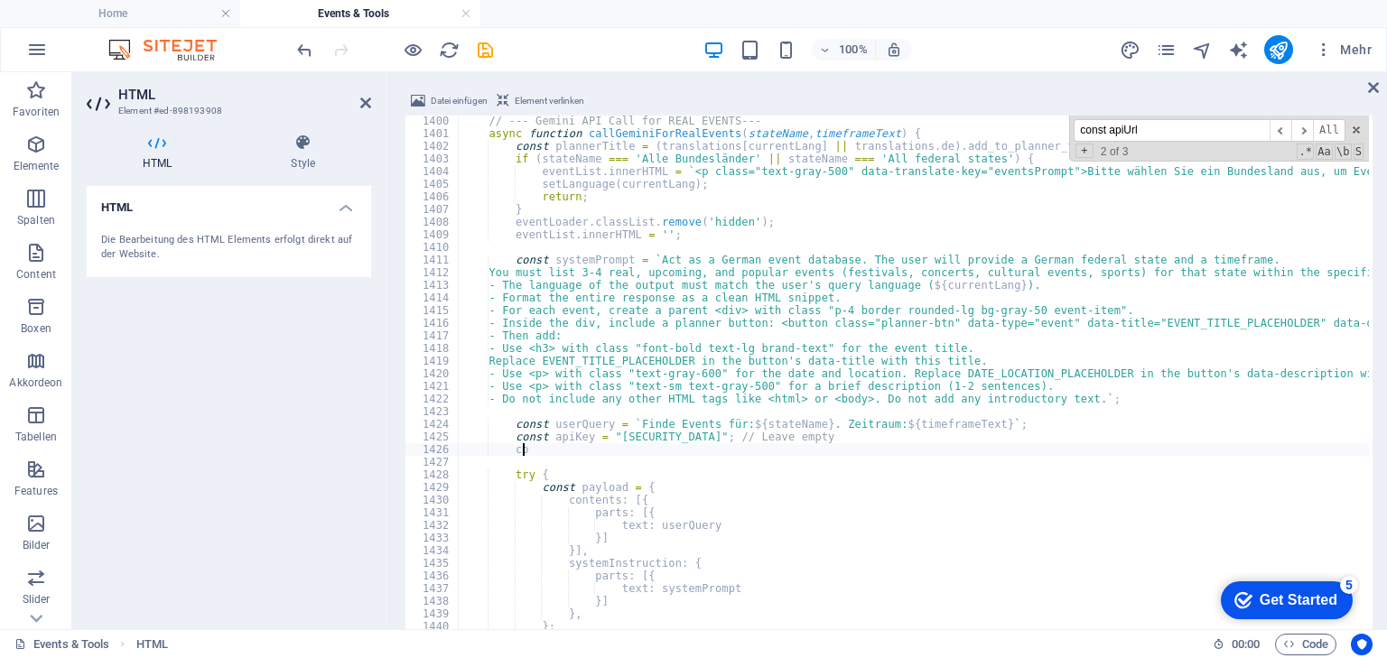
type textarea "c"
paste textarea "const apiUrl = 'generate.php';"
click at [1305, 126] on span "​" at bounding box center [1302, 130] width 22 height 23
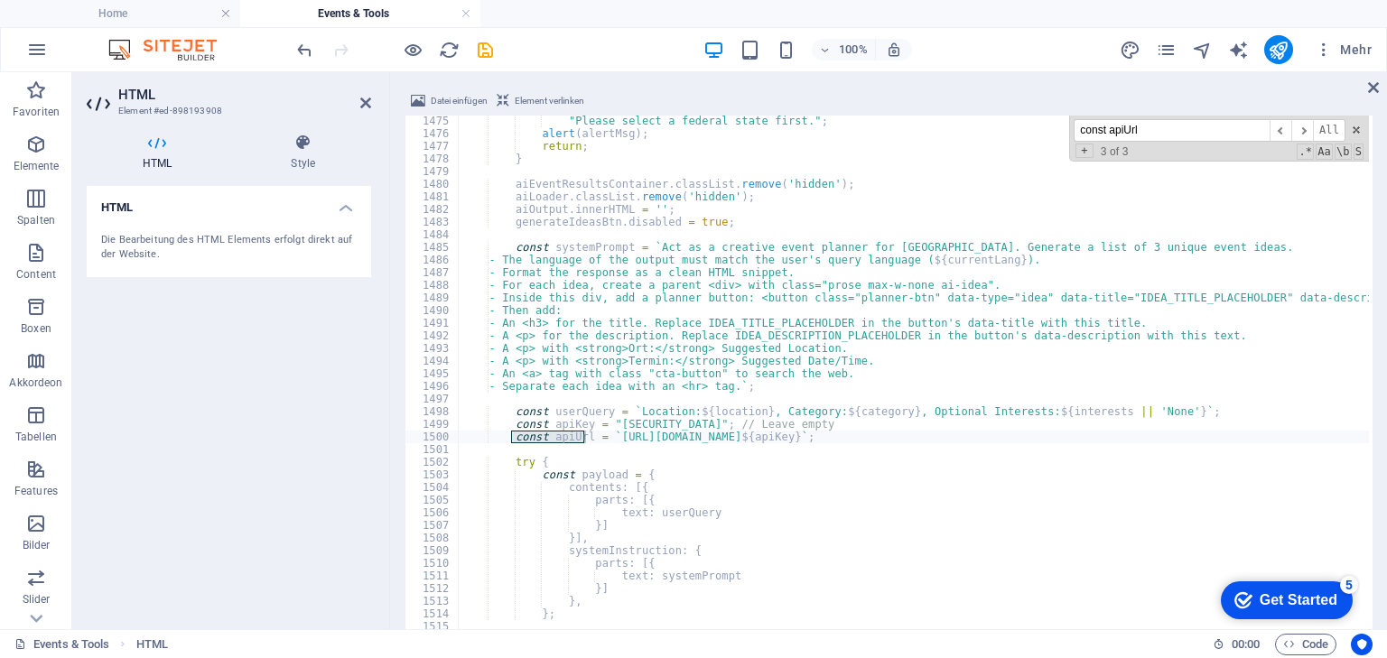
type textarea "c"
paste textarea "const apiUrl = 'generate.php';"
click at [1305, 130] on span "​" at bounding box center [1302, 130] width 22 height 23
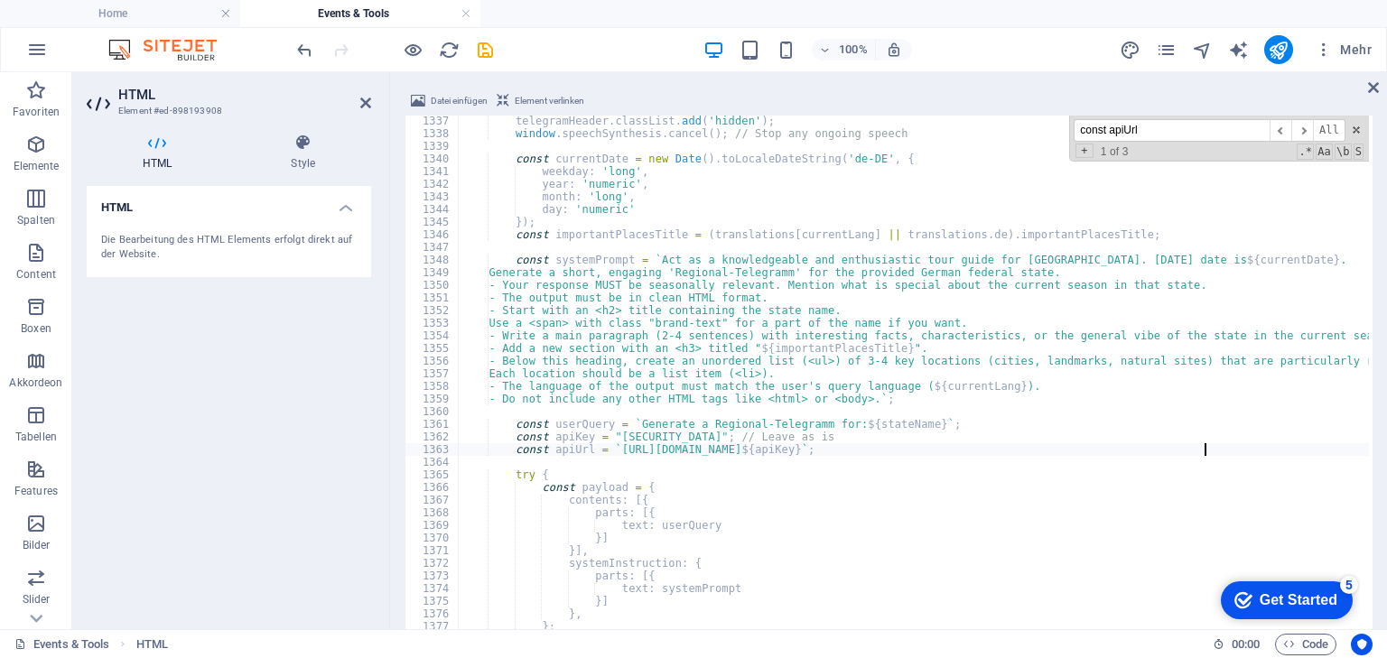
type textarea "c"
paste textarea "const apiUrl = 'generate.php';"
type textarea "const apiUrl = 'generate.php';"
click at [1306, 125] on span "​" at bounding box center [1302, 130] width 22 height 23
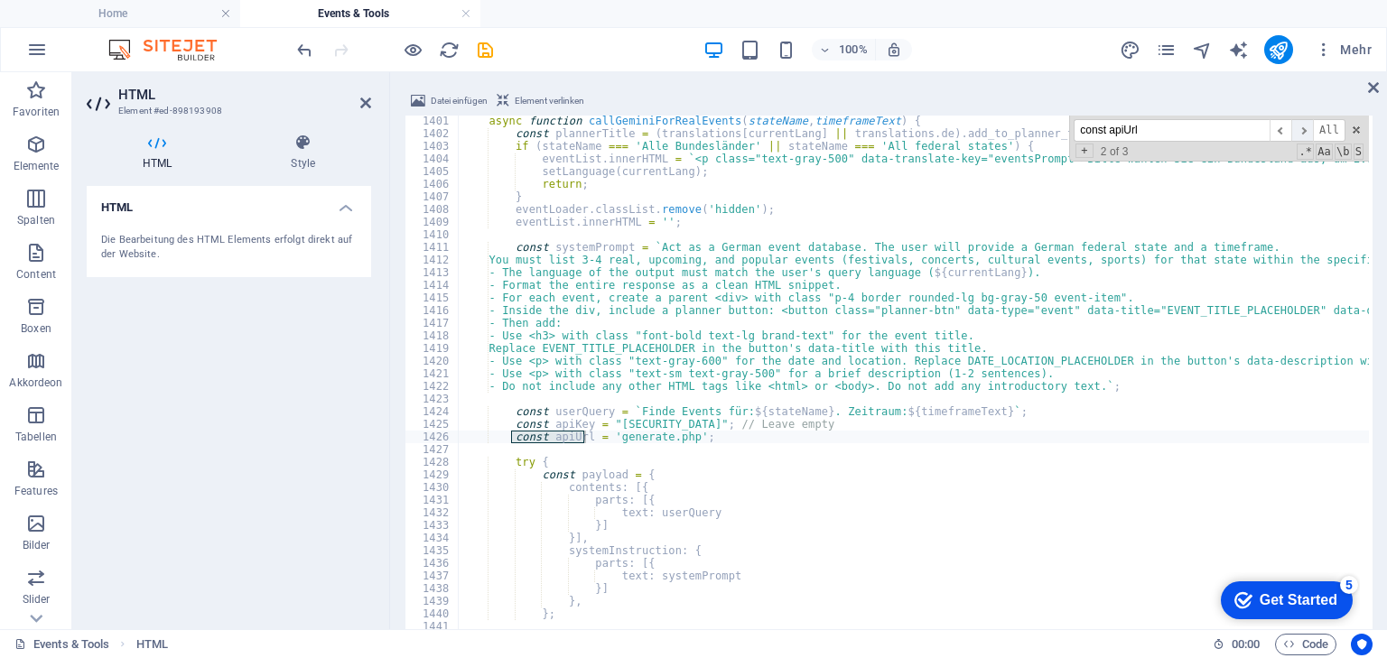
scroll to position [17695, 0]
click at [1306, 125] on span "​" at bounding box center [1302, 130] width 22 height 23
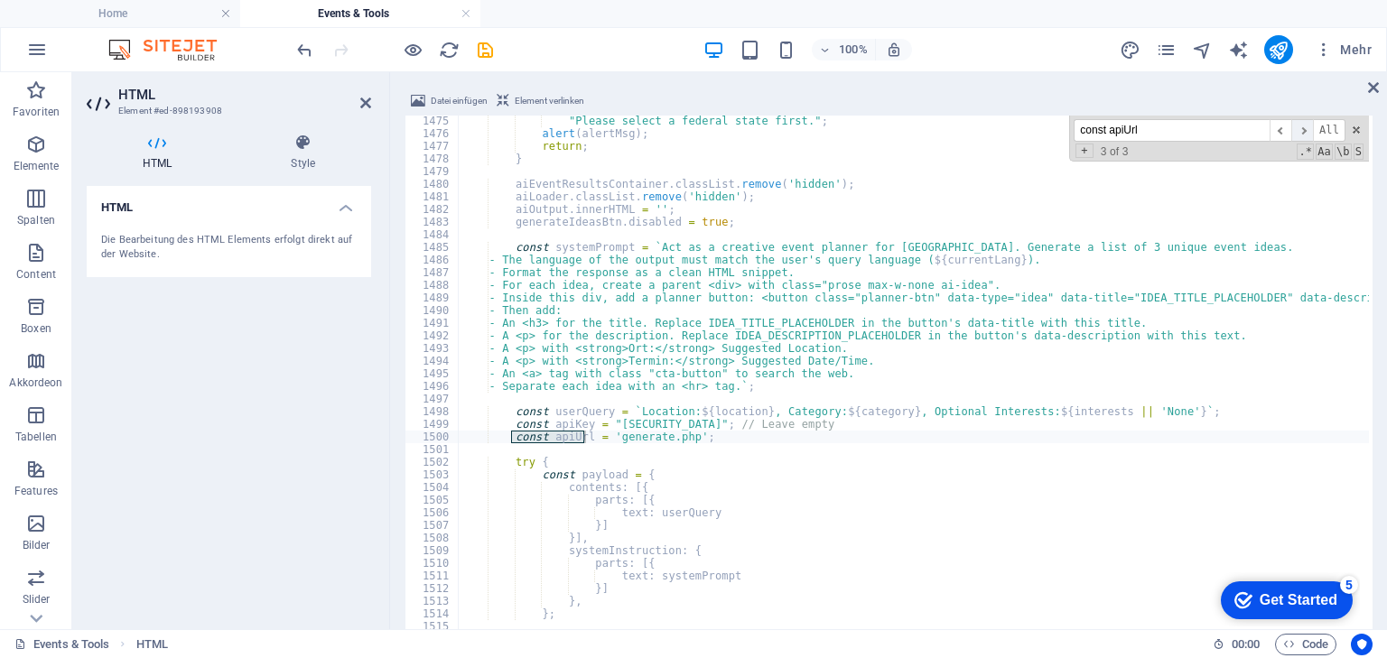
click at [1306, 125] on span "​" at bounding box center [1302, 130] width 22 height 23
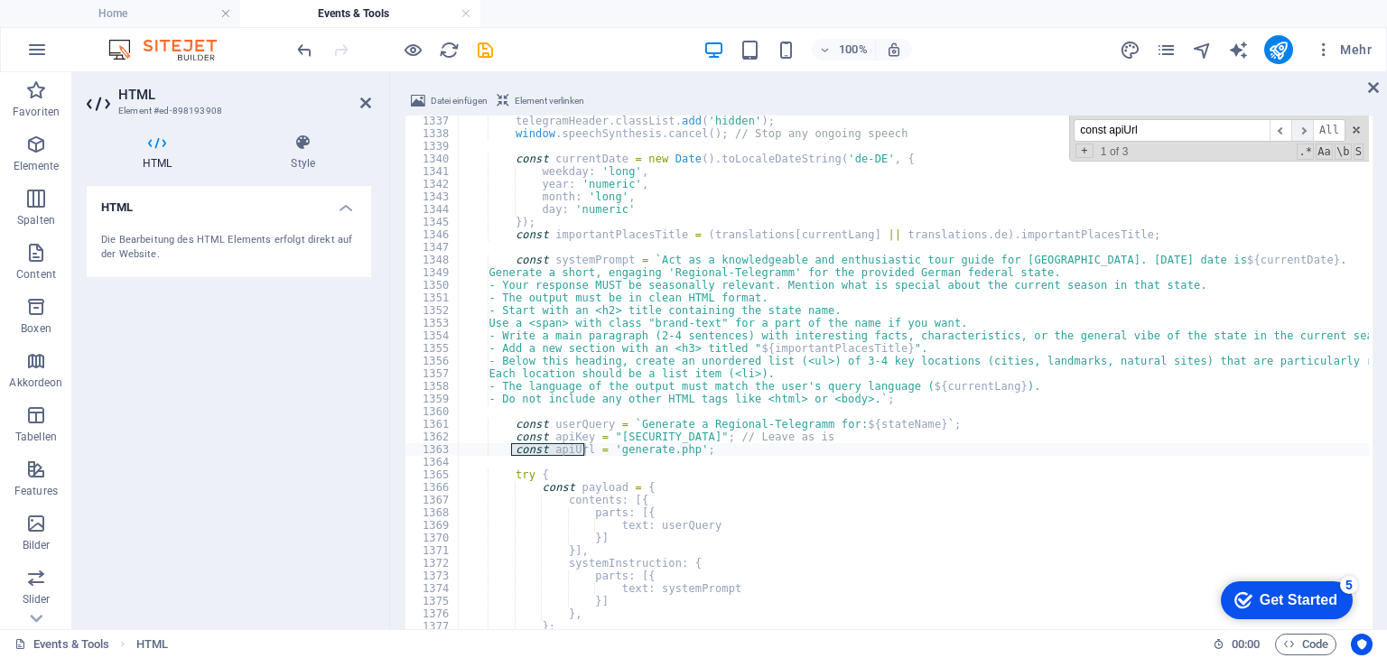
scroll to position [16887, 0]
click at [1354, 130] on span at bounding box center [1356, 130] width 13 height 13
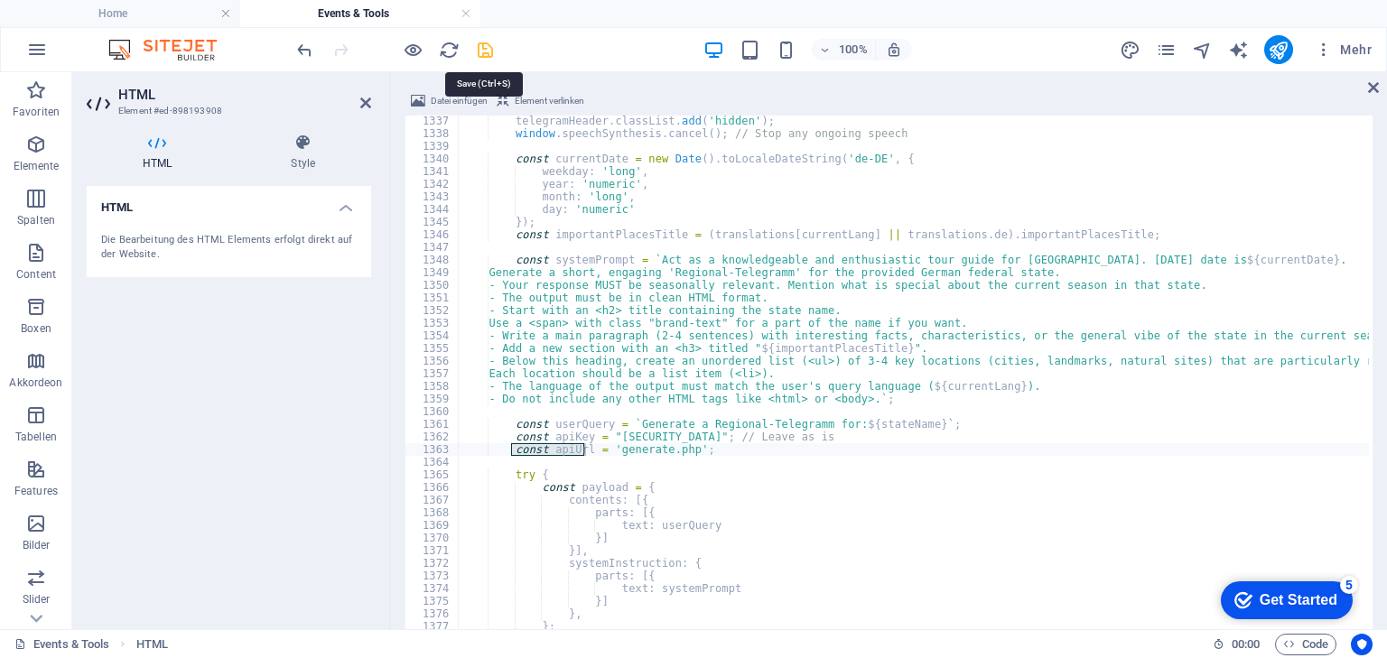
click at [483, 45] on icon "save" at bounding box center [485, 50] width 21 height 21
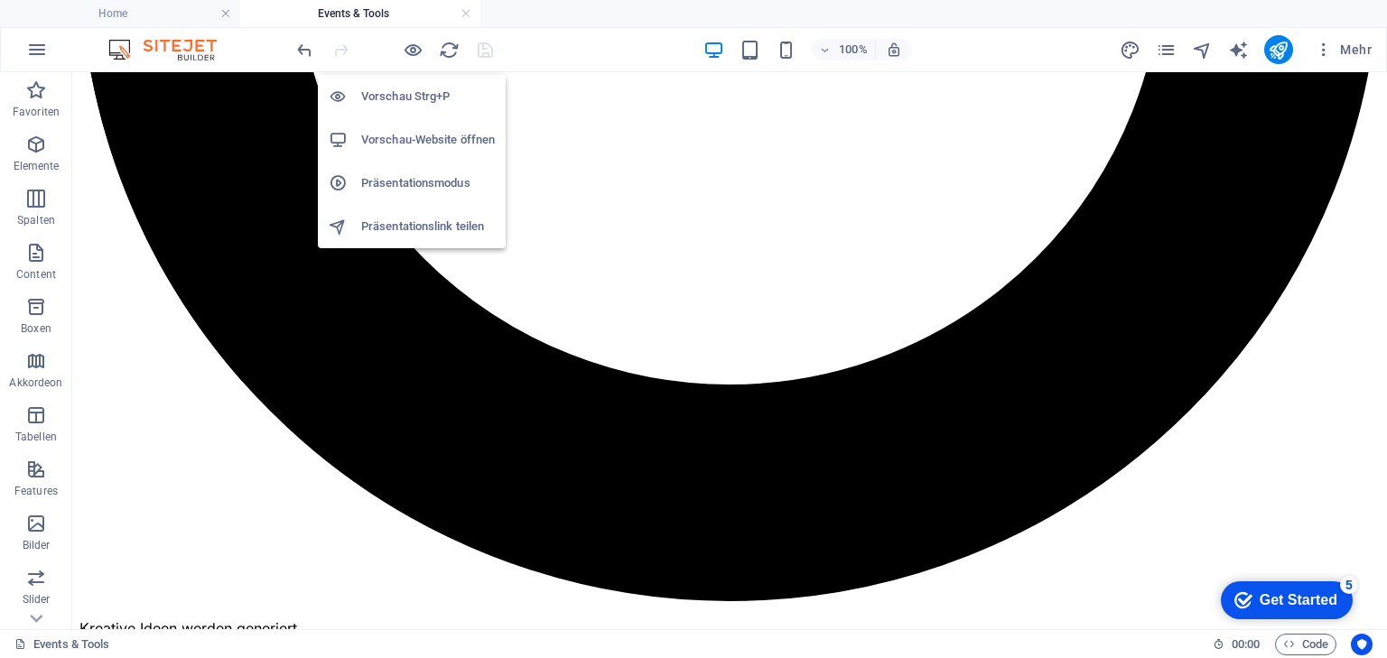
click at [410, 132] on h6 "Vorschau-Website öffnen" at bounding box center [428, 140] width 134 height 22
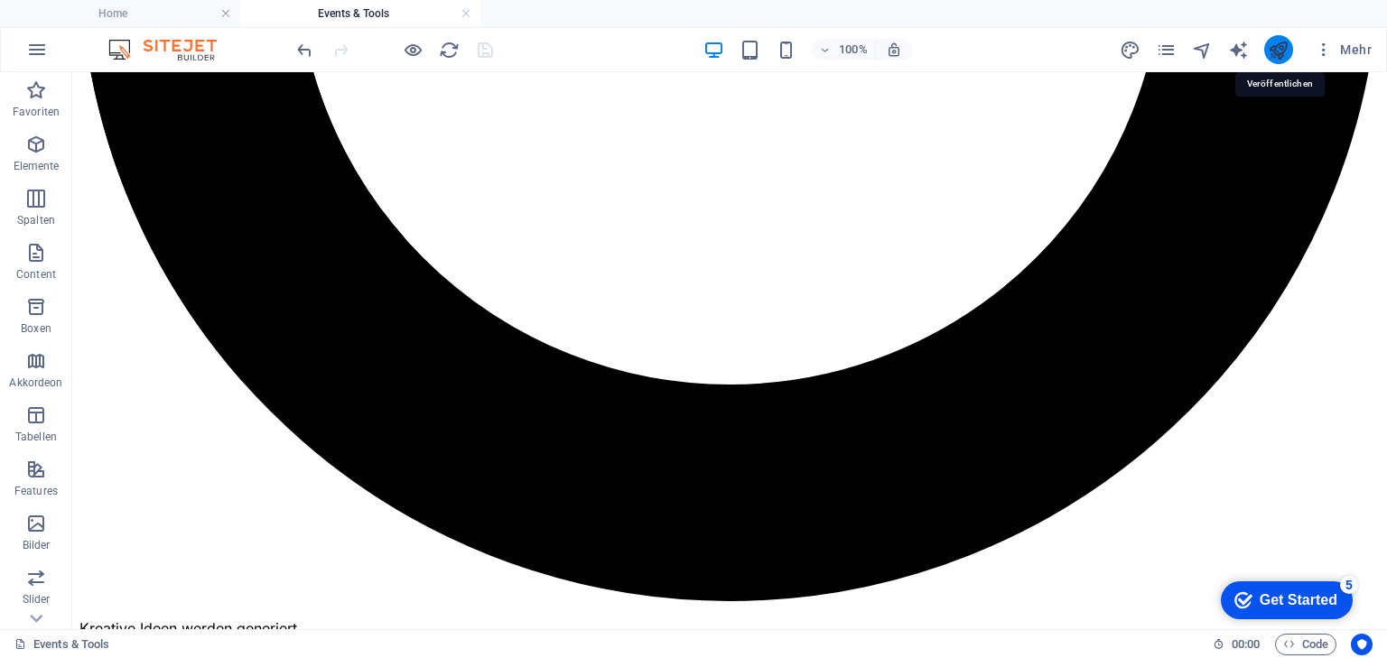
click at [1278, 47] on icon "publish" at bounding box center [1278, 50] width 21 height 21
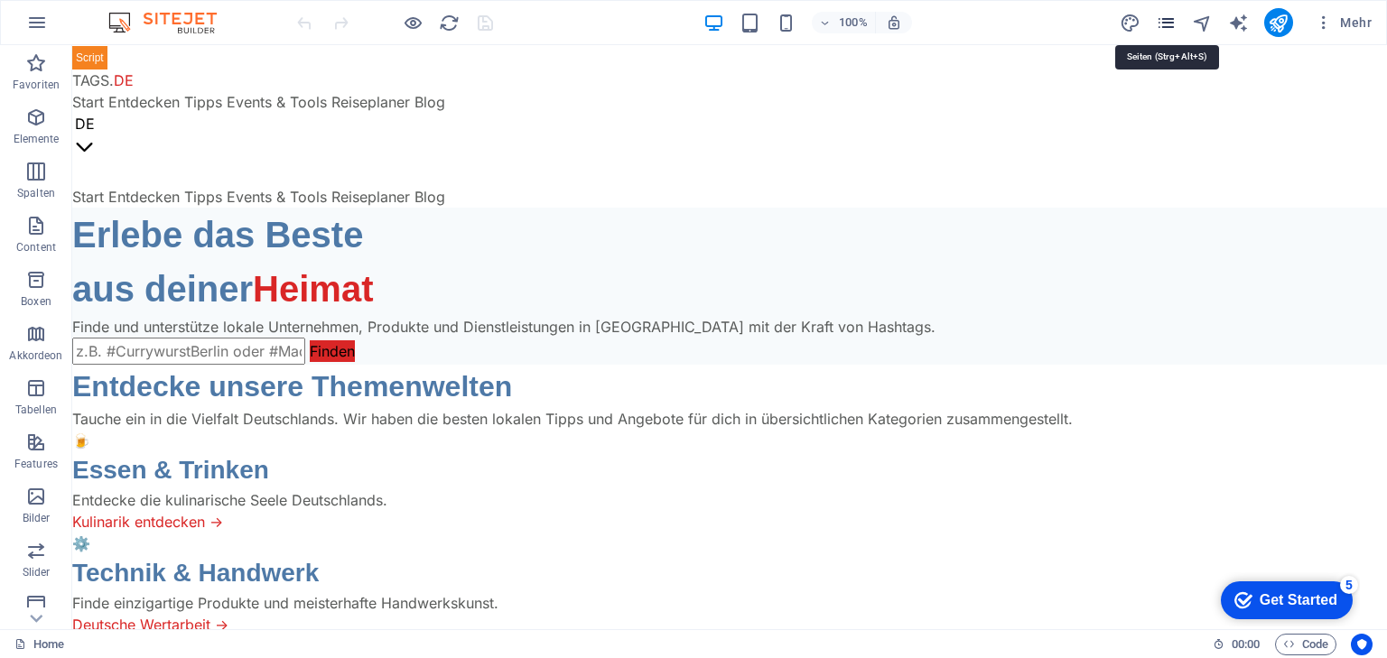
click at [1170, 24] on icon "pages" at bounding box center [1166, 23] width 21 height 21
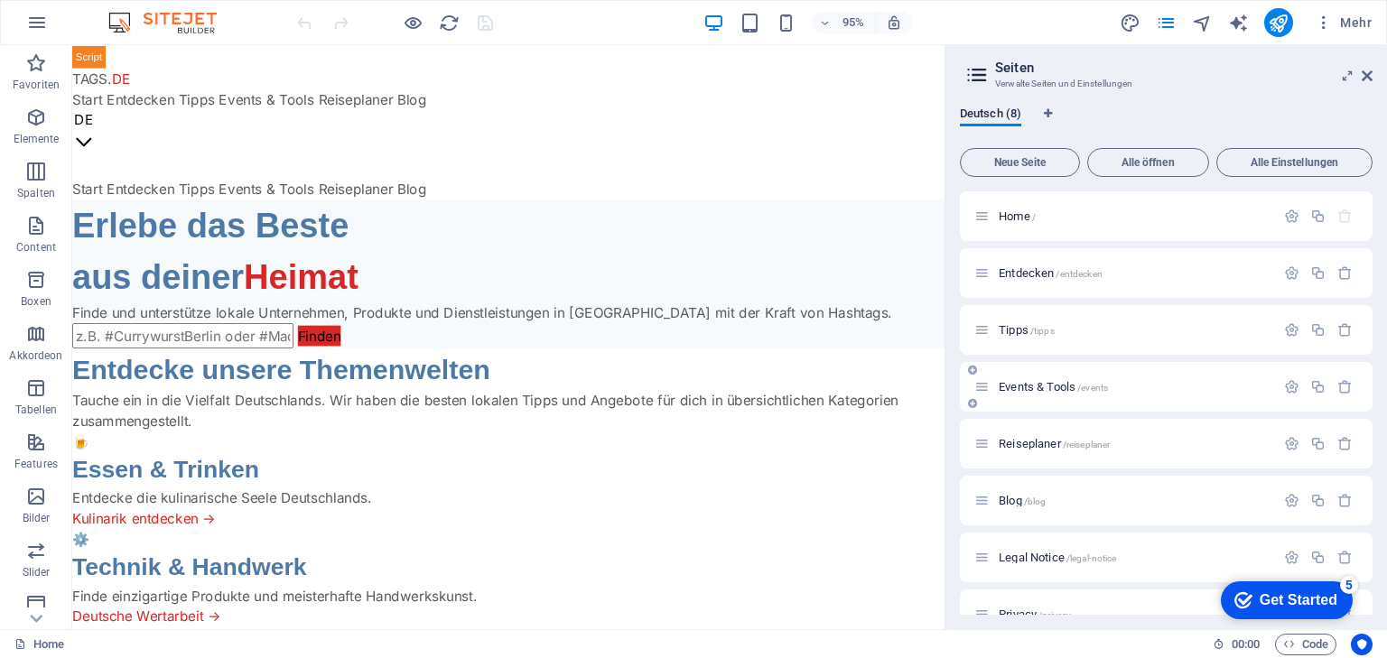
click at [1061, 383] on span "Events & Tools /events" at bounding box center [1053, 387] width 109 height 14
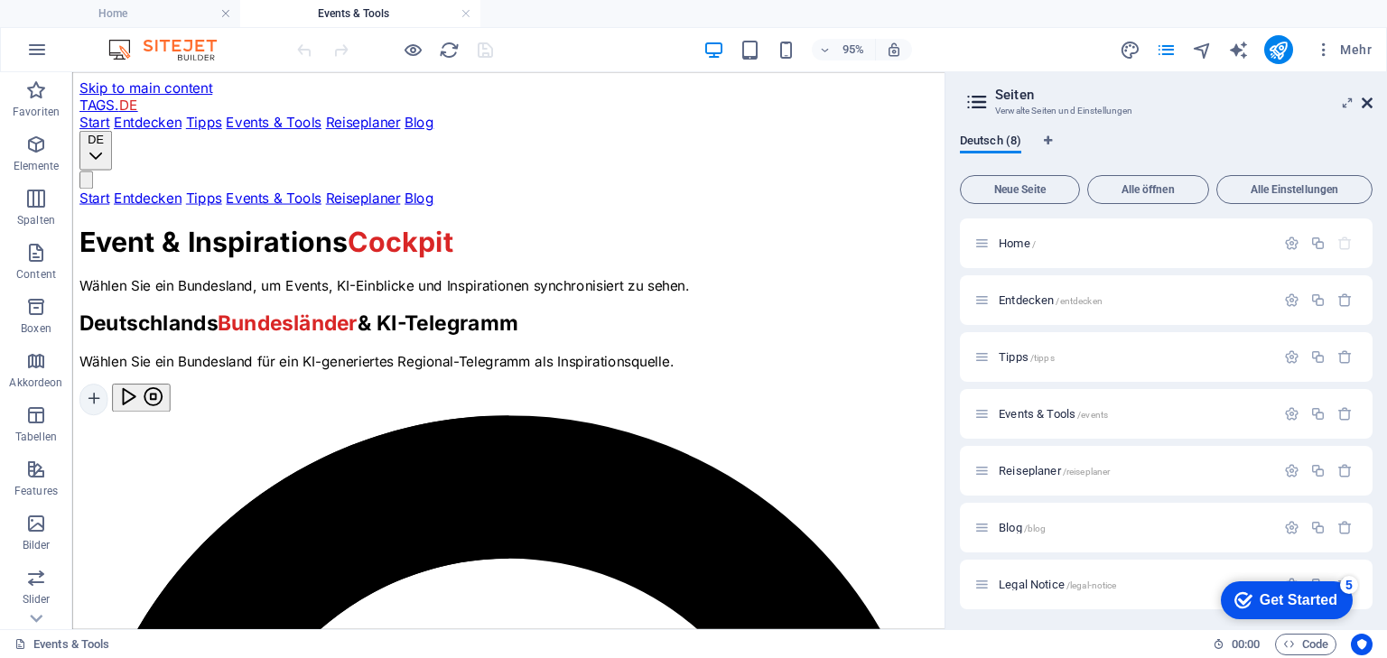
click at [1370, 101] on icon at bounding box center [1366, 103] width 11 height 14
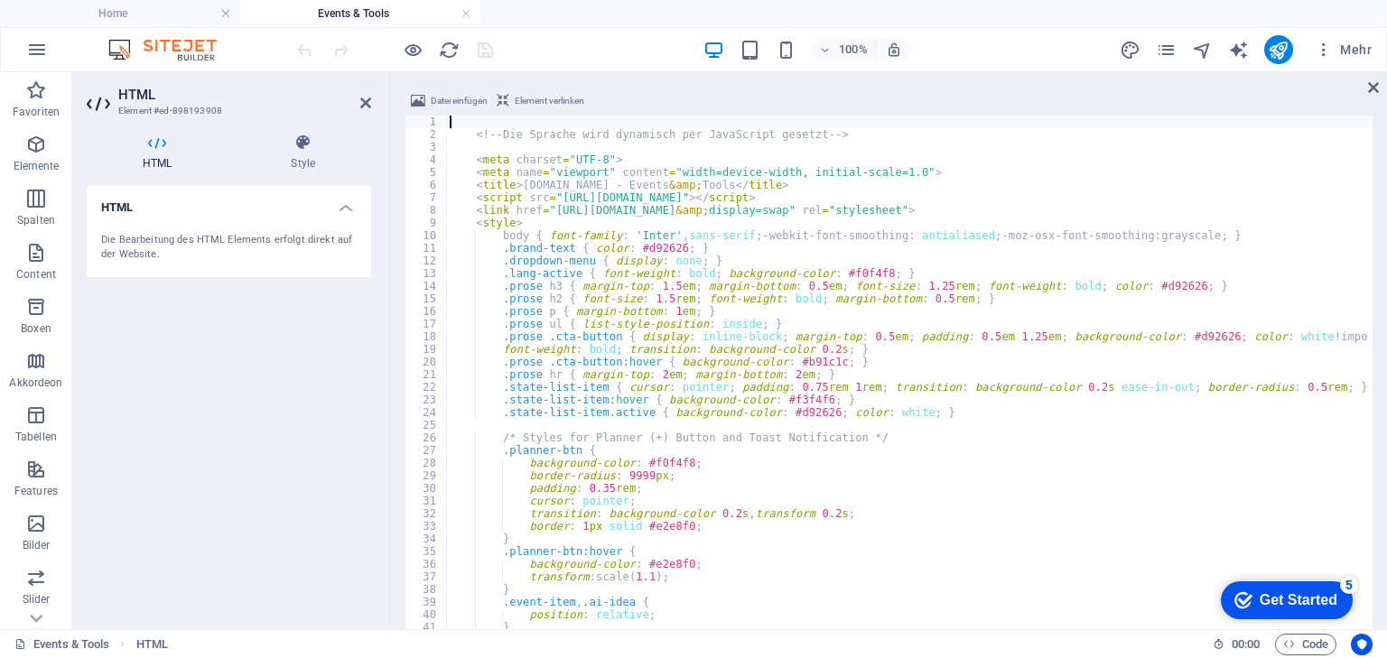
scroll to position [3579, 0]
type textarea "<meta charset="UTF-8">"
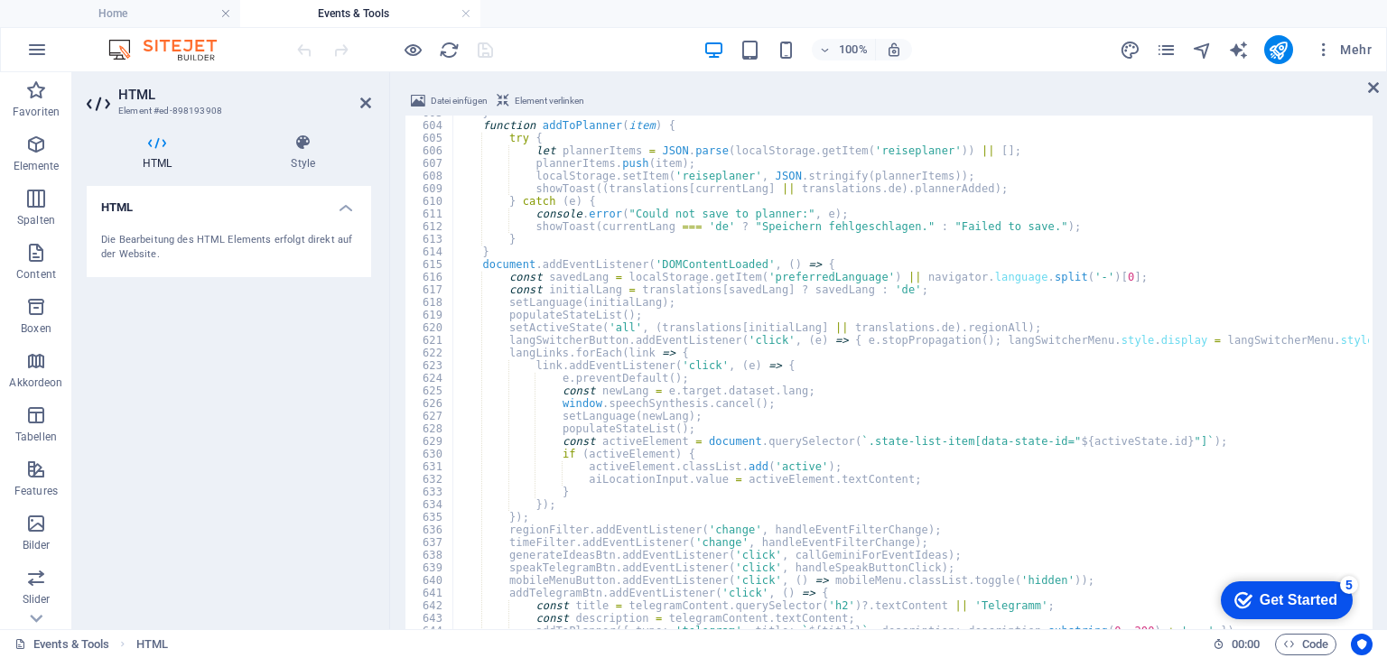
scroll to position [7661, 0]
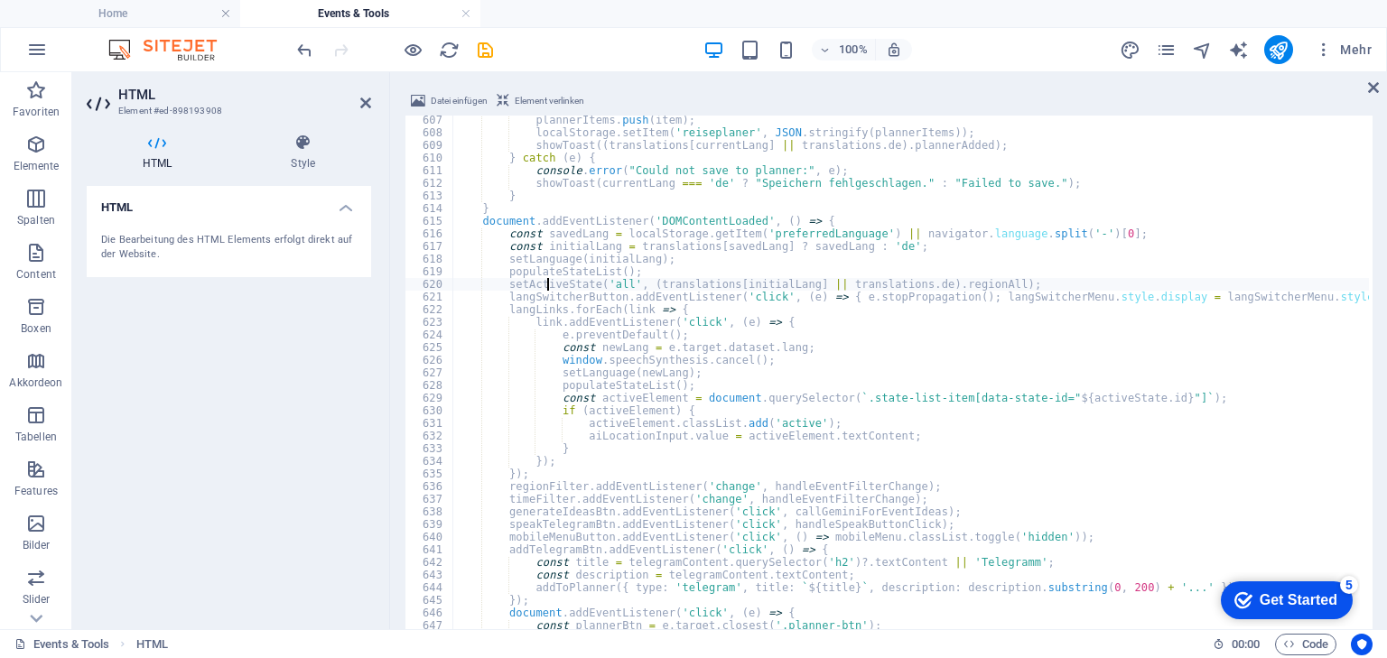
type textarea "</body> </html>"
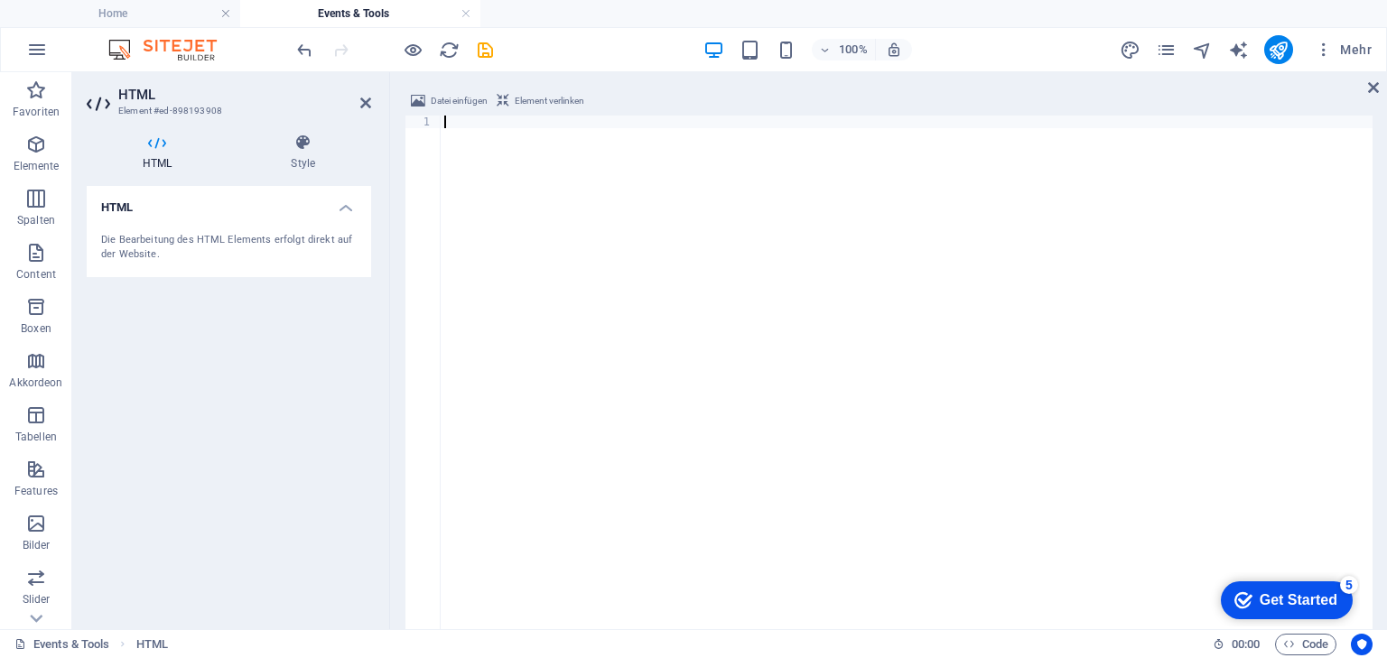
paste textarea "</html>"
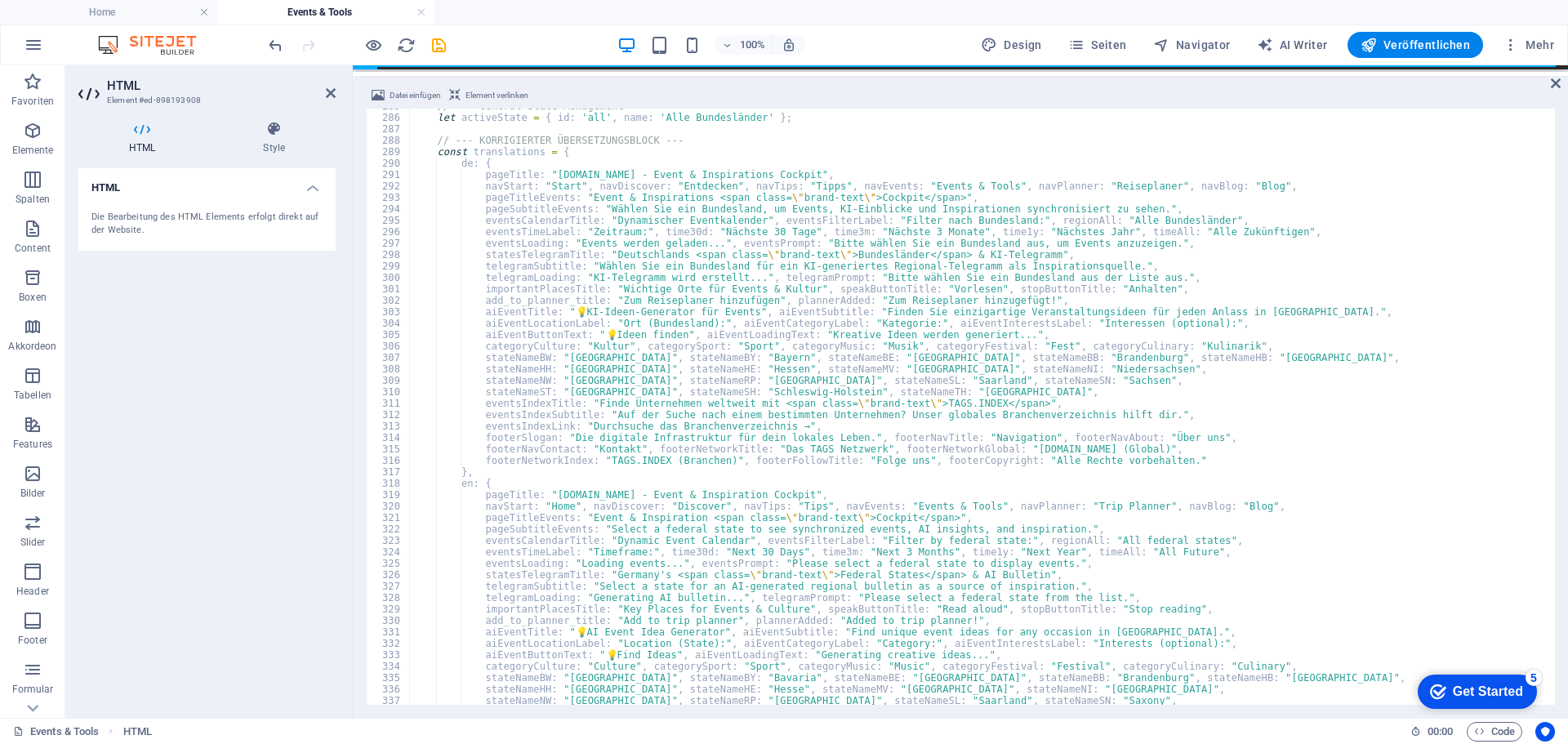
scroll to position [3209, 0]
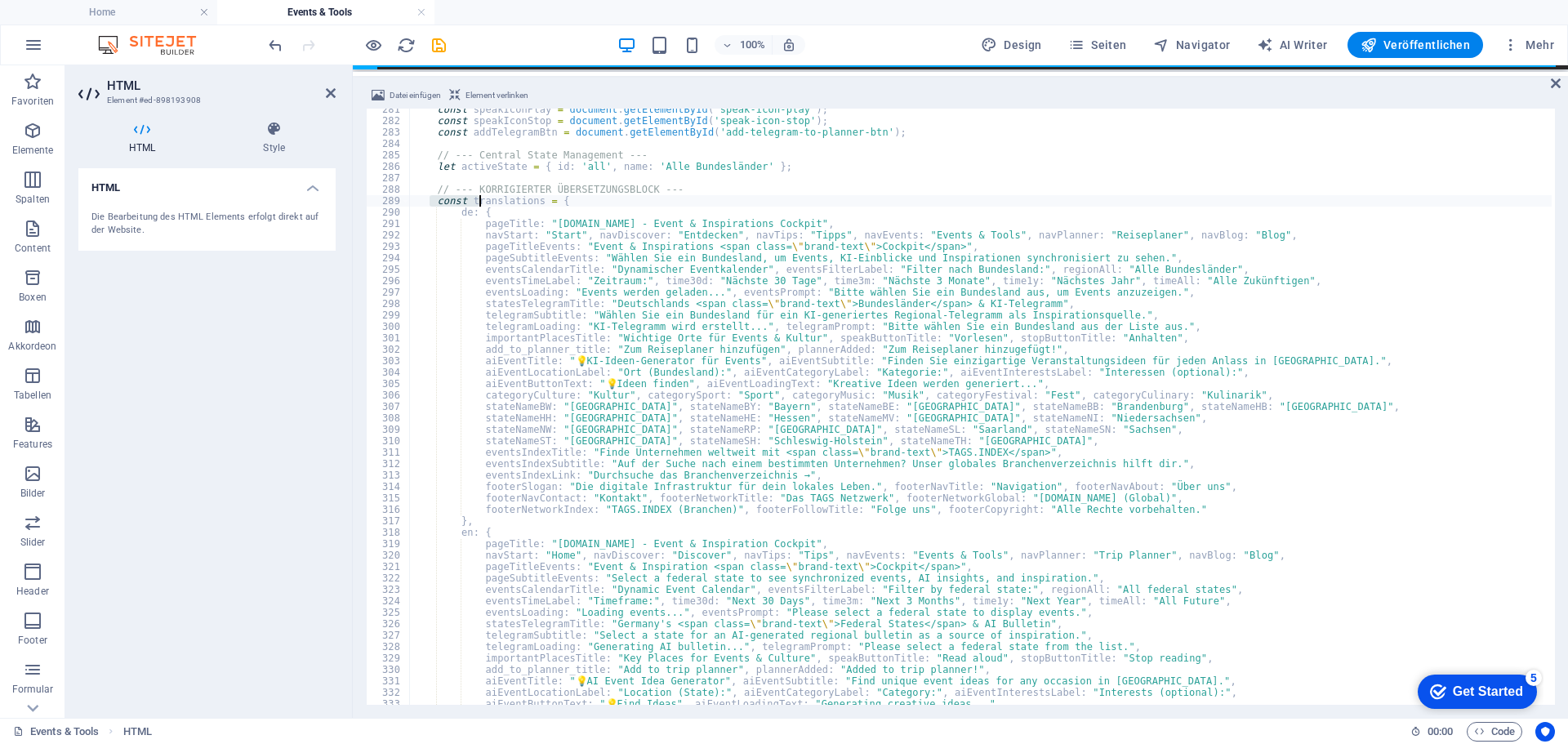
drag, startPoint x: 428, startPoint y: 196, endPoint x: 479, endPoint y: 197, distance: 51.0
type textarea "const translations = {"
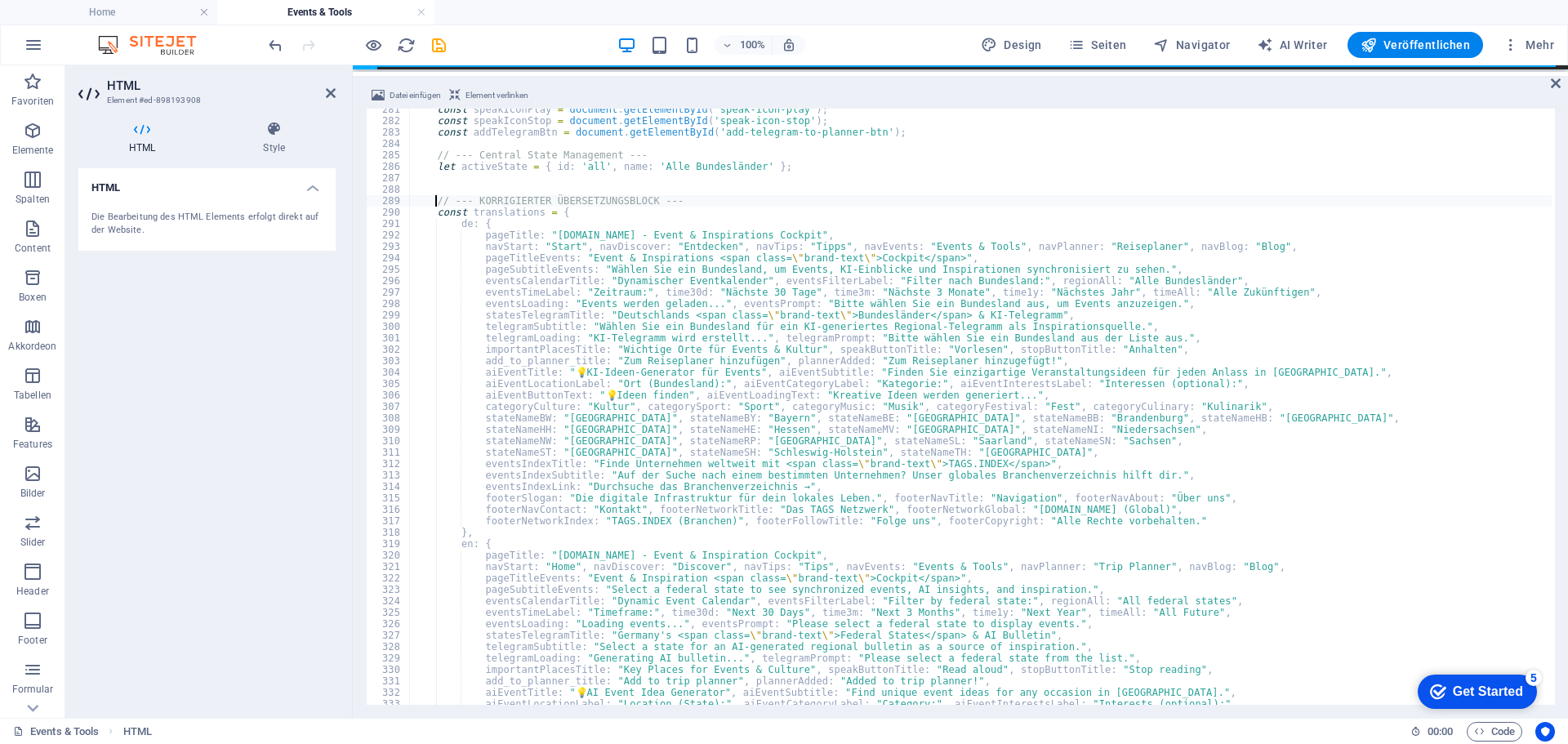
type textarea "// --- KORRIGIERTER ÜBERSETZUNGSBLOCK ---"
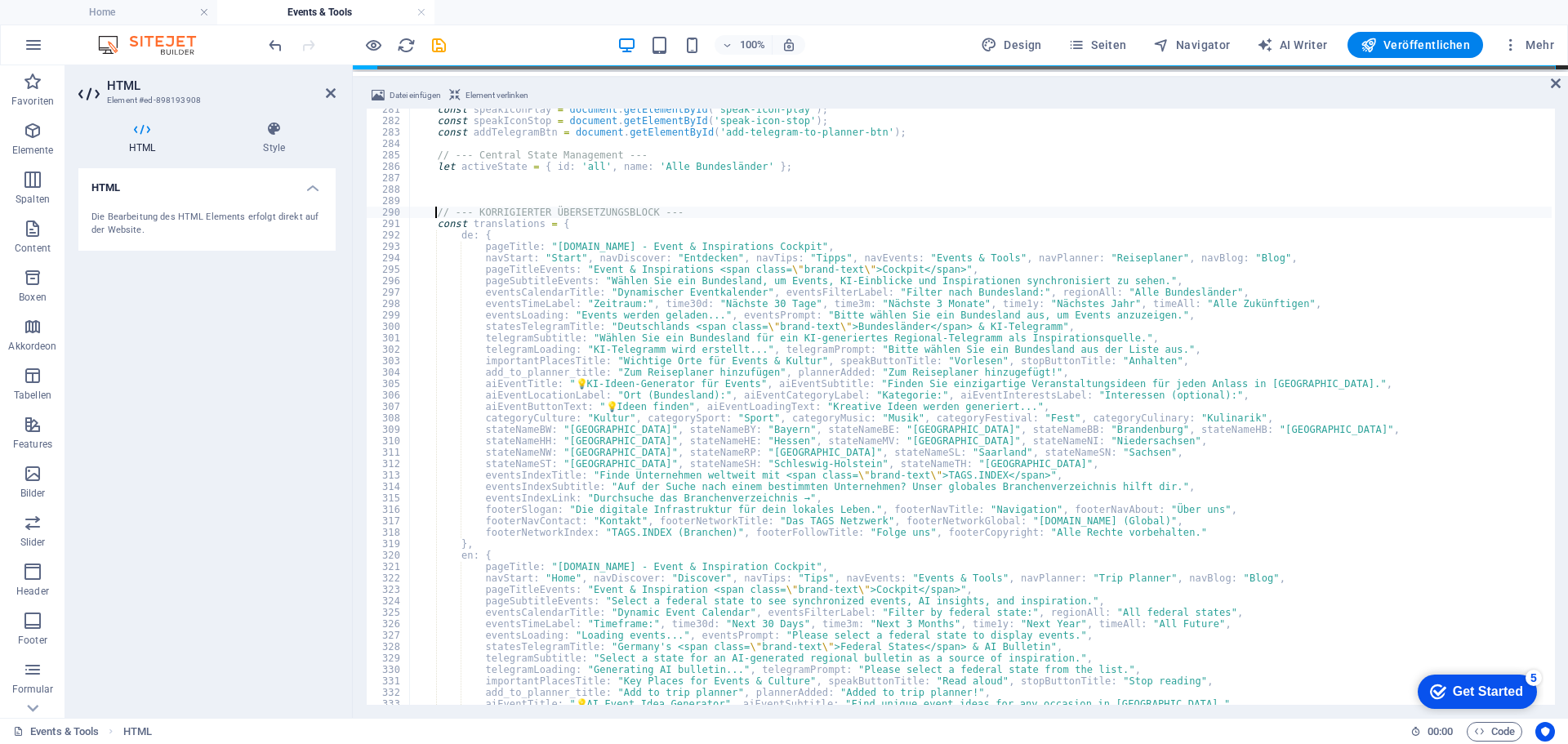
scroll to position [0, 1]
paste textarea
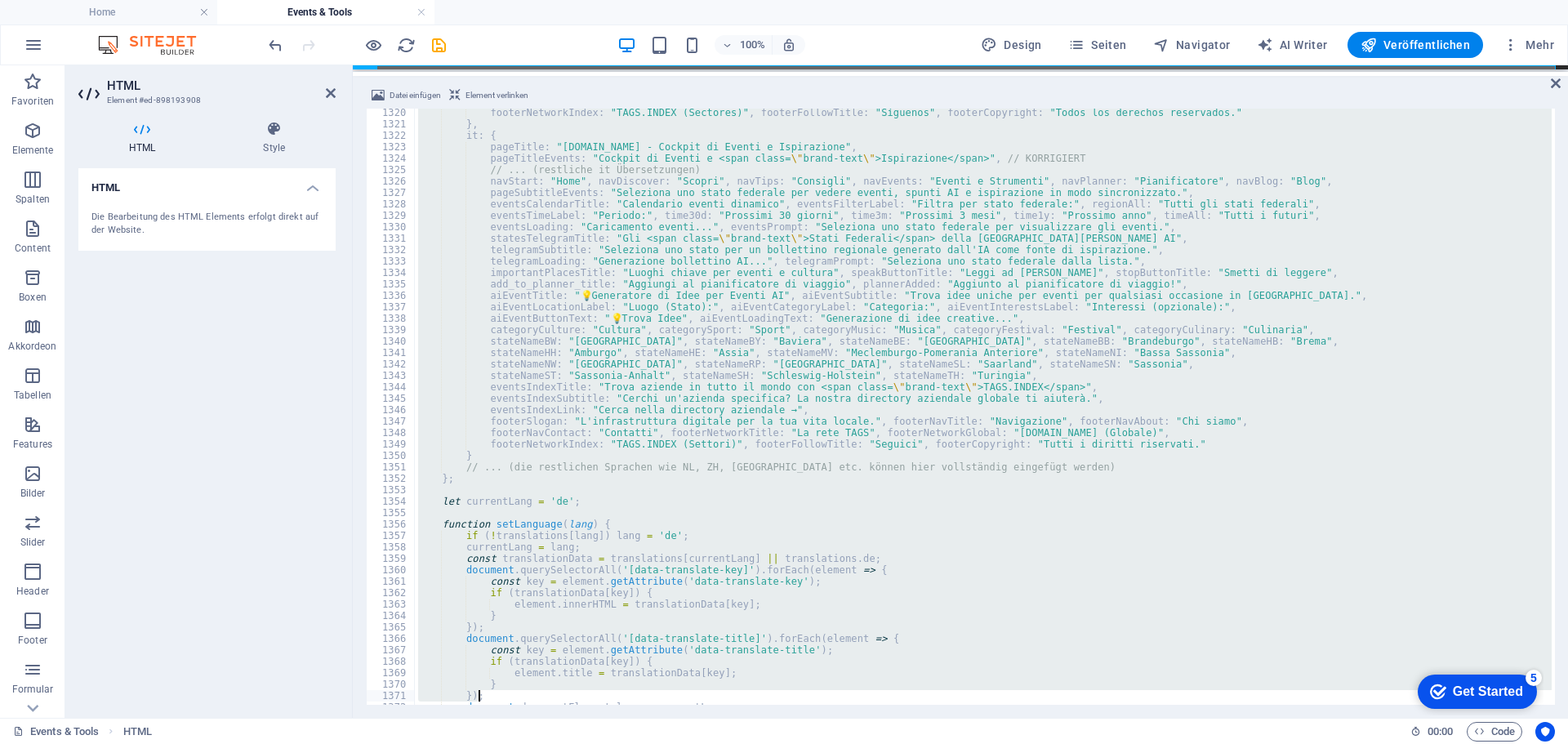
scroll to position [15160, 0]
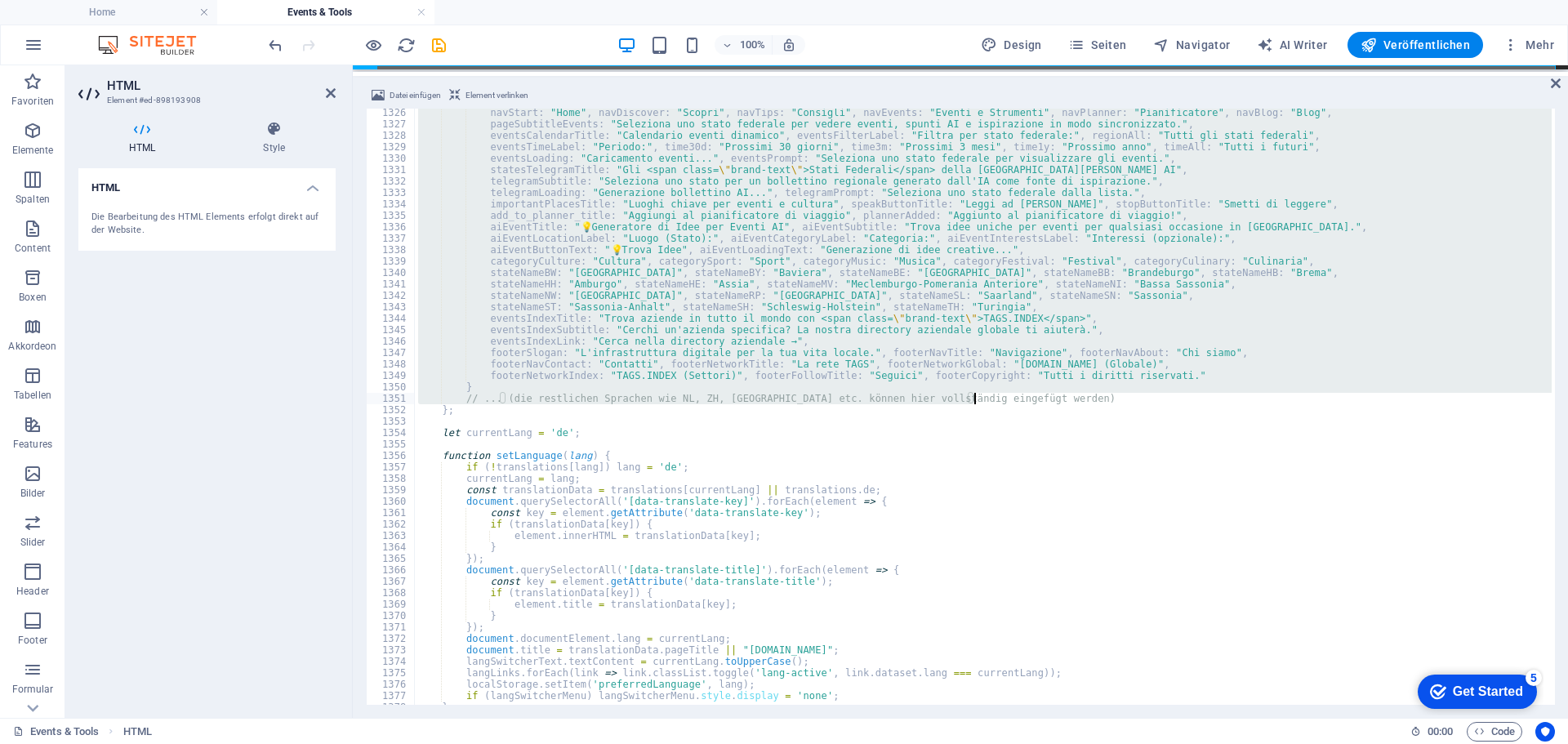
drag, startPoint x: 426, startPoint y: 331, endPoint x: 988, endPoint y: 402, distance: 566.5
type textarea "} // ... (die restlichen Sprachen wie NL, ZH, AR etc. können hier vollständig e…"
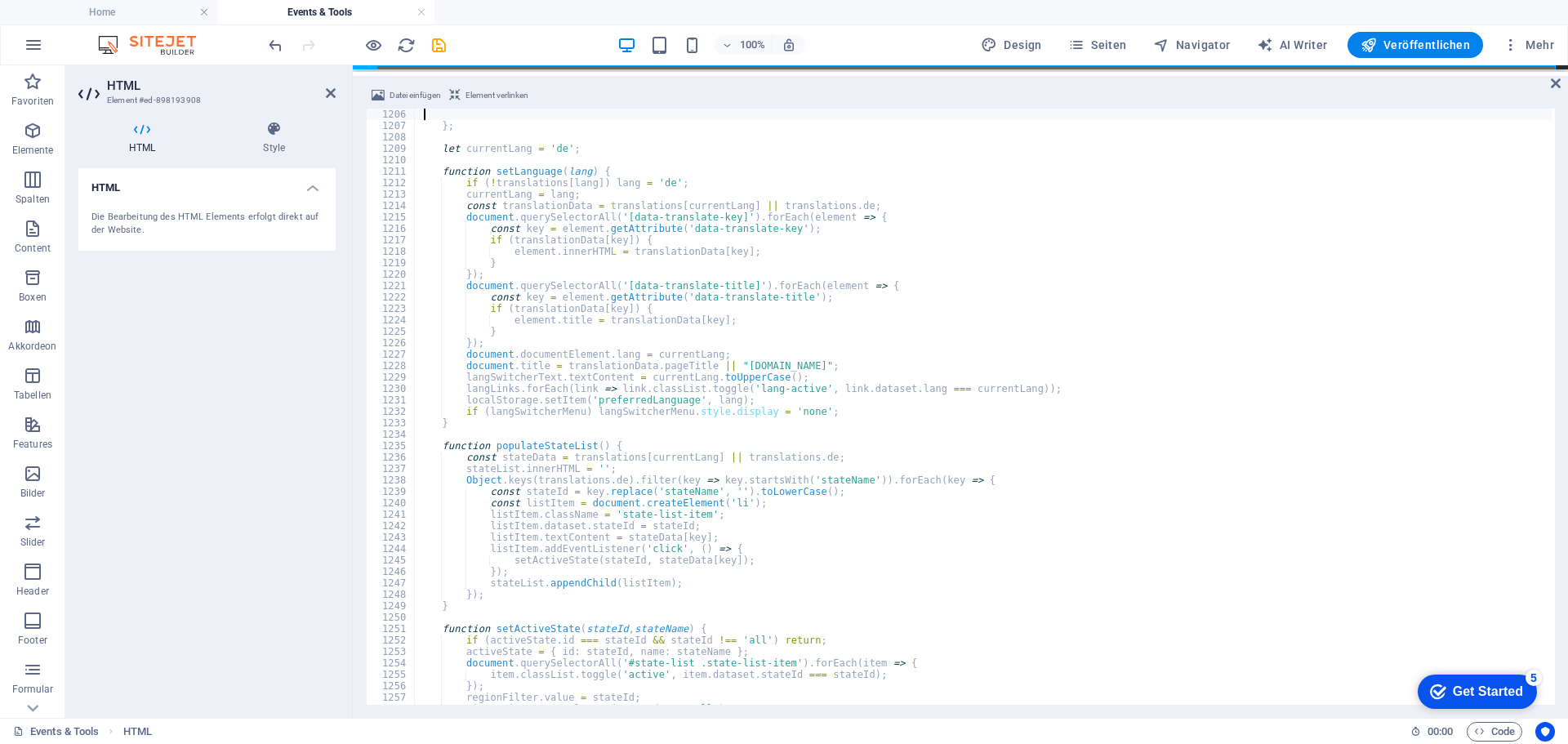
scroll to position [13638, 0]
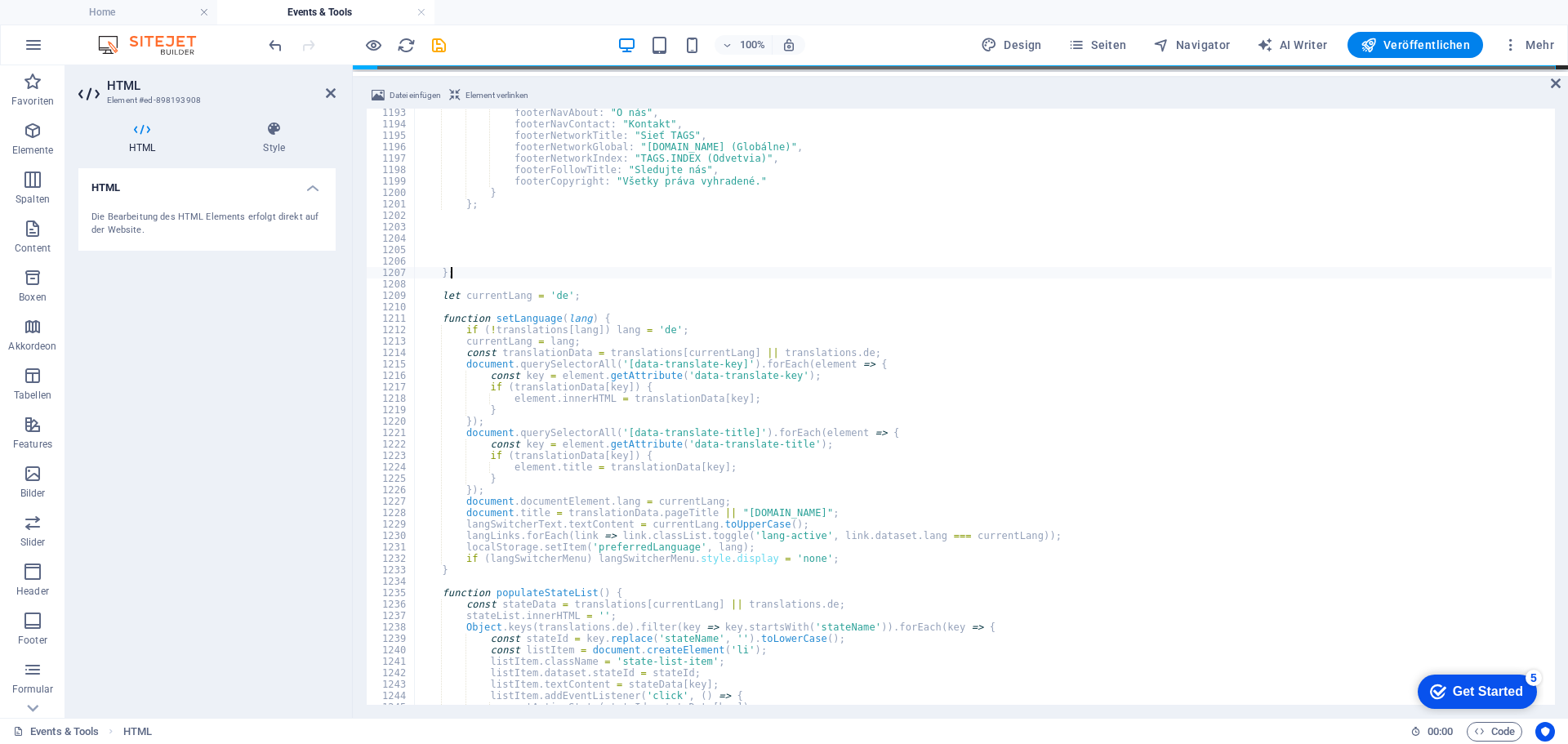
type textarea "};"
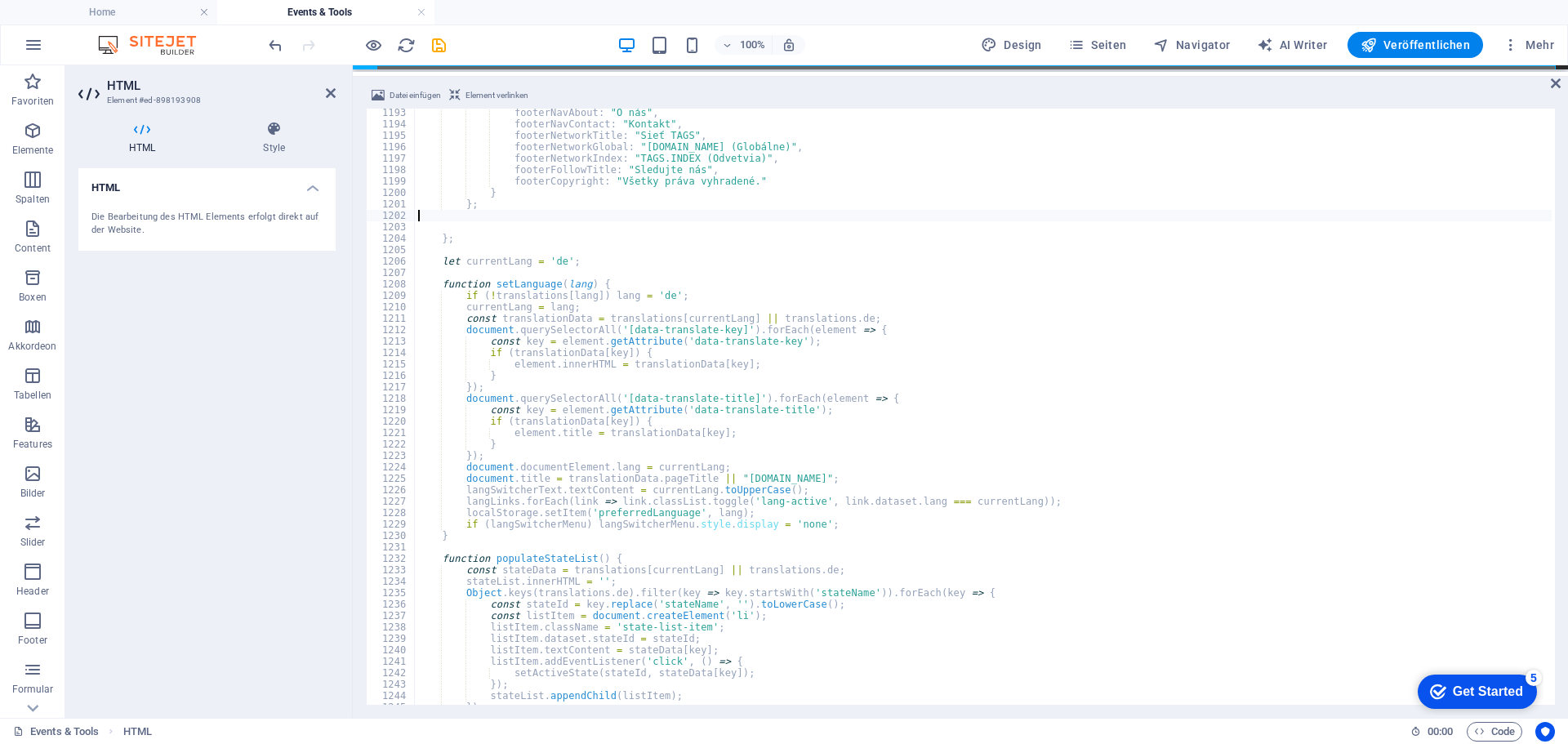
type textarea "};"
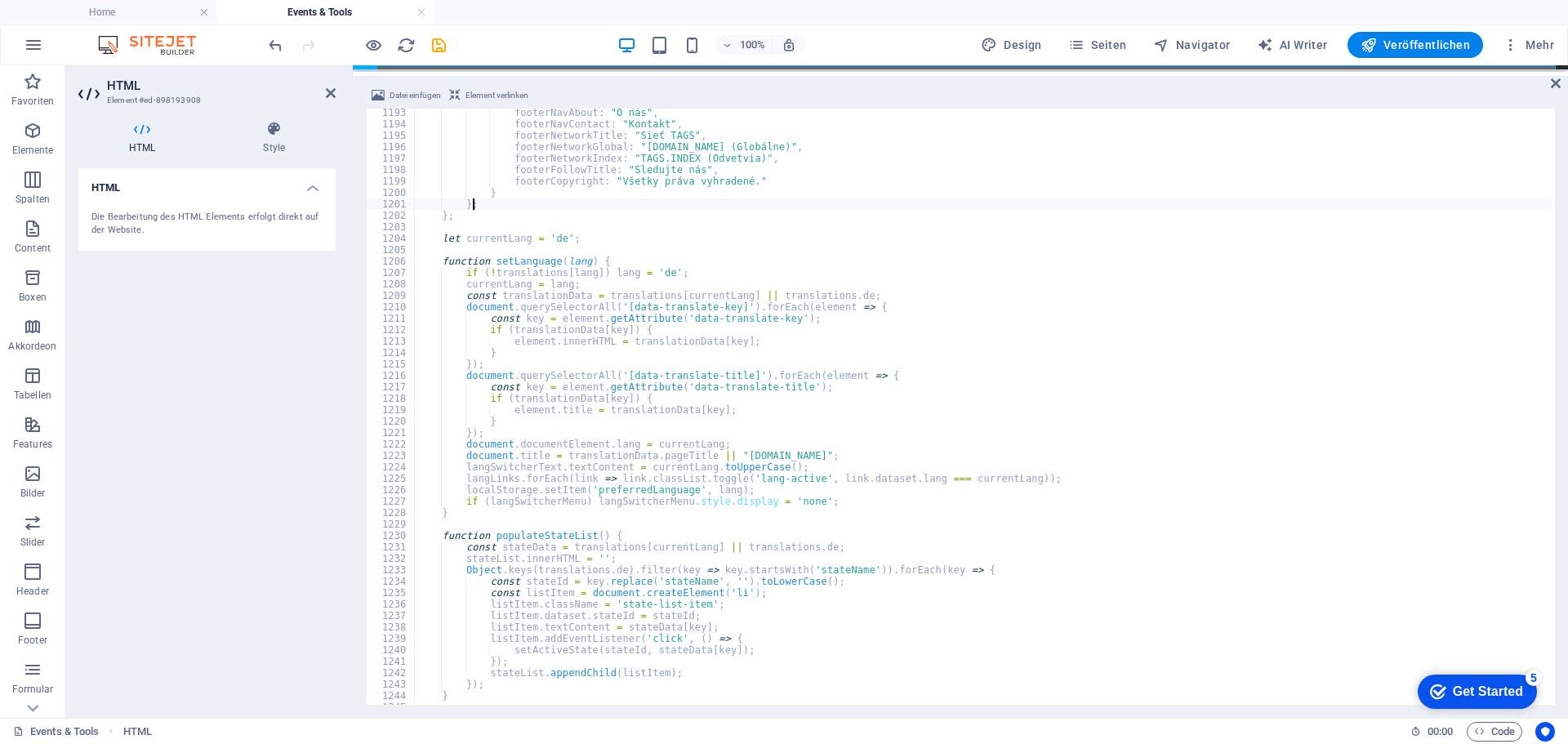
type textarea "};"
type textarea "}"
type textarea "};"
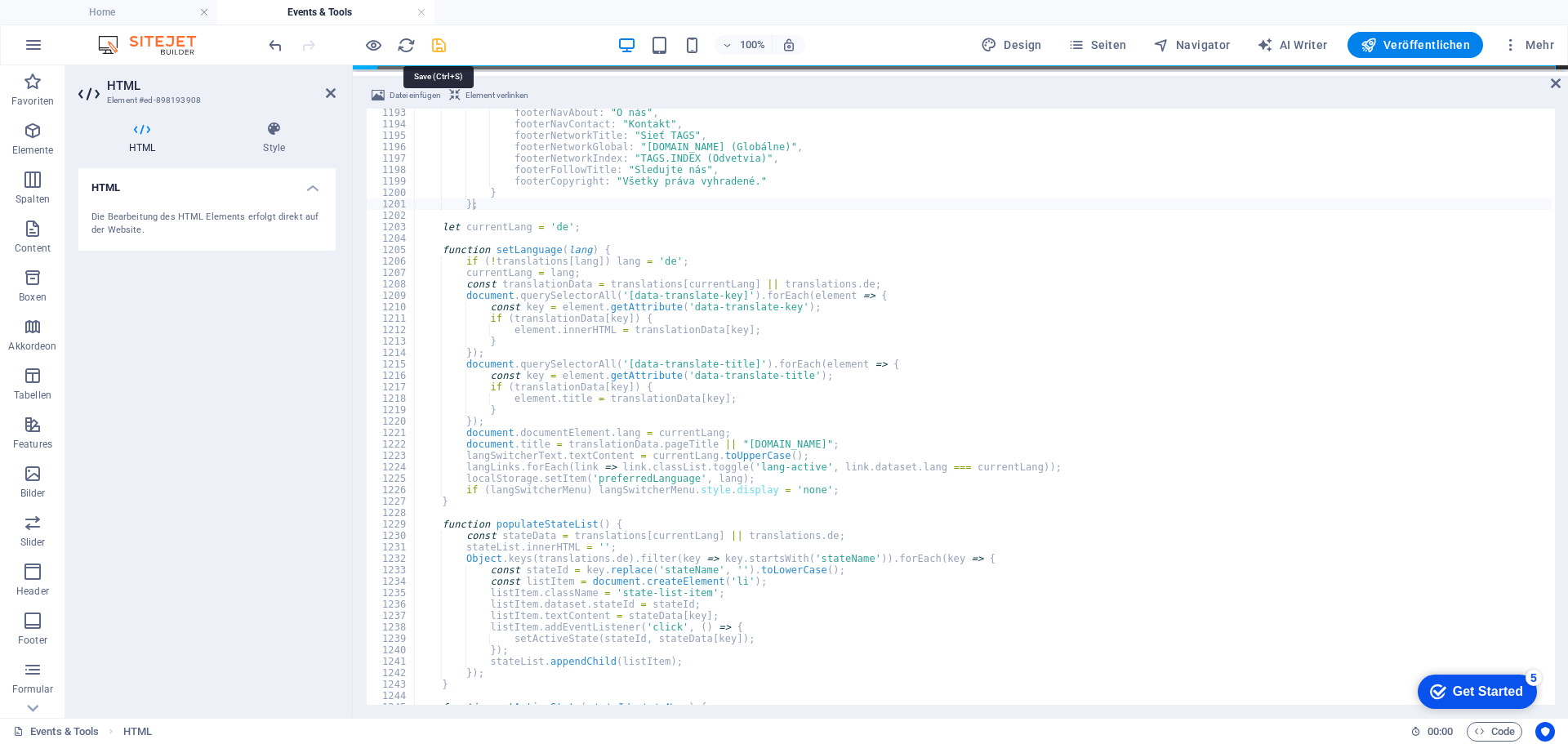
click at [438, 46] on icon "save" at bounding box center [439, 45] width 19 height 19
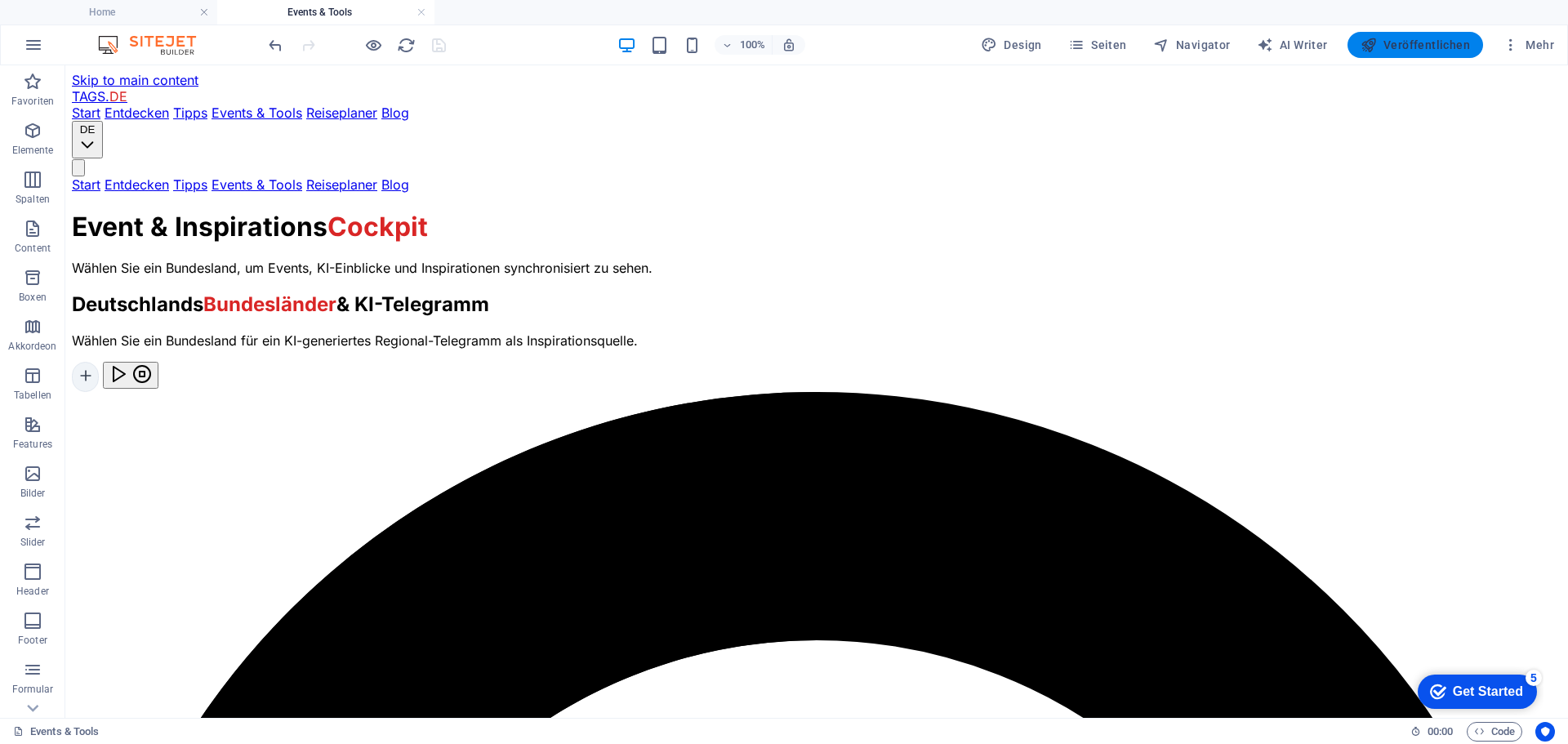
click at [1254, 41] on span "Veröffentlichen" at bounding box center [1415, 45] width 109 height 16
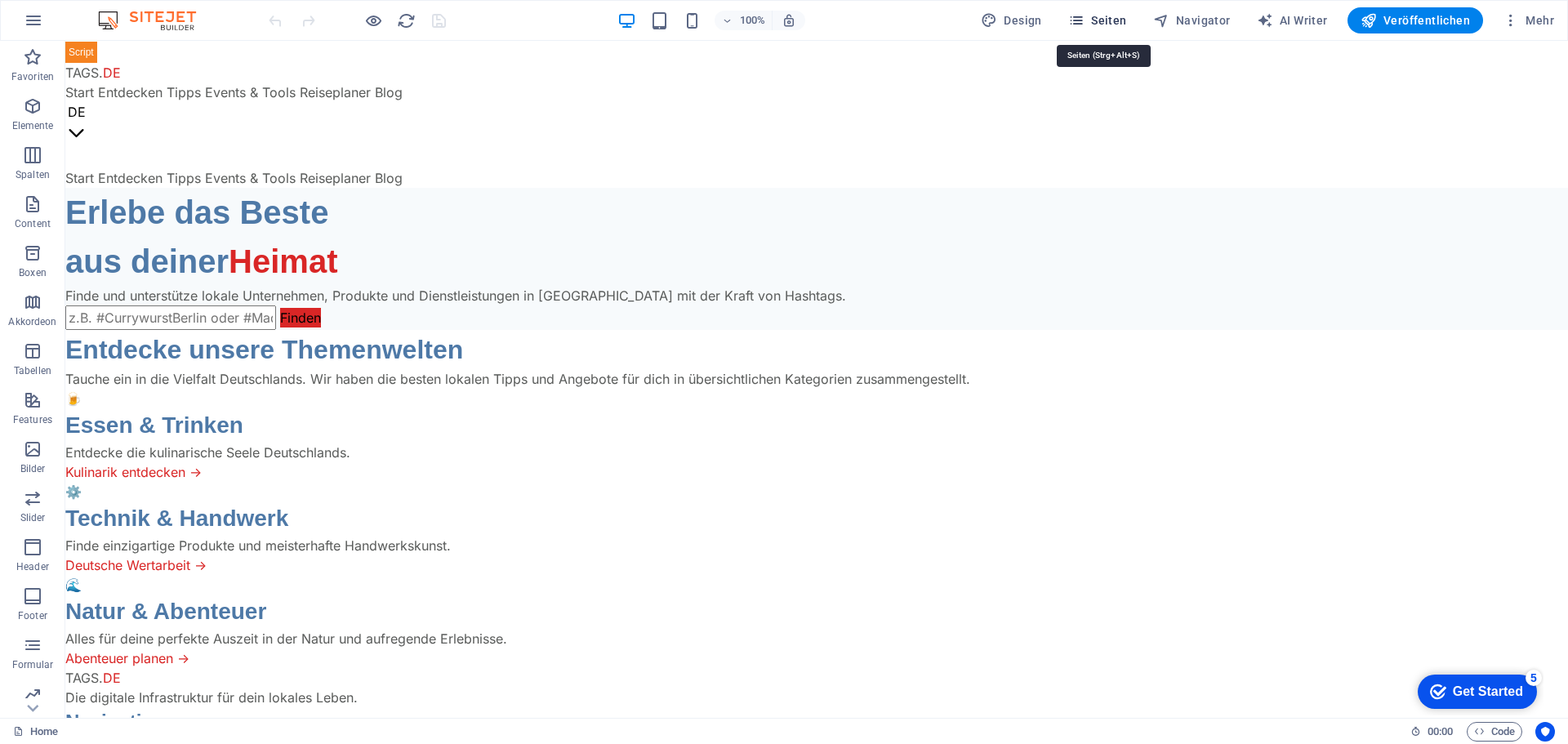
click at [1095, 15] on span "Seiten" at bounding box center [1098, 21] width 59 height 16
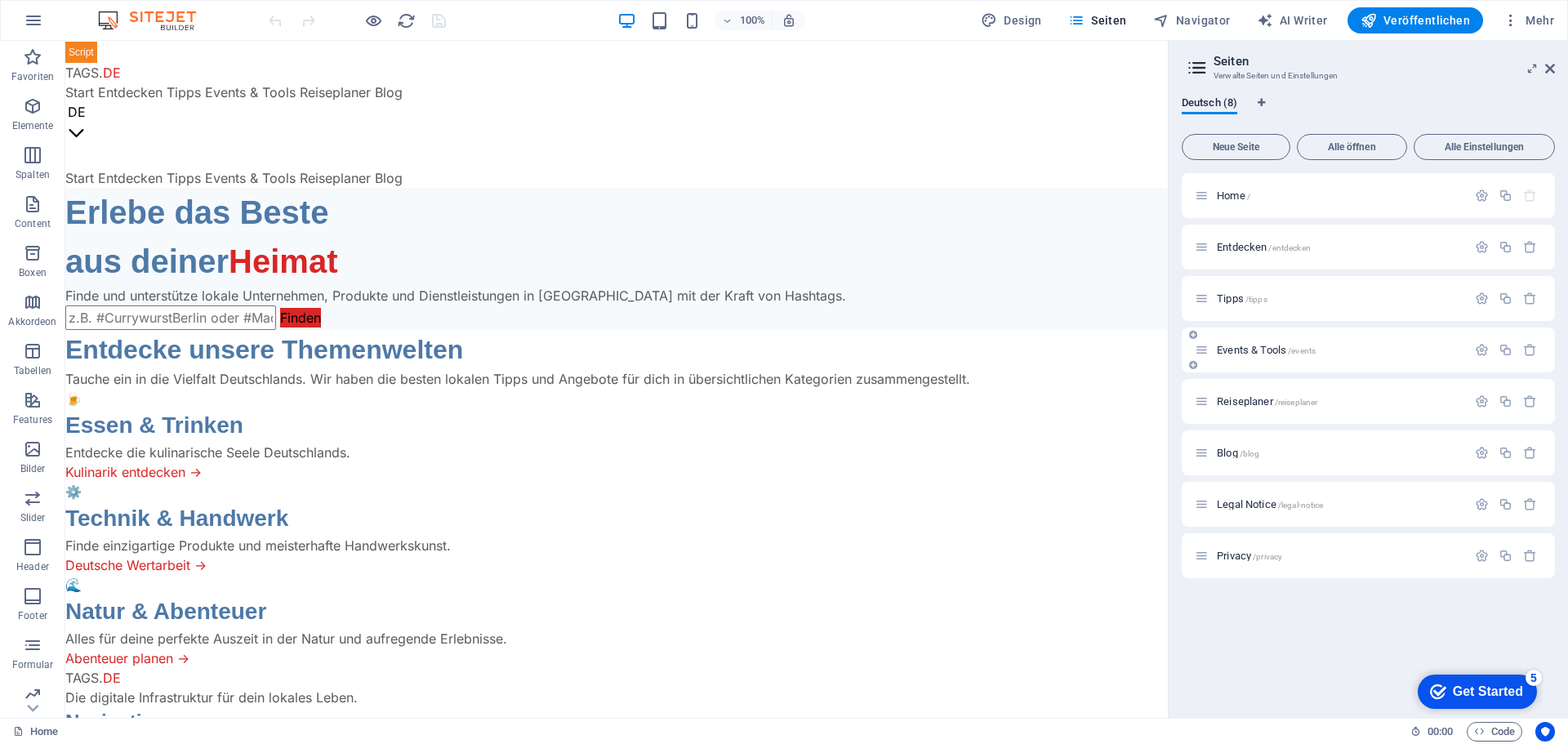
click at [1262, 349] on span "Events & Tools /events" at bounding box center [1266, 350] width 99 height 13
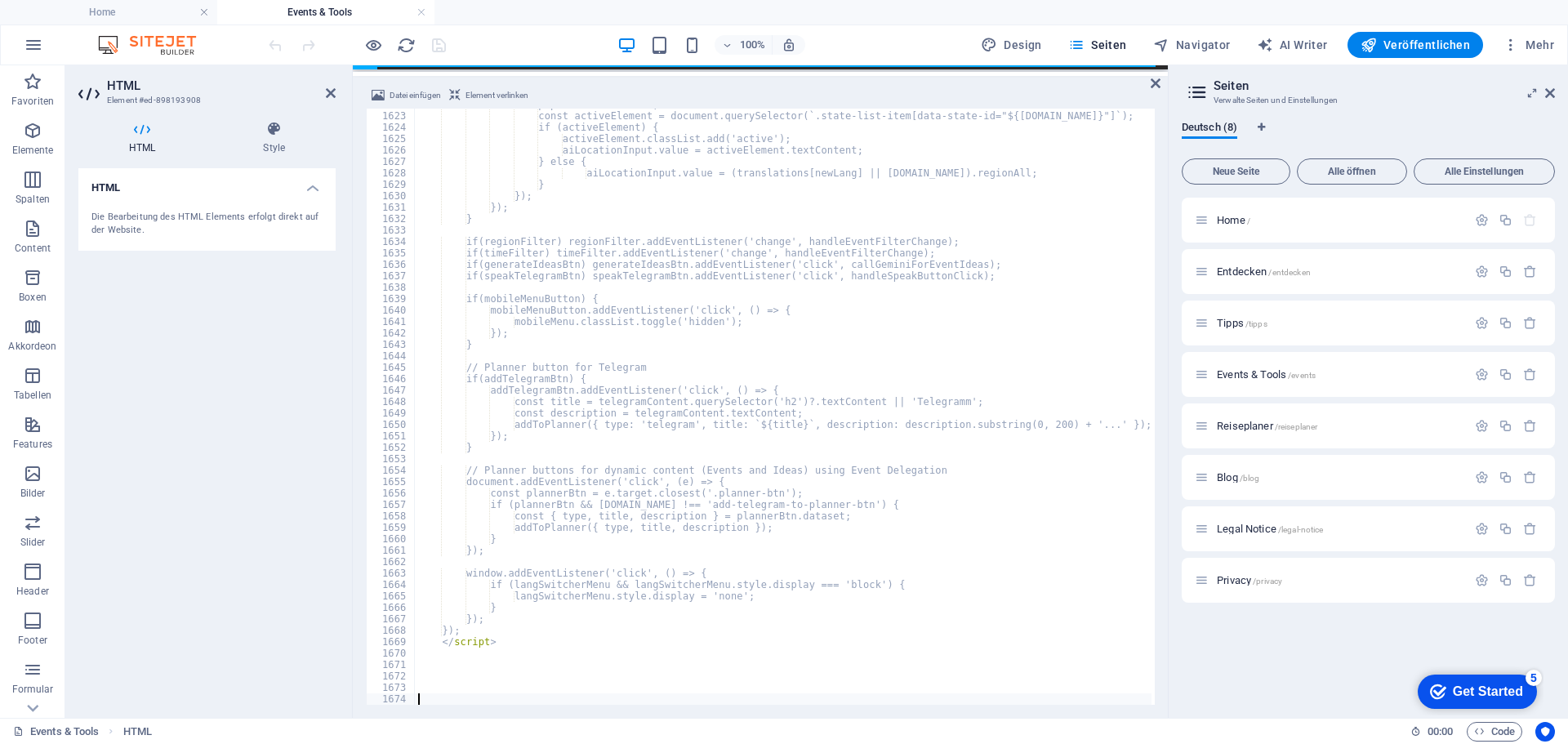
scroll to position [18555, 0]
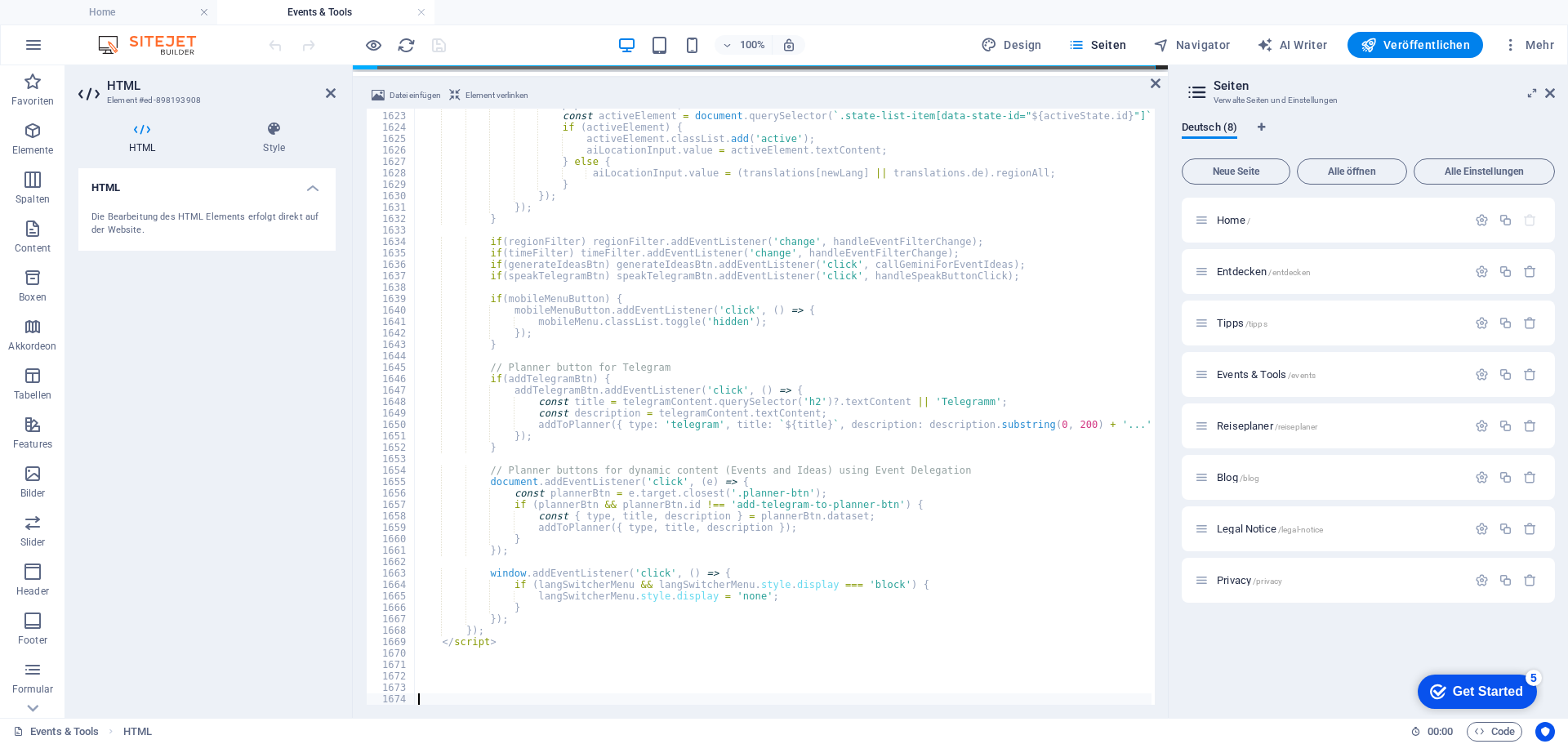
click at [943, 37] on div "100% Design Seiten Navigator AI Writer Veröffentlichen Mehr" at bounding box center [913, 44] width 1296 height 26
click at [442, 42] on icon "save" at bounding box center [439, 45] width 19 height 19
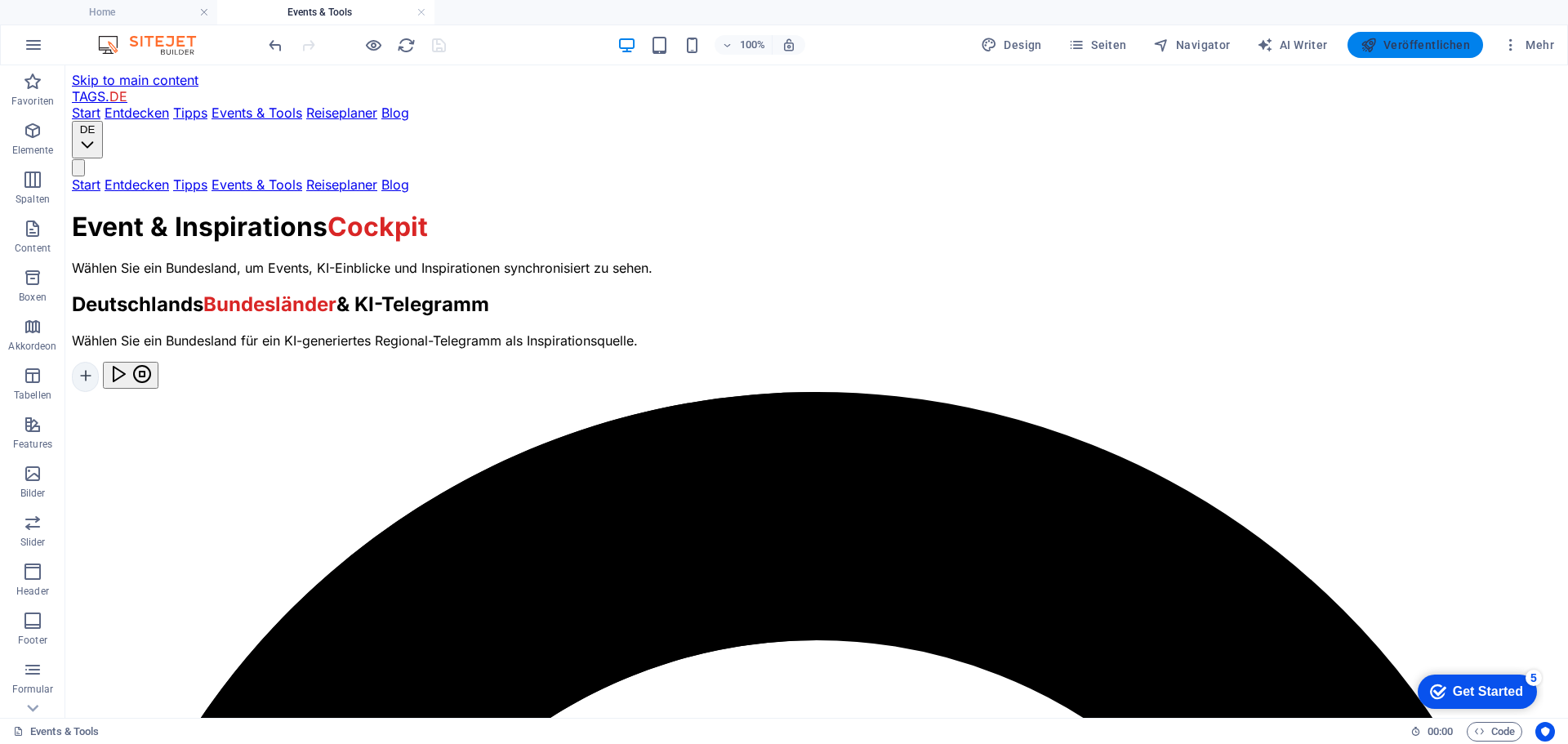
click at [1412, 35] on button "Veröffentlichen" at bounding box center [1416, 44] width 136 height 26
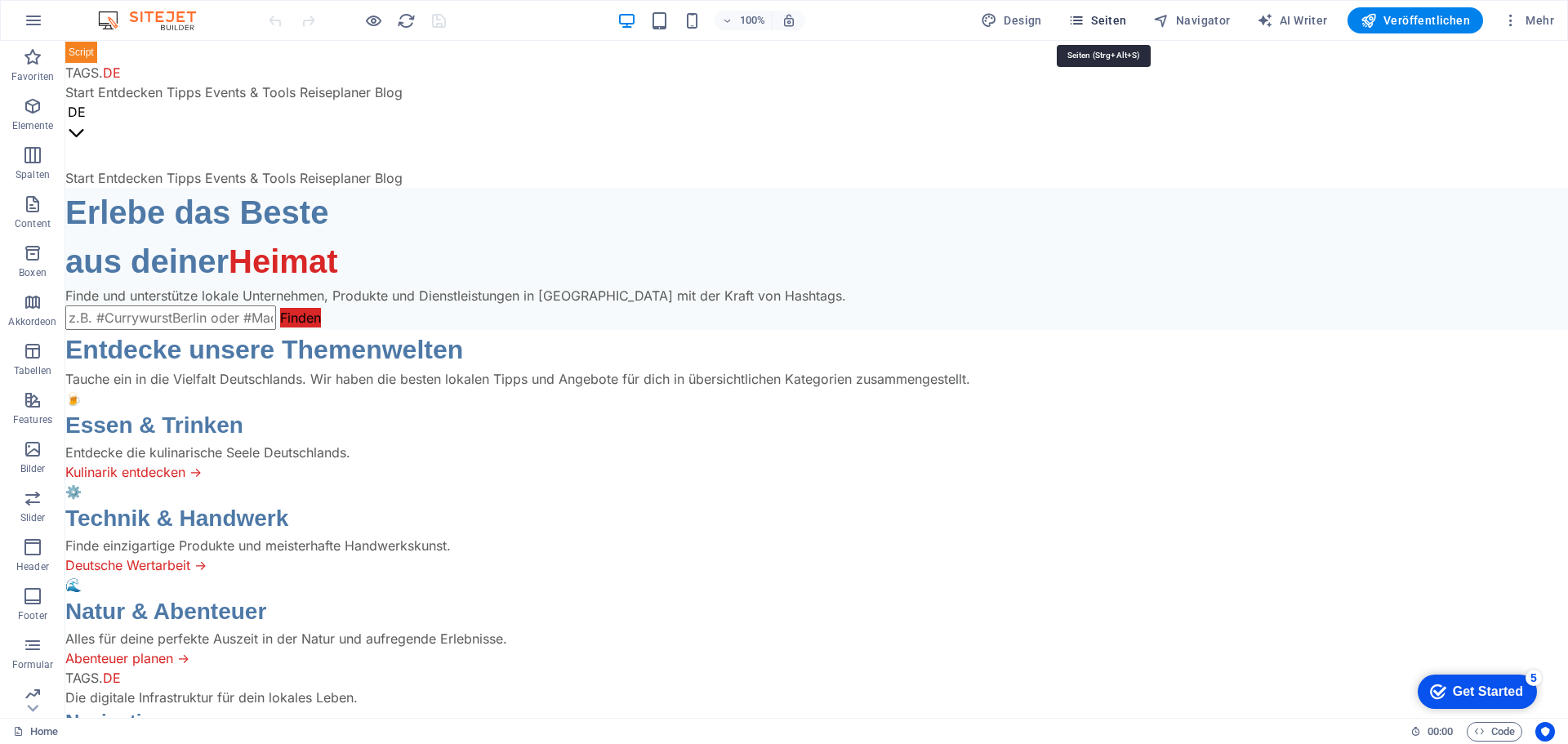
click at [1106, 17] on span "Seiten" at bounding box center [1098, 21] width 59 height 16
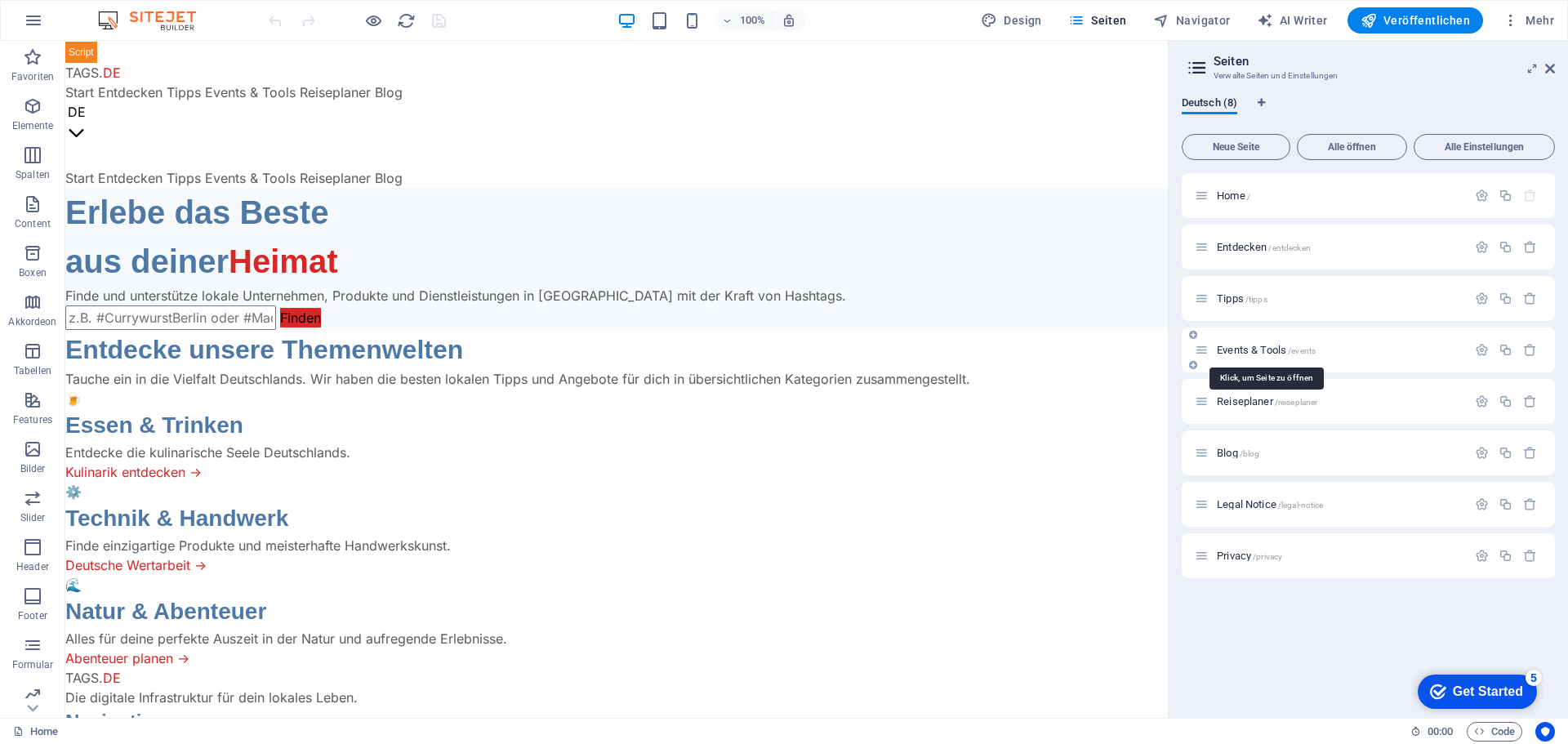
click at [1230, 346] on span "Events & Tools /events" at bounding box center [1266, 350] width 99 height 13
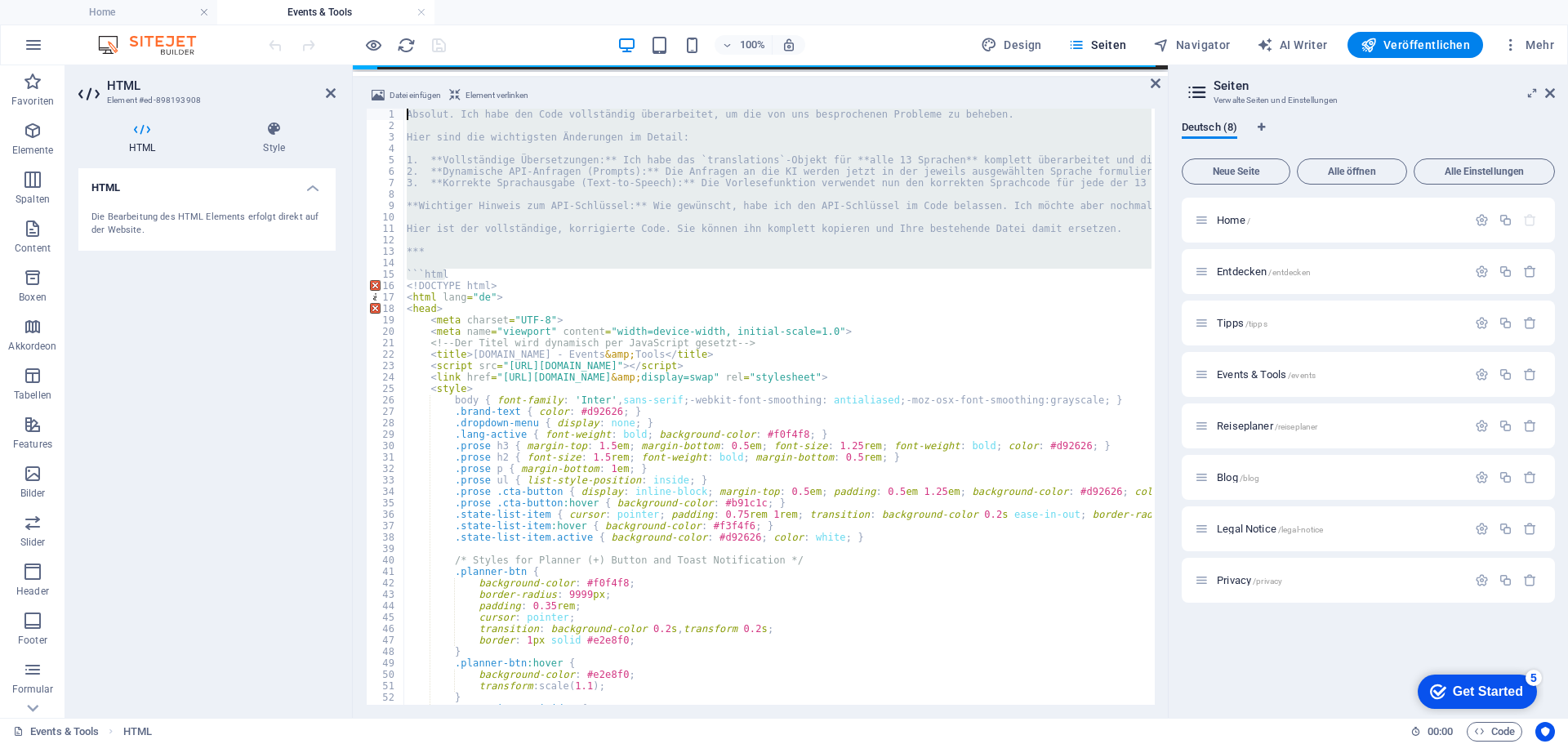
drag, startPoint x: 469, startPoint y: 273, endPoint x: 377, endPoint y: 110, distance: 187.2
click at [377, 110] on div "``` 1 2 3 4 5 6 7 8 9 10 11 12 13 14 15 16 17 18 19 20 21 22 23 24 25 26 27 28 …" at bounding box center [760, 406] width 789 height 596
type textarea "Absolut. Ich habe den Code vollständig überarbeitet, um die von uns besprochene…"
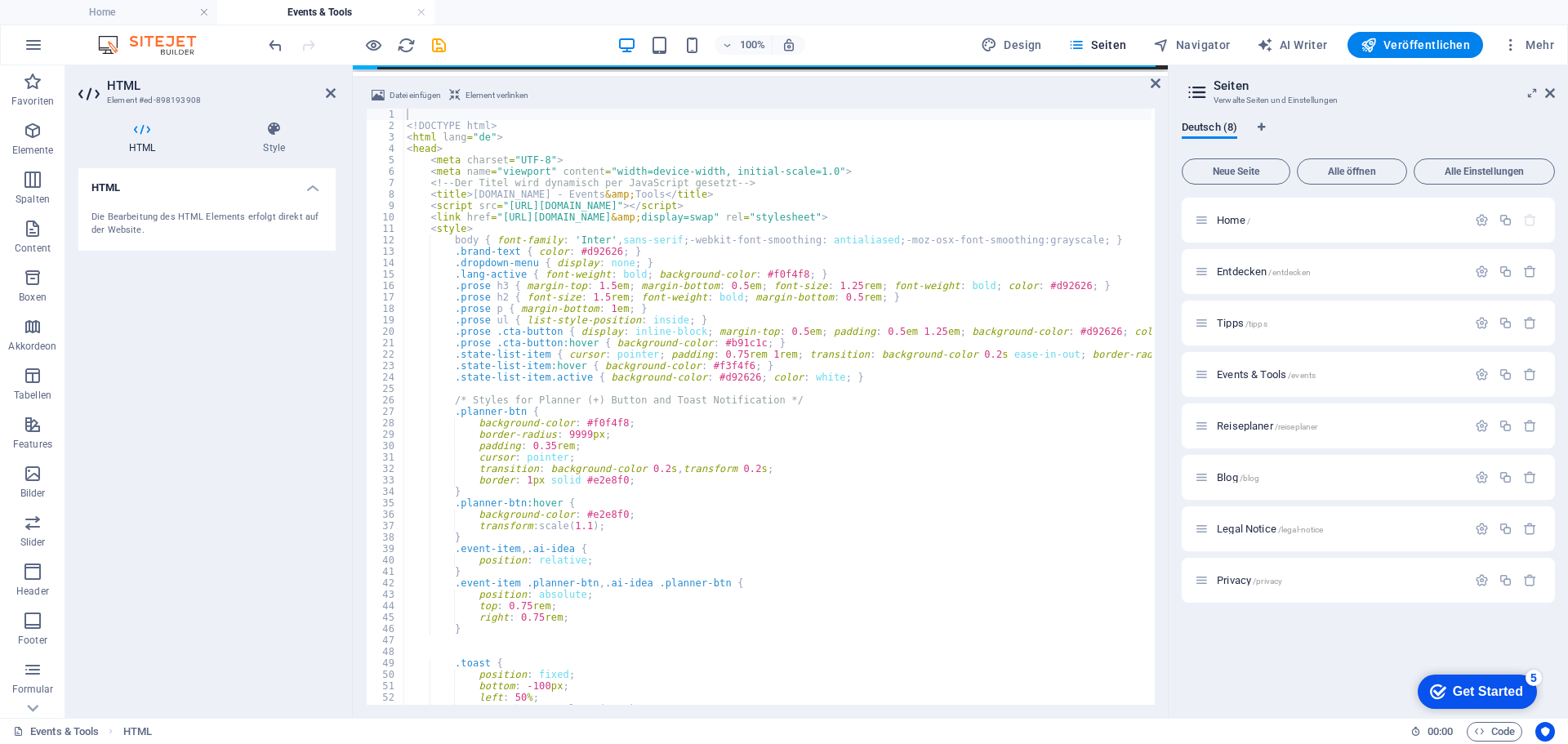
click at [472, 49] on div "100% Design Seiten Navigator AI Writer Veröffentlichen Mehr" at bounding box center [913, 44] width 1296 height 26
click at [437, 49] on icon "save" at bounding box center [439, 45] width 19 height 19
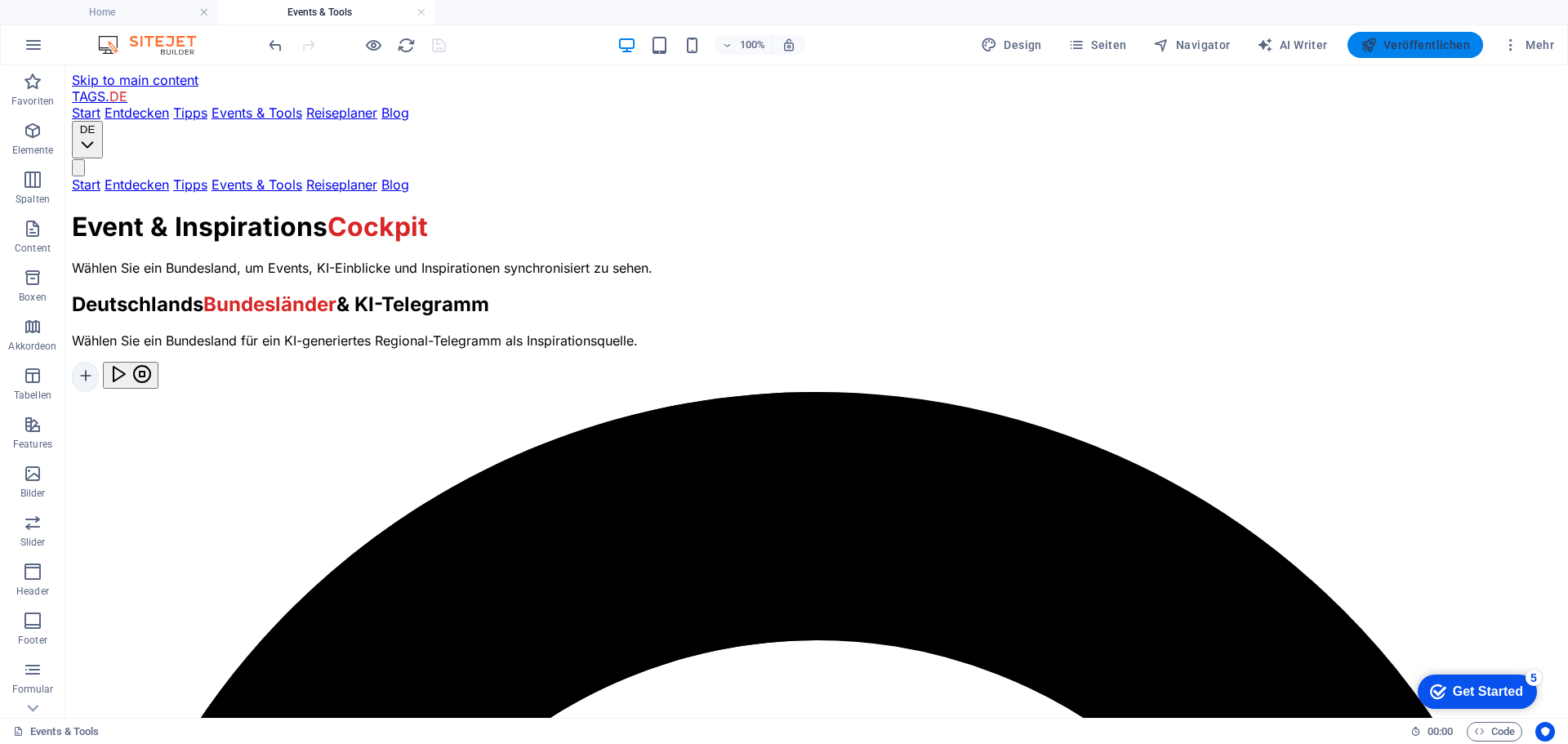
click at [1389, 43] on span "Veröffentlichen" at bounding box center [1415, 45] width 109 height 16
